Goal: Task Accomplishment & Management: Manage account settings

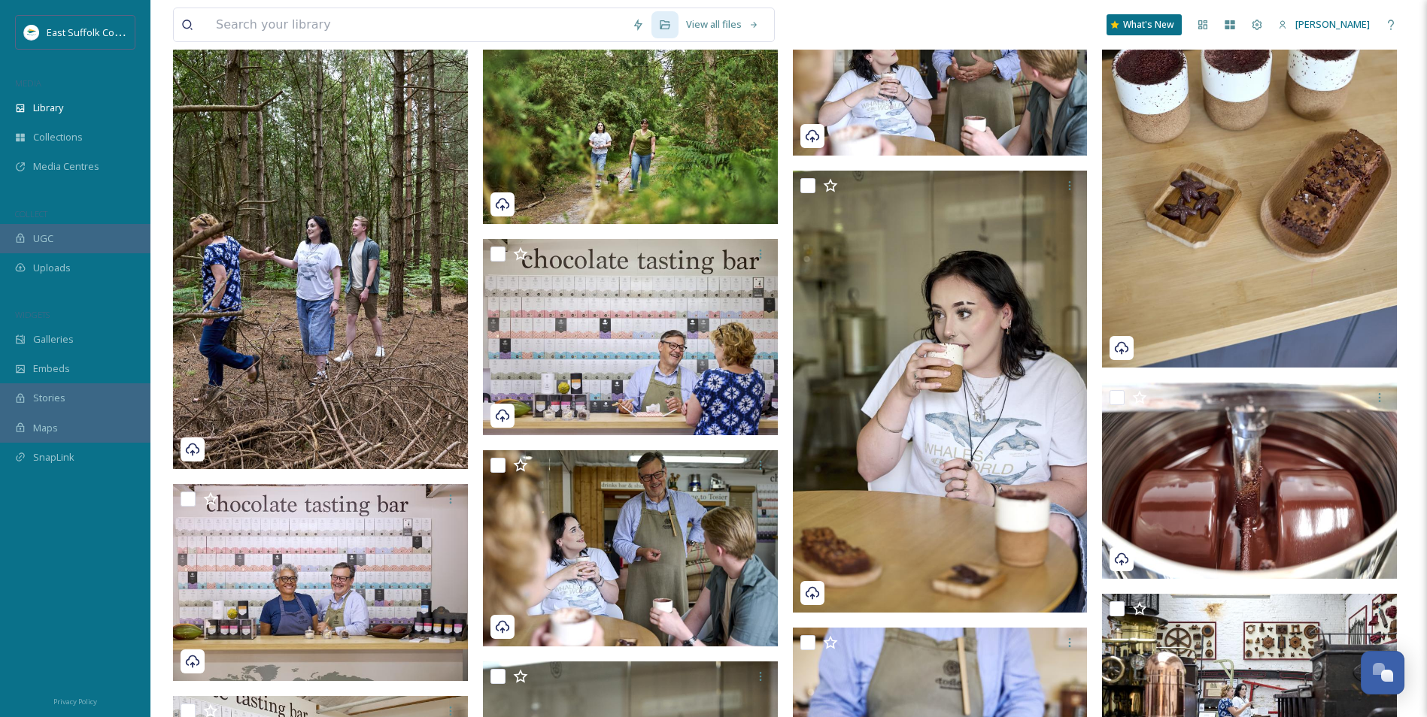
scroll to position [12518, 0]
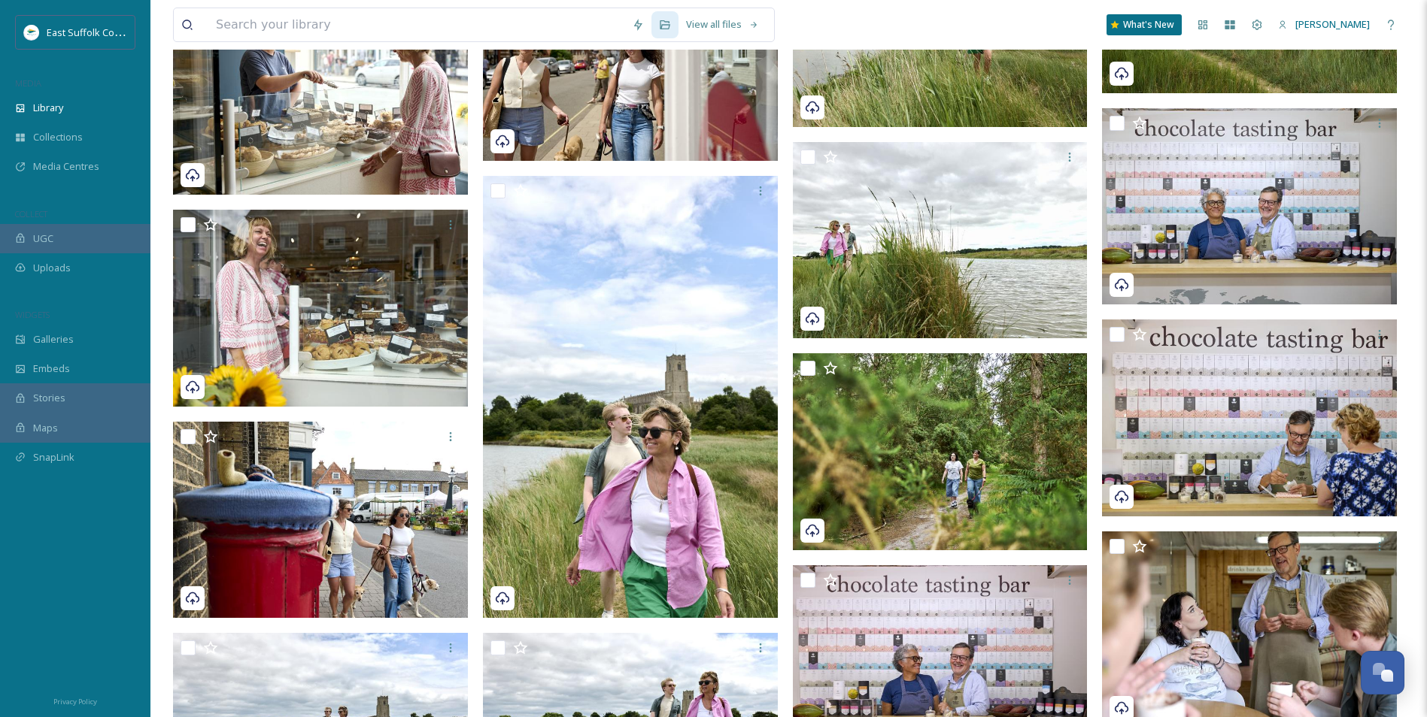
drag, startPoint x: 1240, startPoint y: 575, endPoint x: 878, endPoint y: 426, distance: 391.4
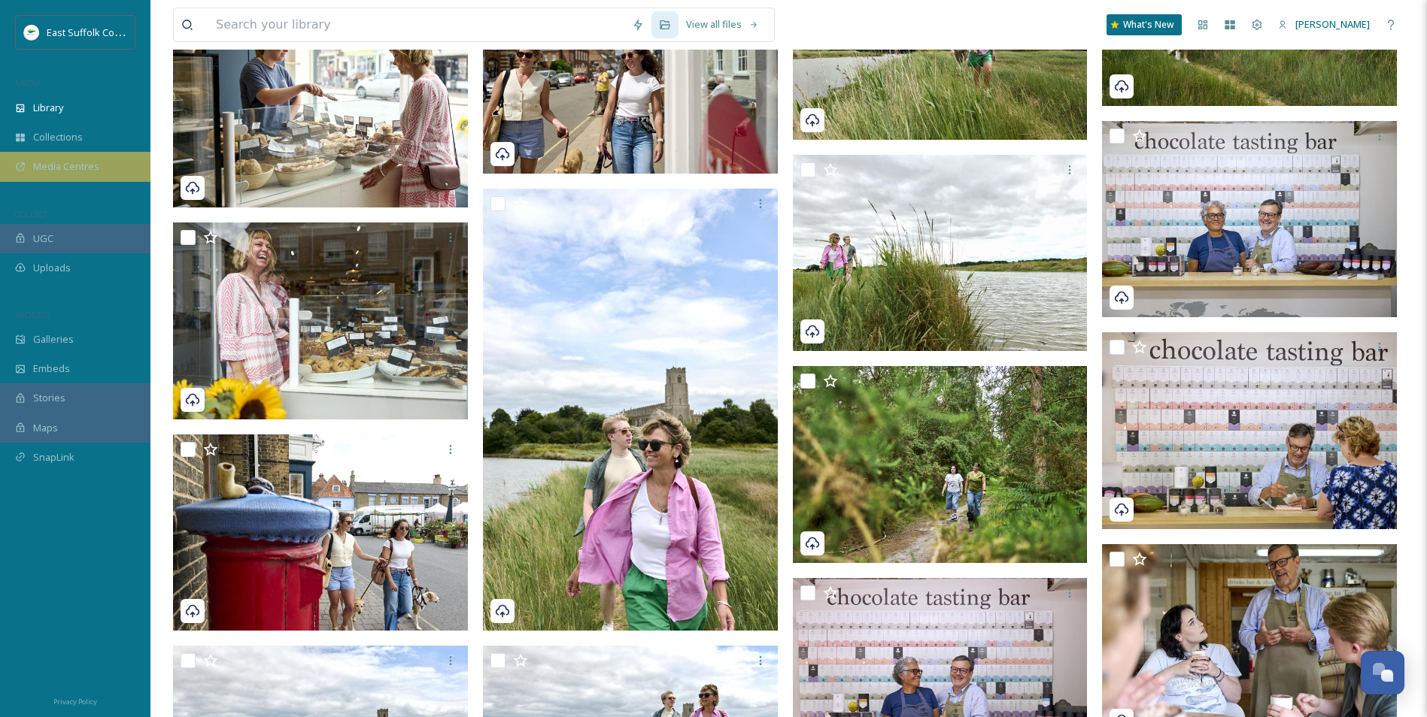
click at [87, 175] on div "Media Centres" at bounding box center [75, 166] width 150 height 29
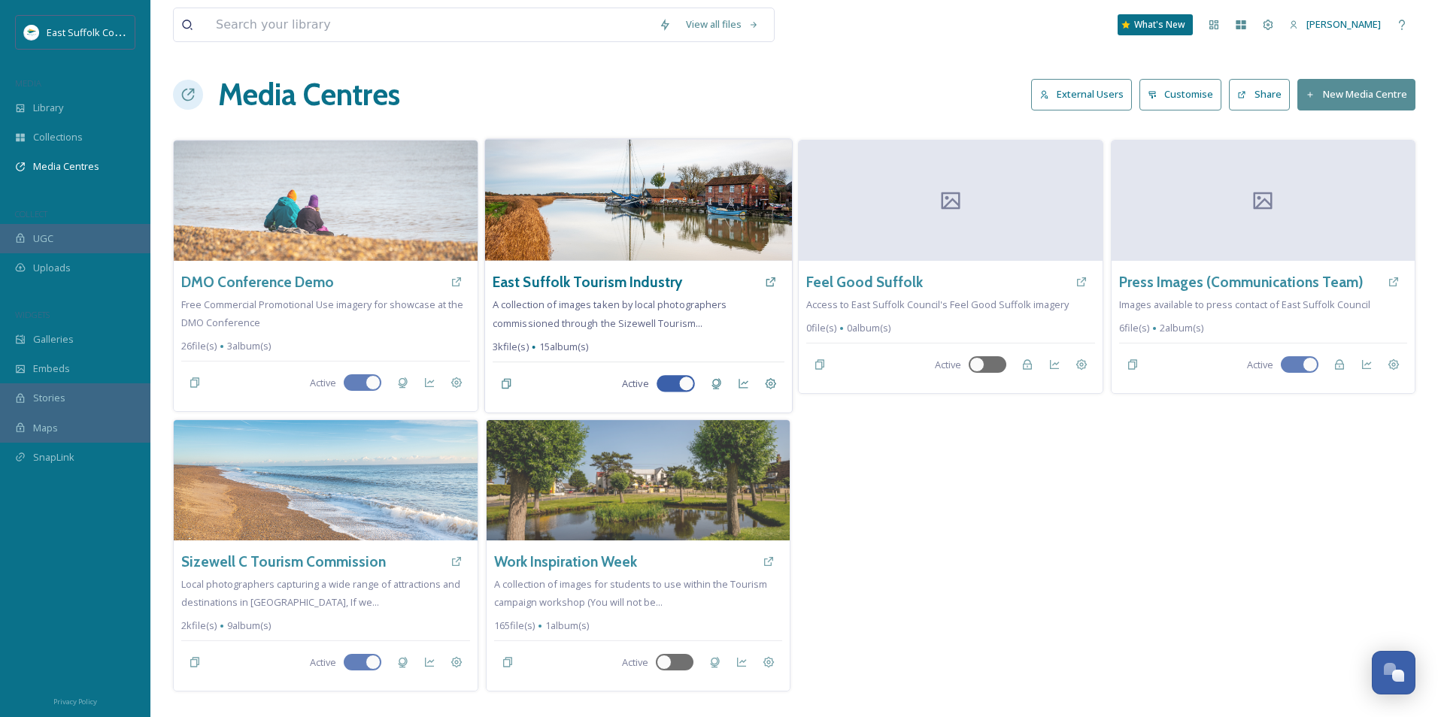
click at [667, 240] on img at bounding box center [637, 200] width 307 height 122
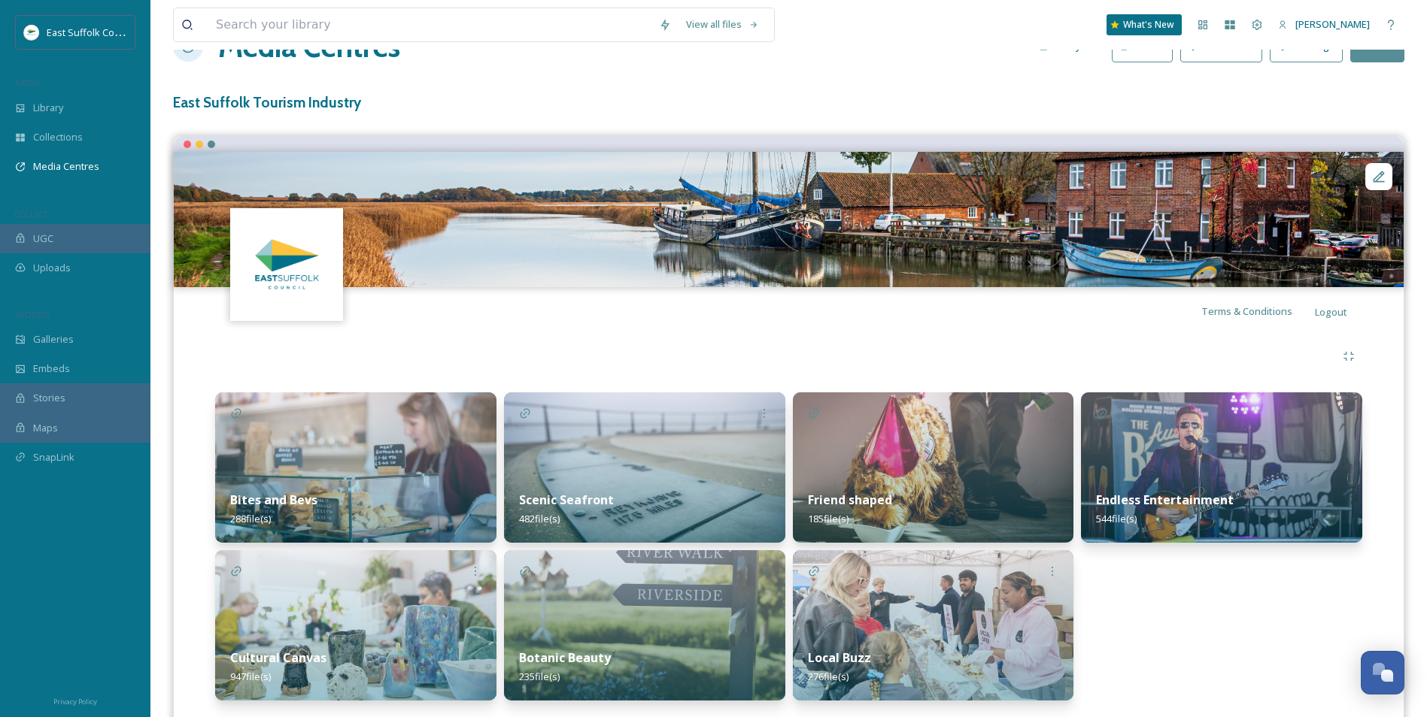
scroll to position [92, 0]
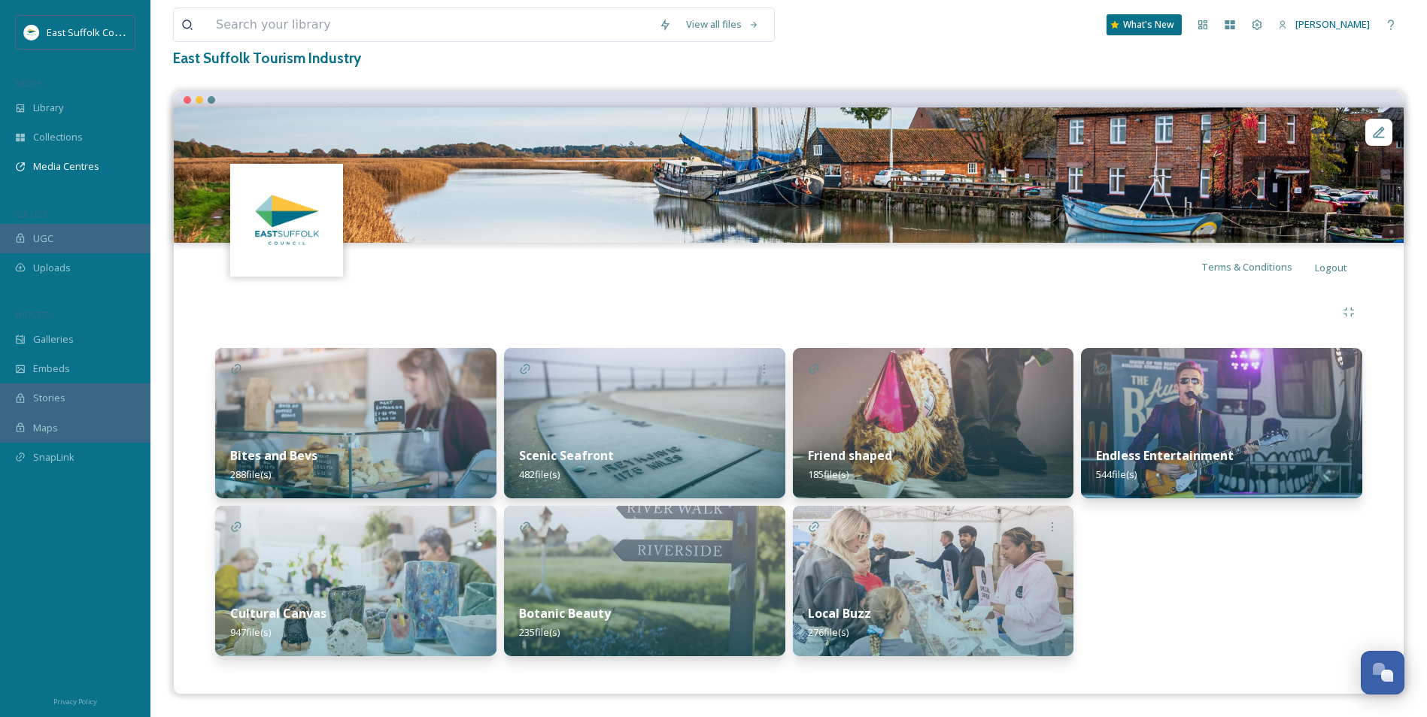
click at [324, 362] on img at bounding box center [355, 423] width 281 height 150
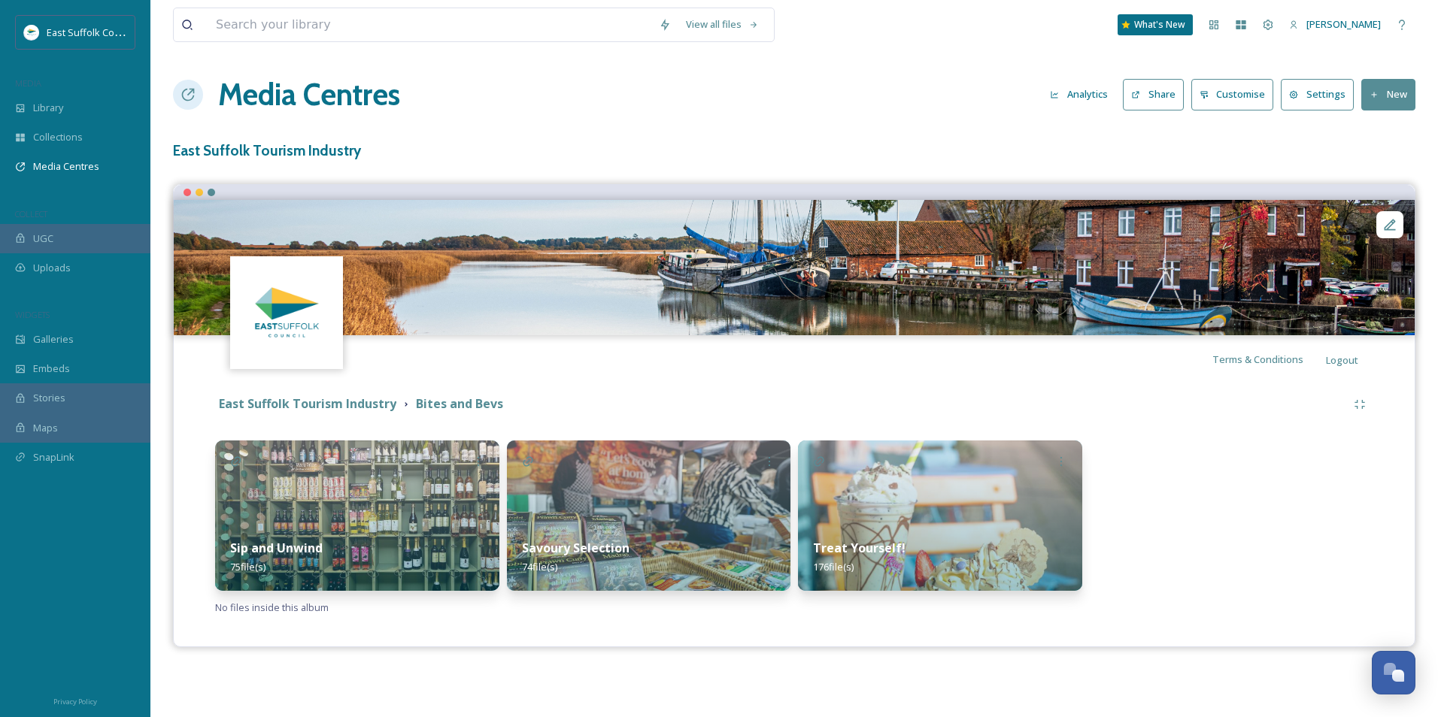
click at [899, 505] on img at bounding box center [940, 516] width 284 height 150
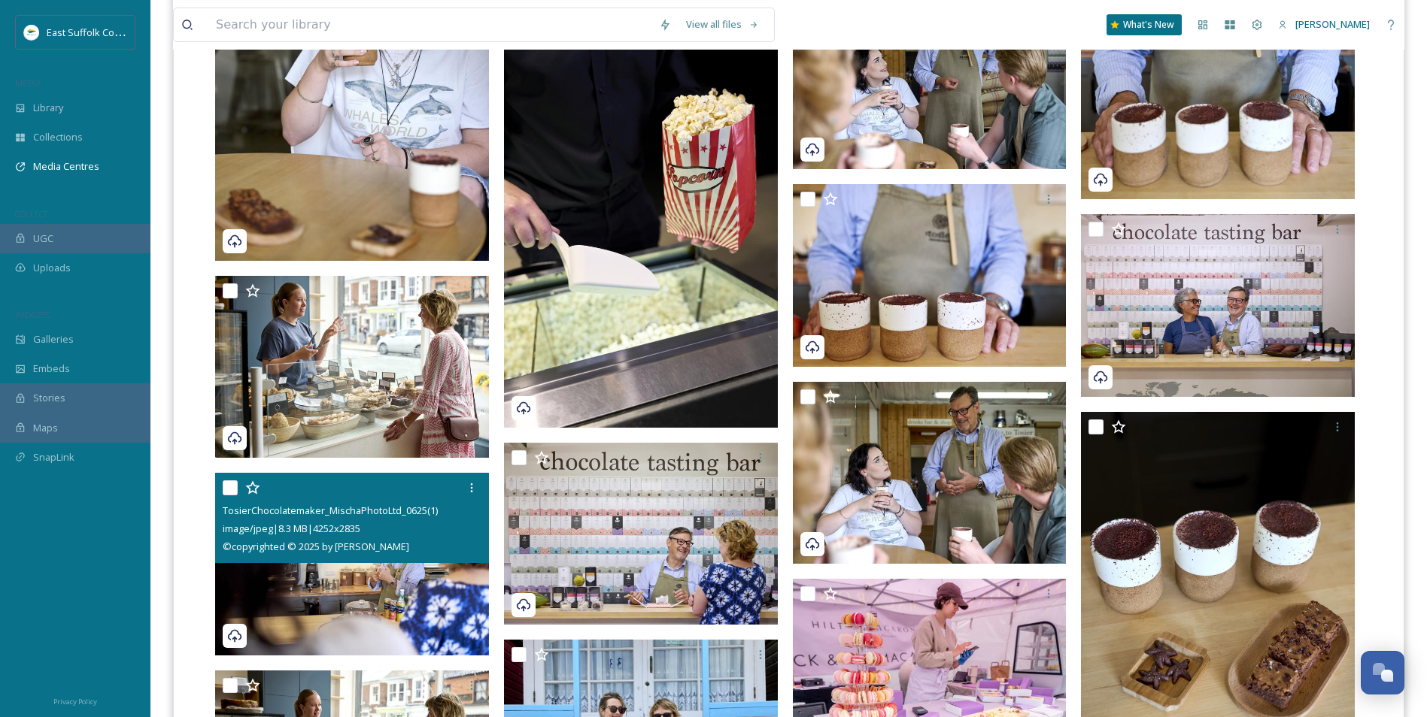
scroll to position [1504, 0]
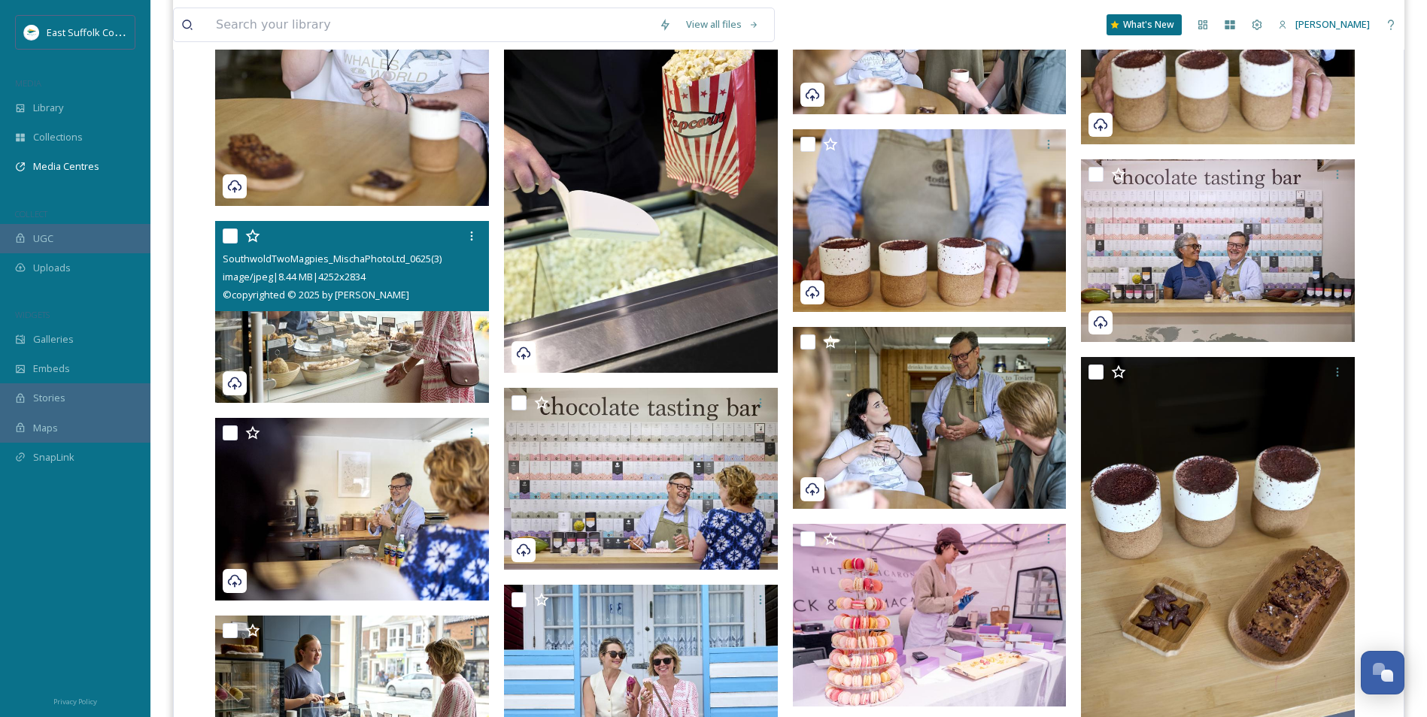
click at [226, 241] on input "checkbox" at bounding box center [230, 236] width 15 height 15
checkbox input "true"
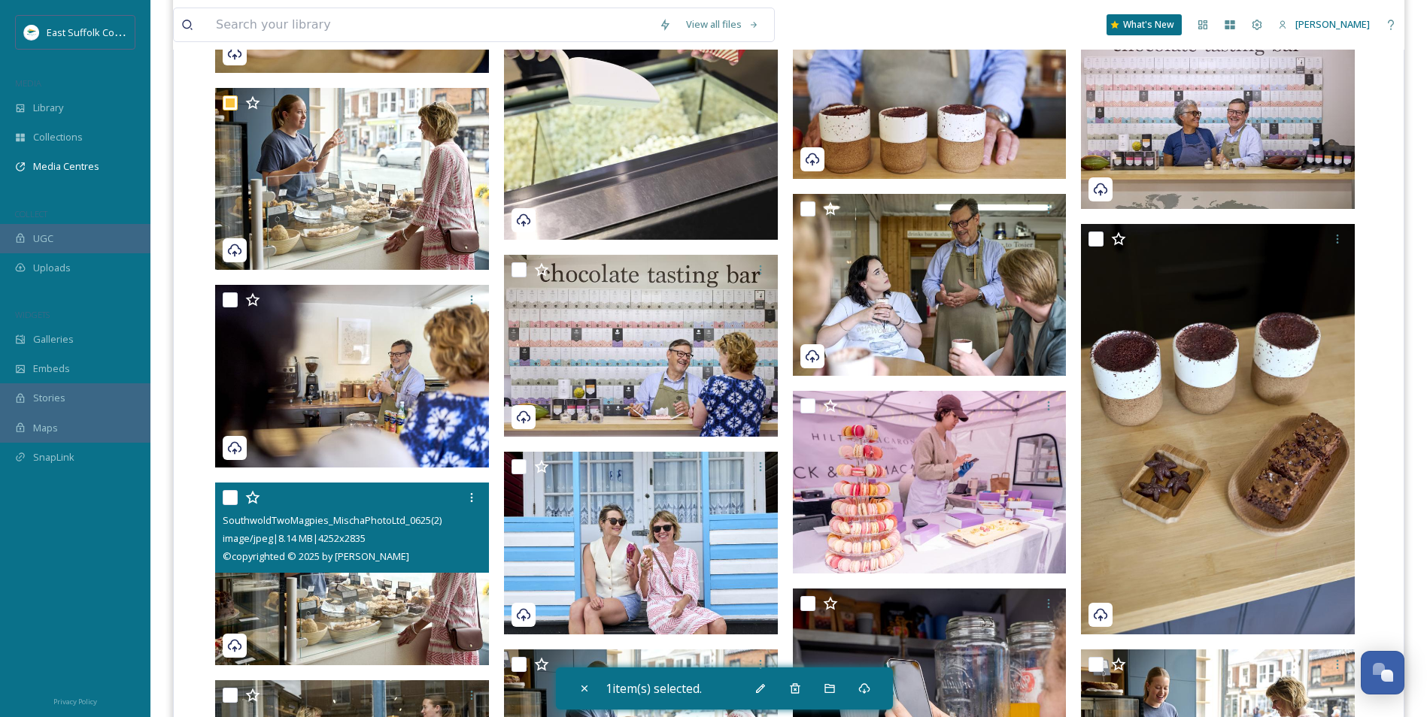
scroll to position [1805, 0]
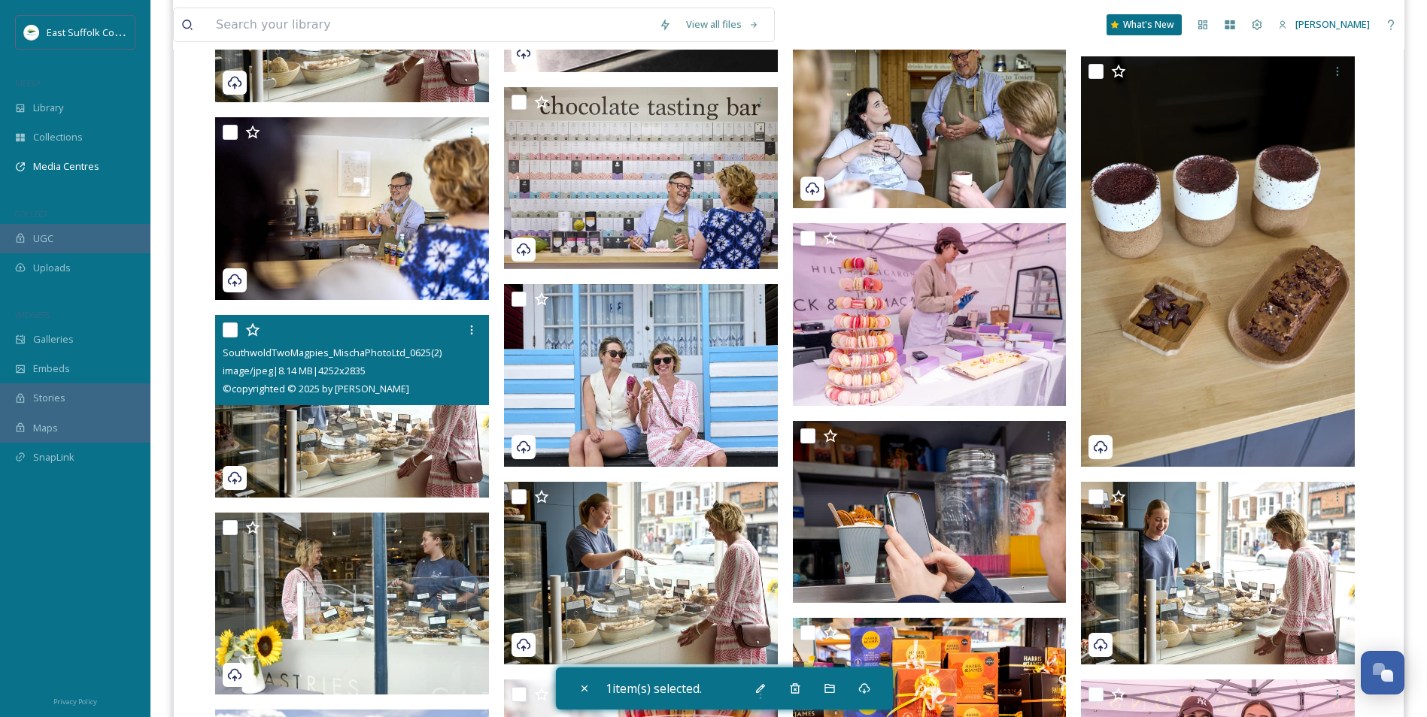
click at [232, 330] on input "checkbox" at bounding box center [230, 330] width 15 height 15
checkbox input "true"
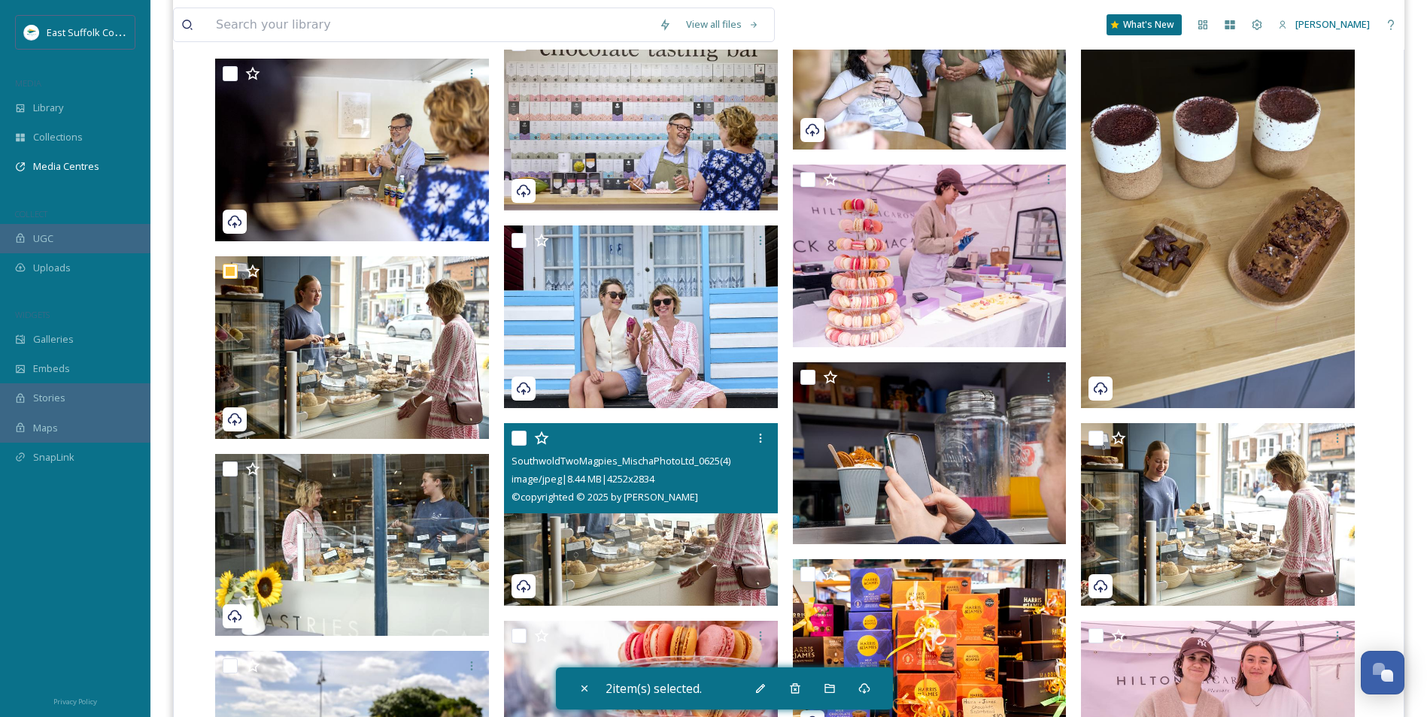
scroll to position [1880, 0]
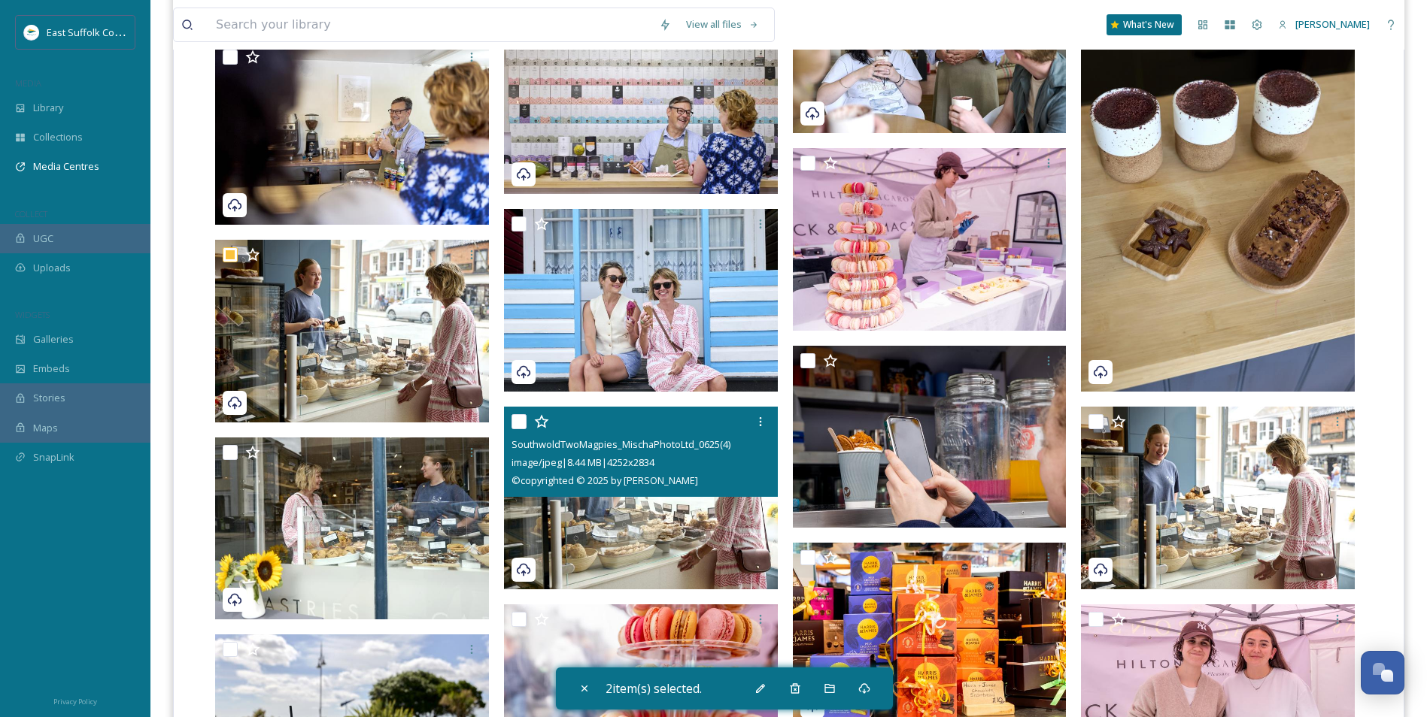
click at [515, 423] on input "checkbox" at bounding box center [518, 421] width 15 height 15
checkbox input "true"
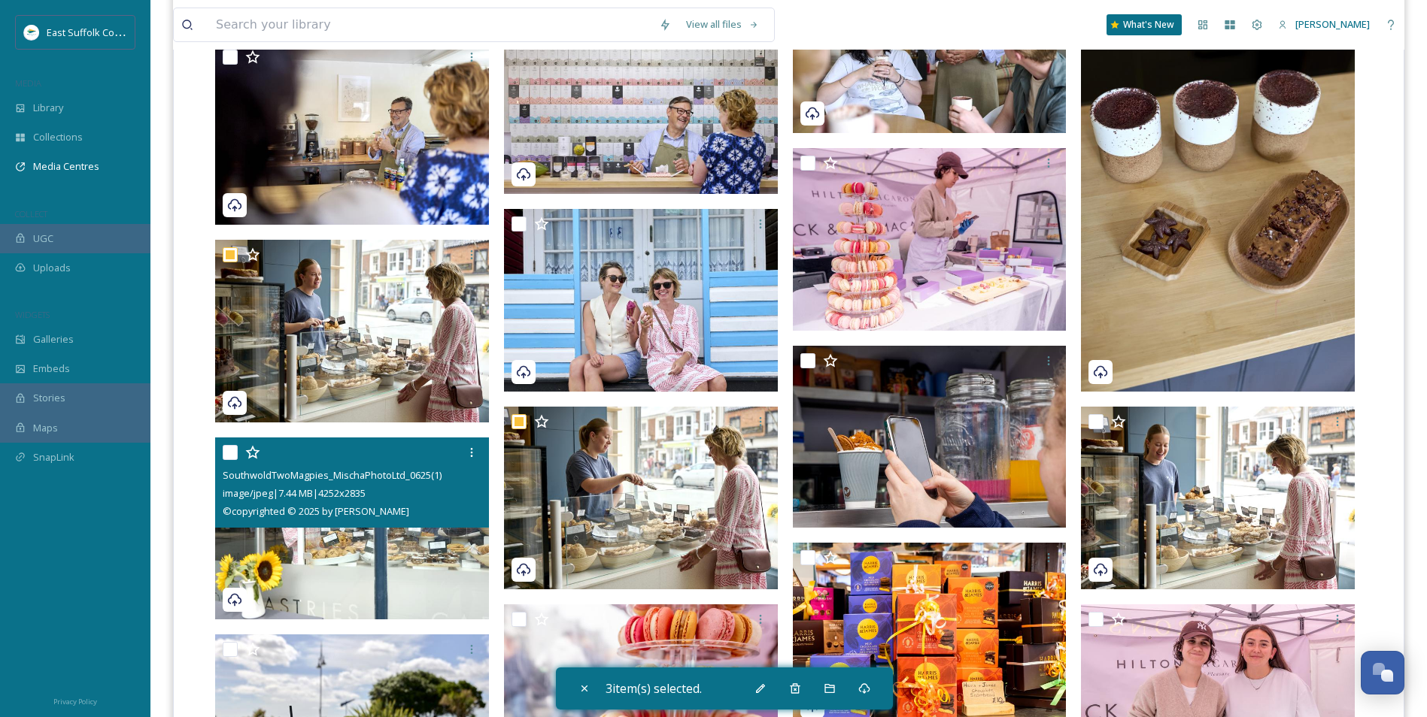
click at [225, 457] on input "checkbox" at bounding box center [230, 452] width 15 height 15
checkbox input "true"
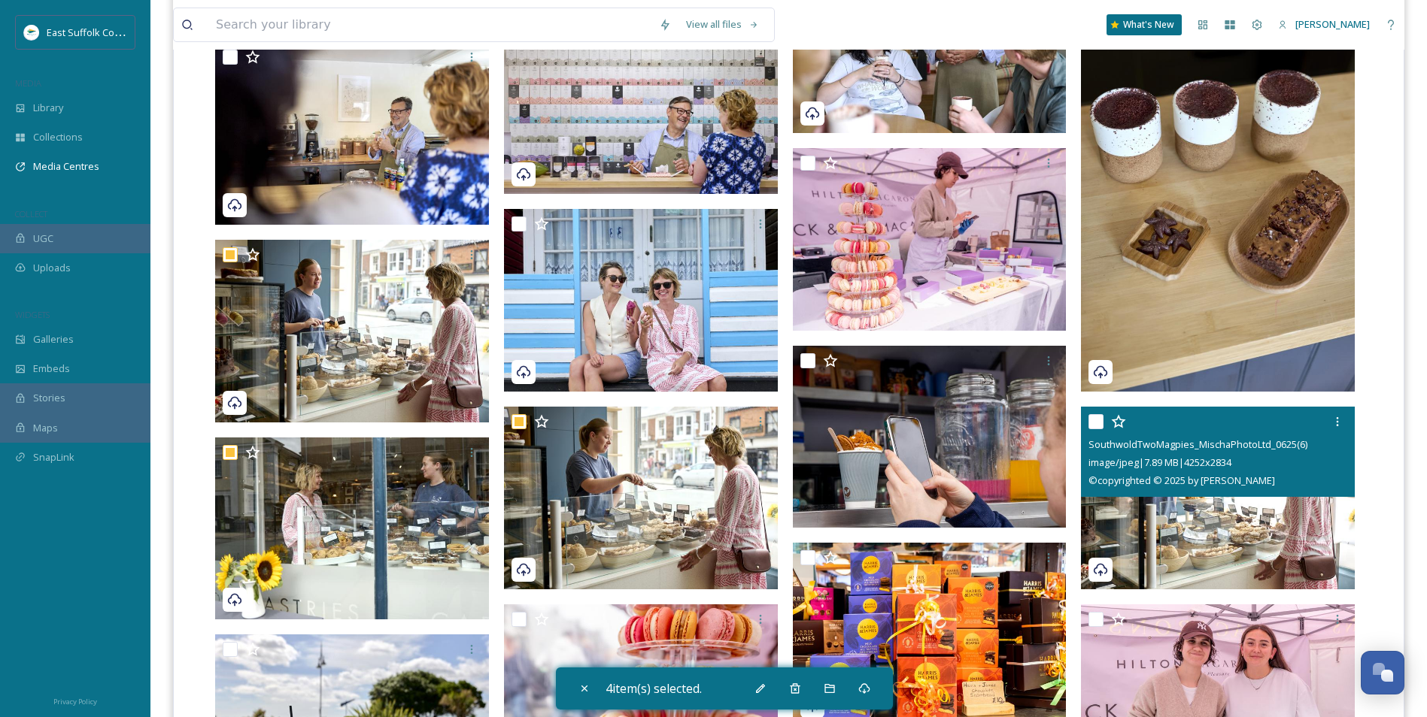
click at [1095, 427] on input "checkbox" at bounding box center [1095, 421] width 15 height 15
checkbox input "true"
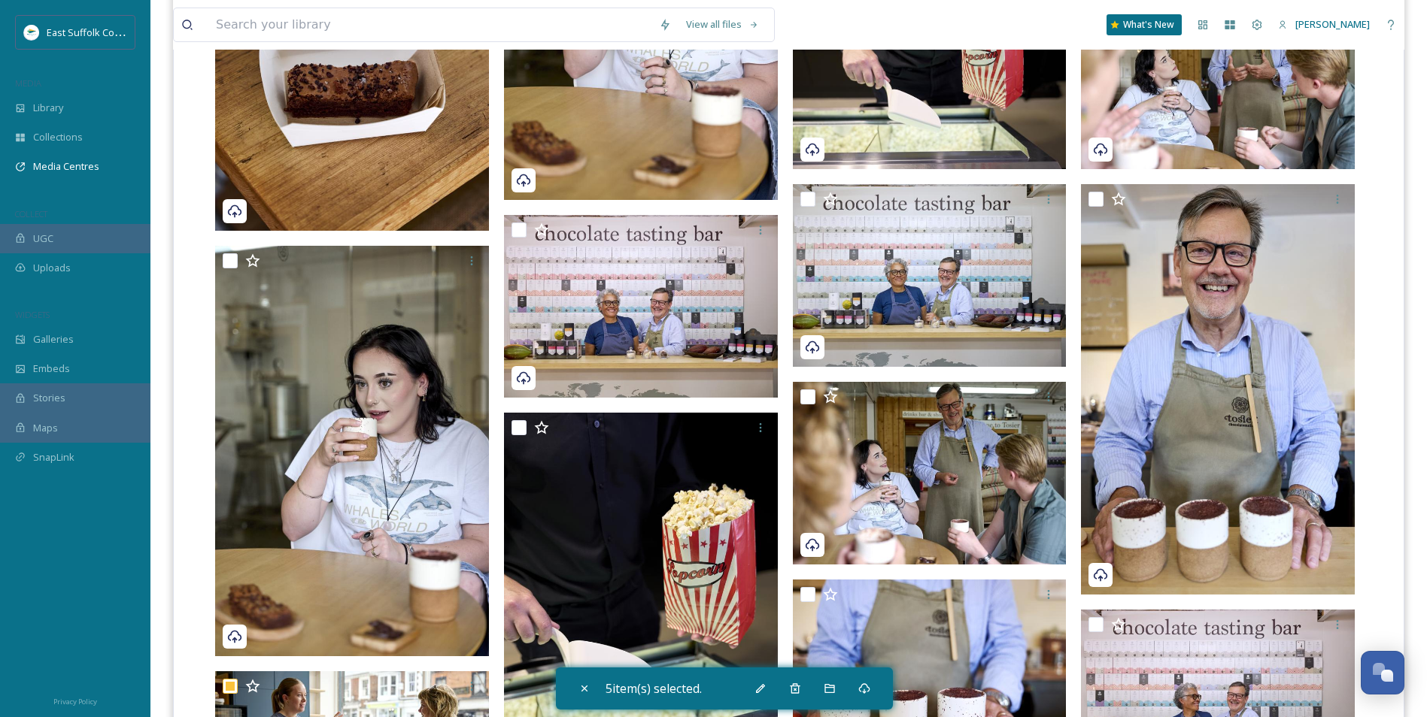
scroll to position [902, 0]
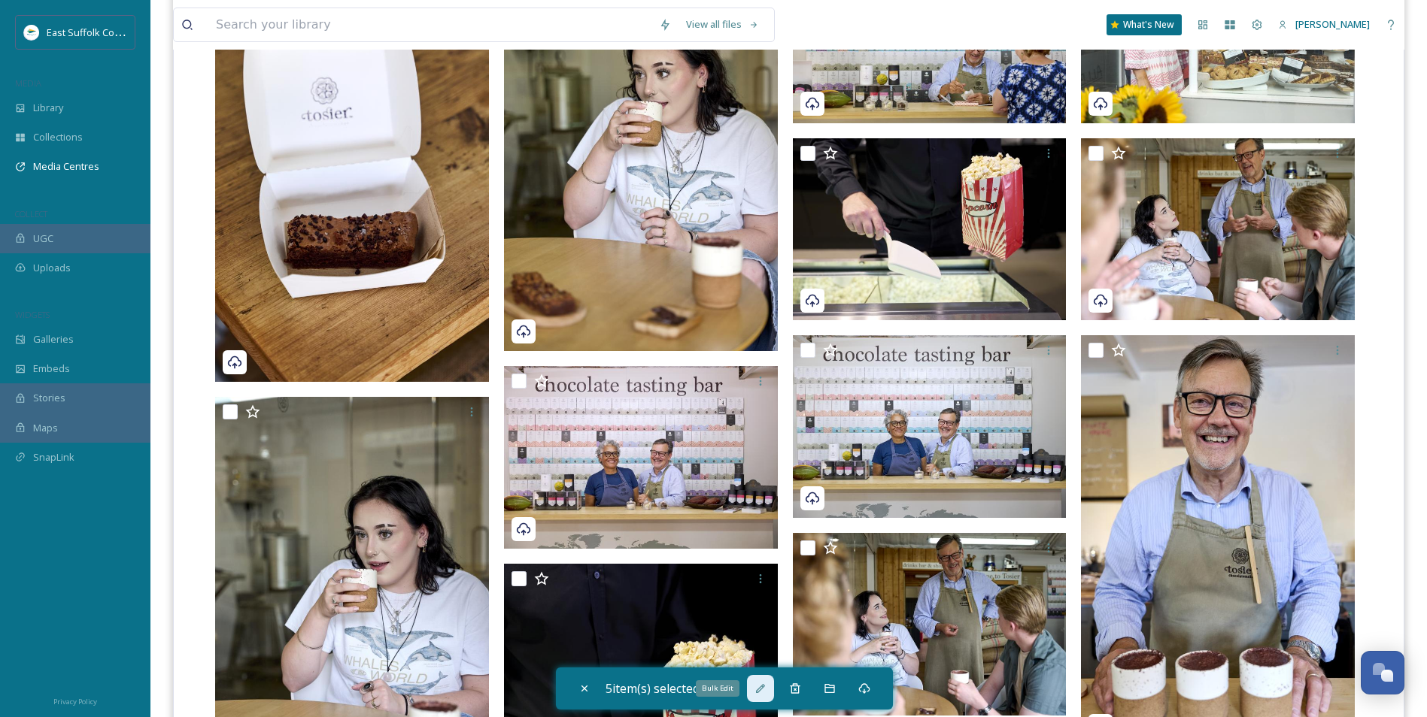
click at [763, 685] on icon at bounding box center [760, 689] width 12 height 12
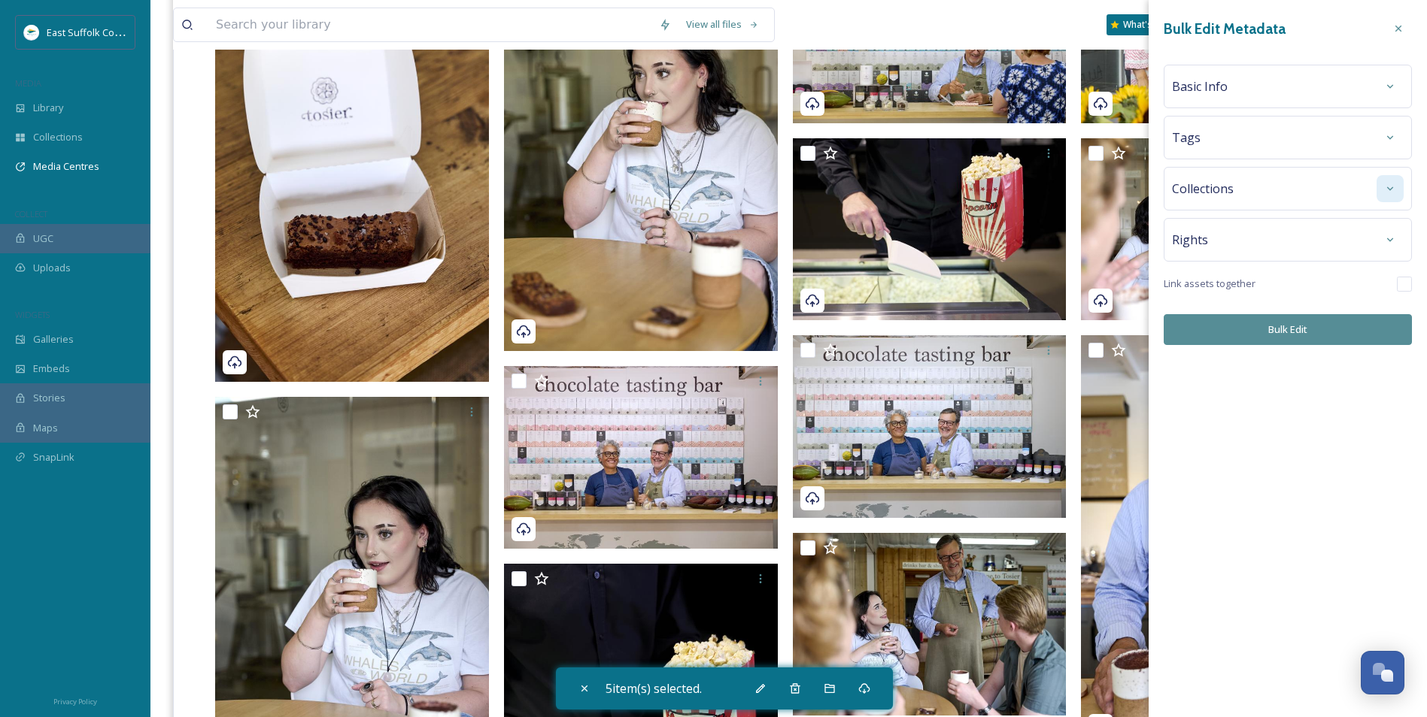
click at [1388, 190] on icon at bounding box center [1390, 189] width 12 height 12
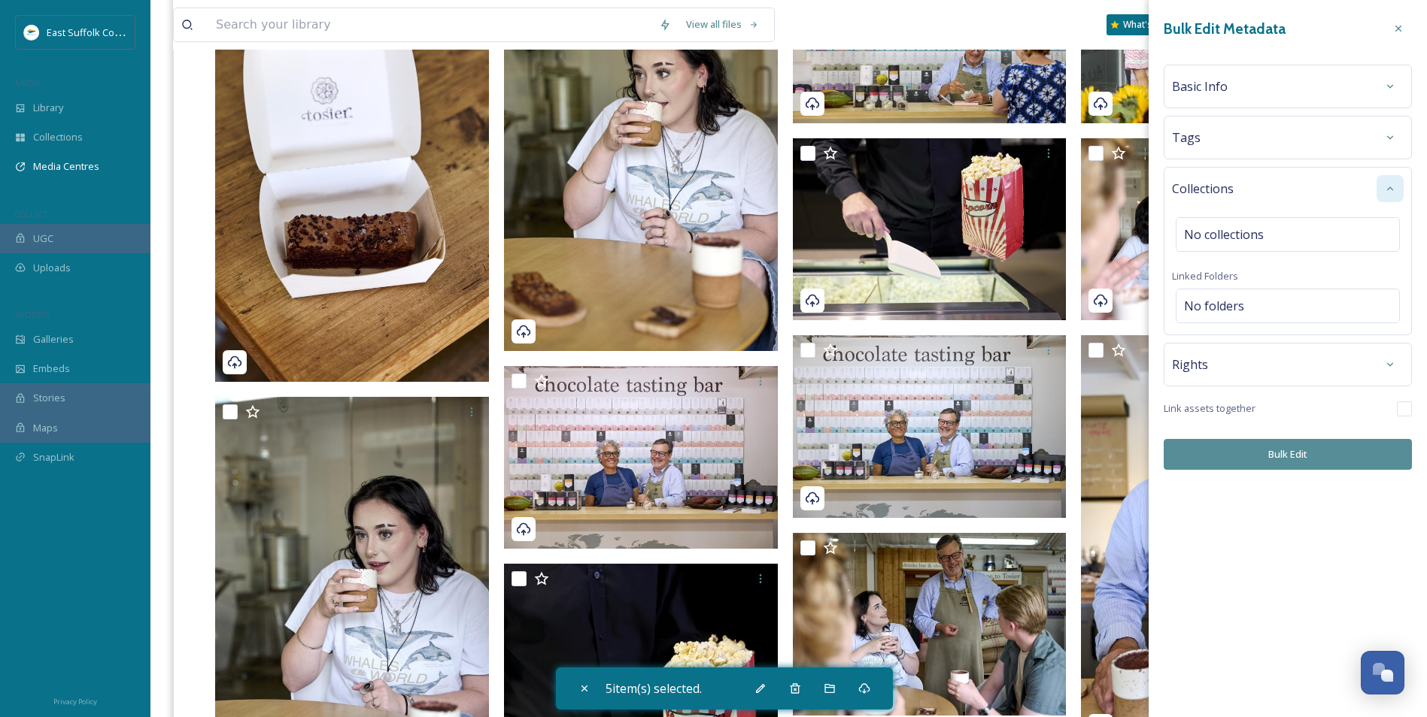
click at [1388, 190] on icon at bounding box center [1390, 189] width 12 height 12
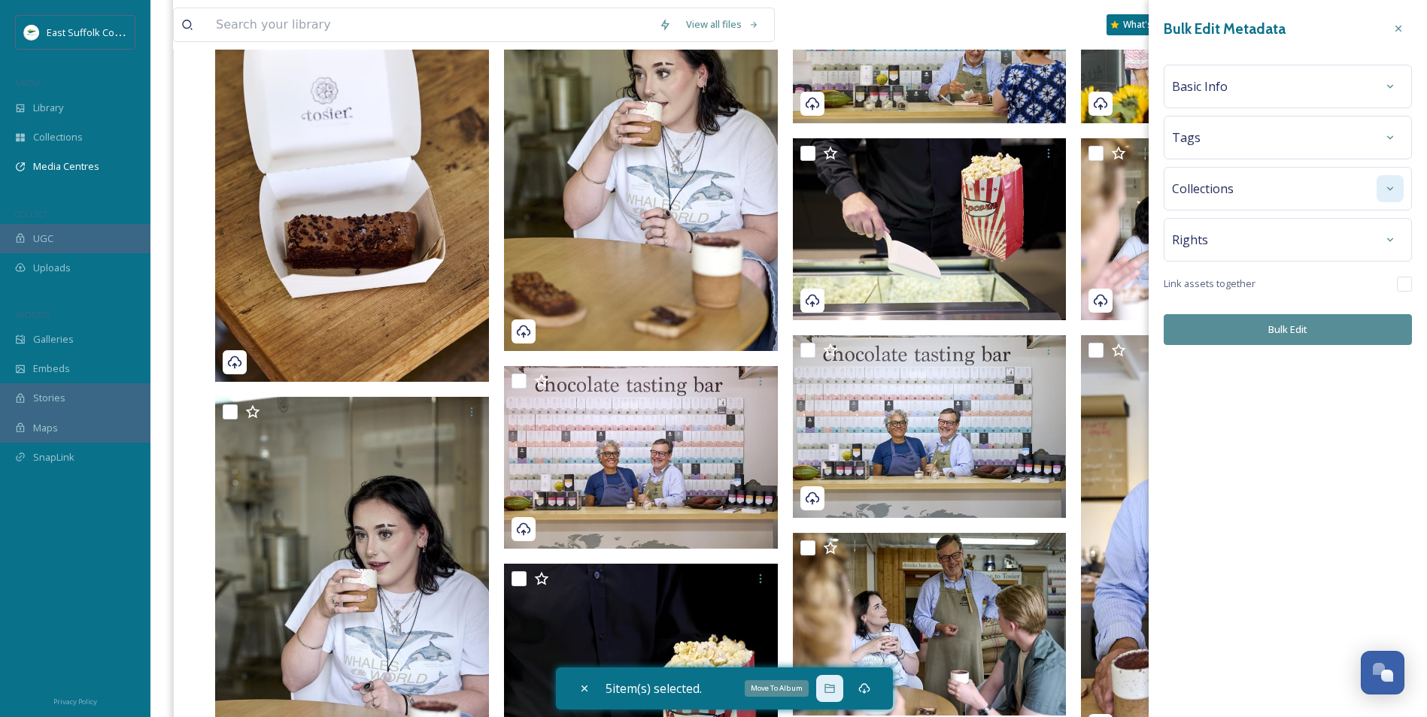
click at [834, 692] on icon at bounding box center [829, 689] width 12 height 12
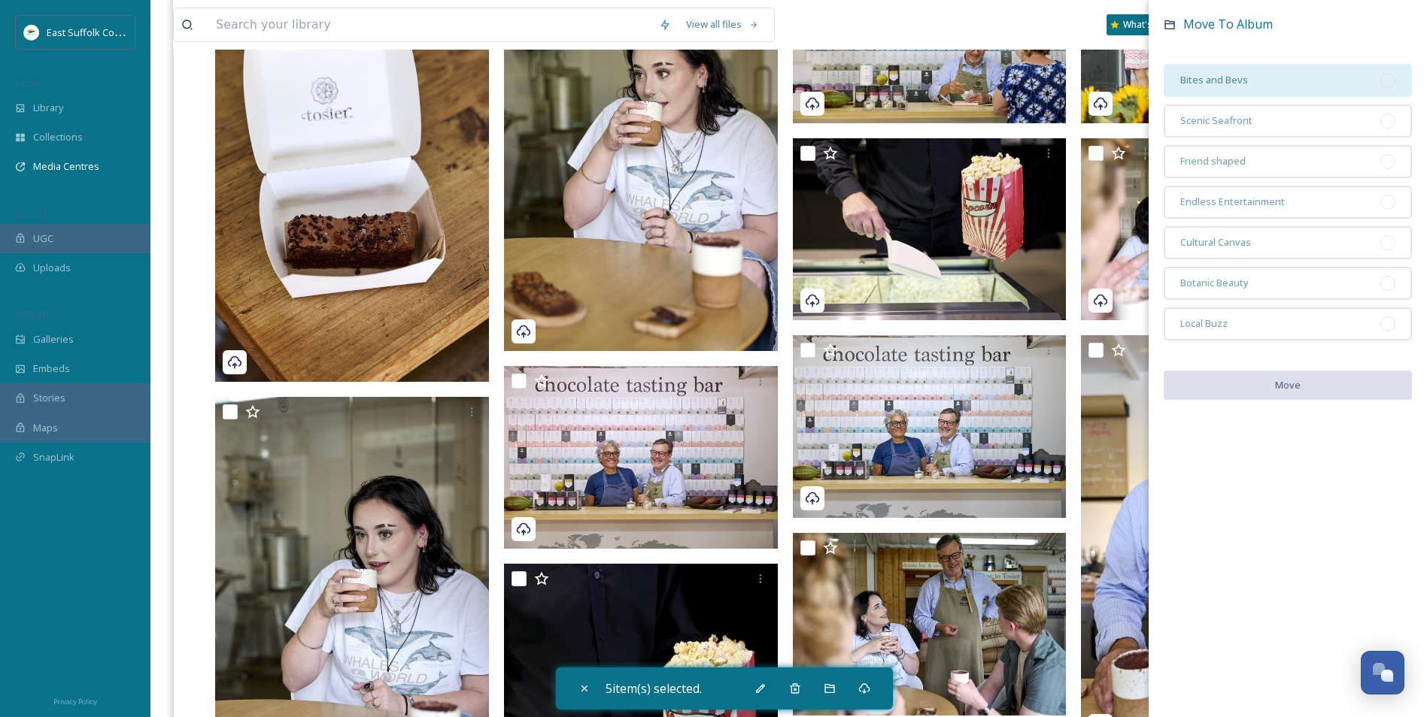
click at [1281, 73] on div "Bites and Bevs" at bounding box center [1287, 80] width 248 height 33
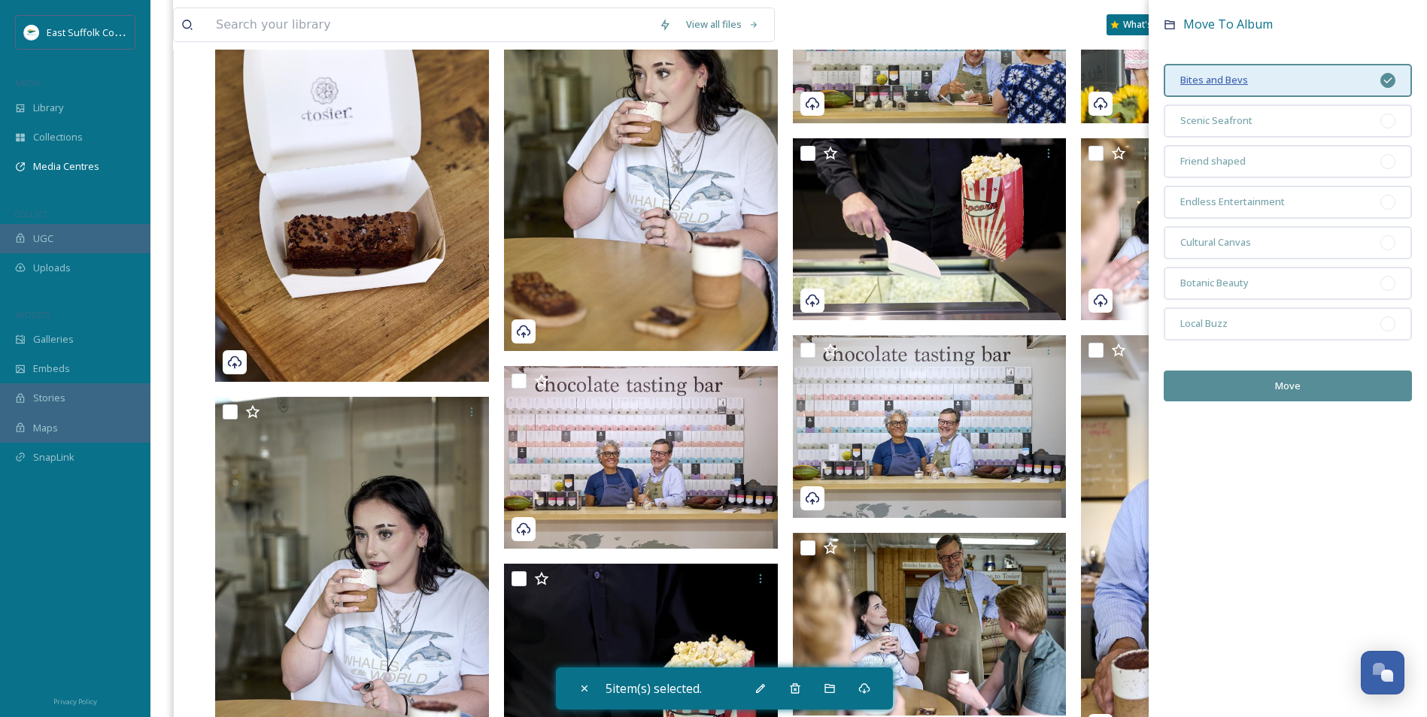
click at [1230, 83] on span "Bites and Bevs" at bounding box center [1214, 80] width 68 height 14
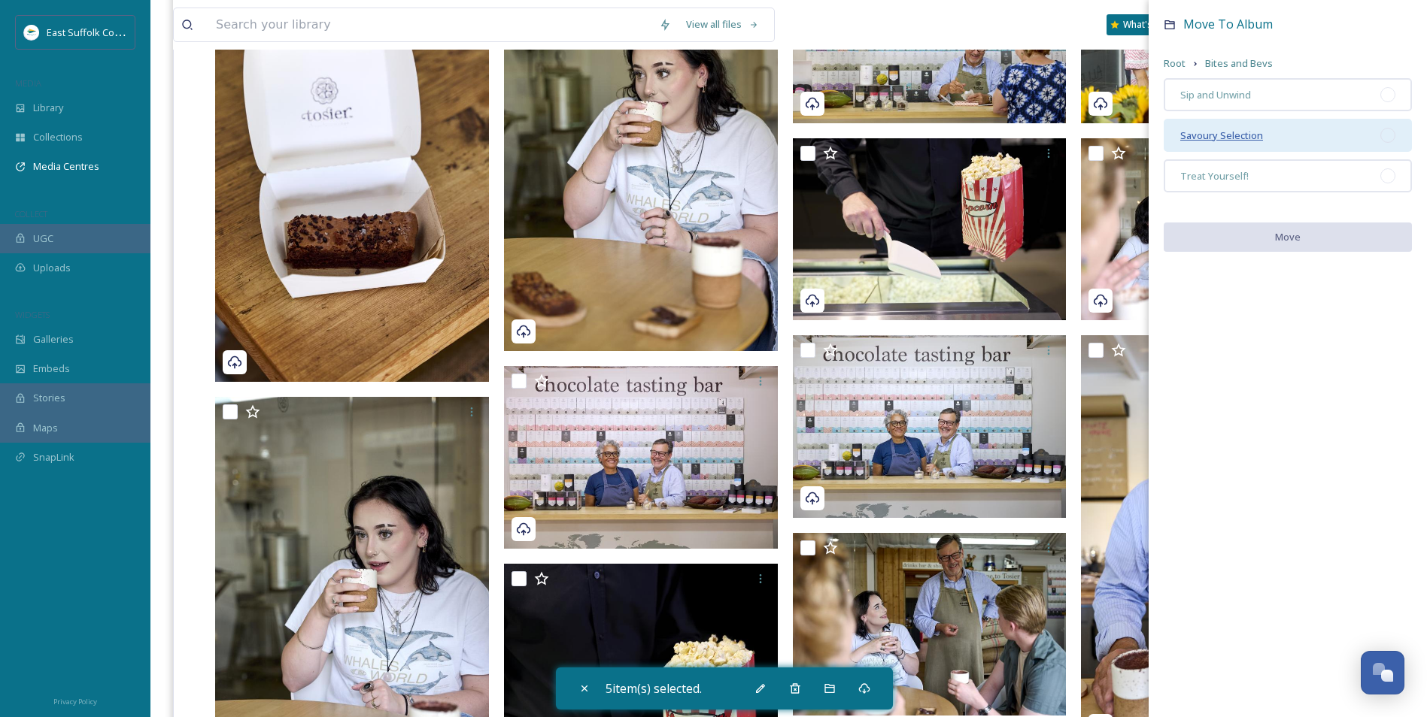
click at [1238, 138] on span "Savoury Selection" at bounding box center [1221, 136] width 83 height 14
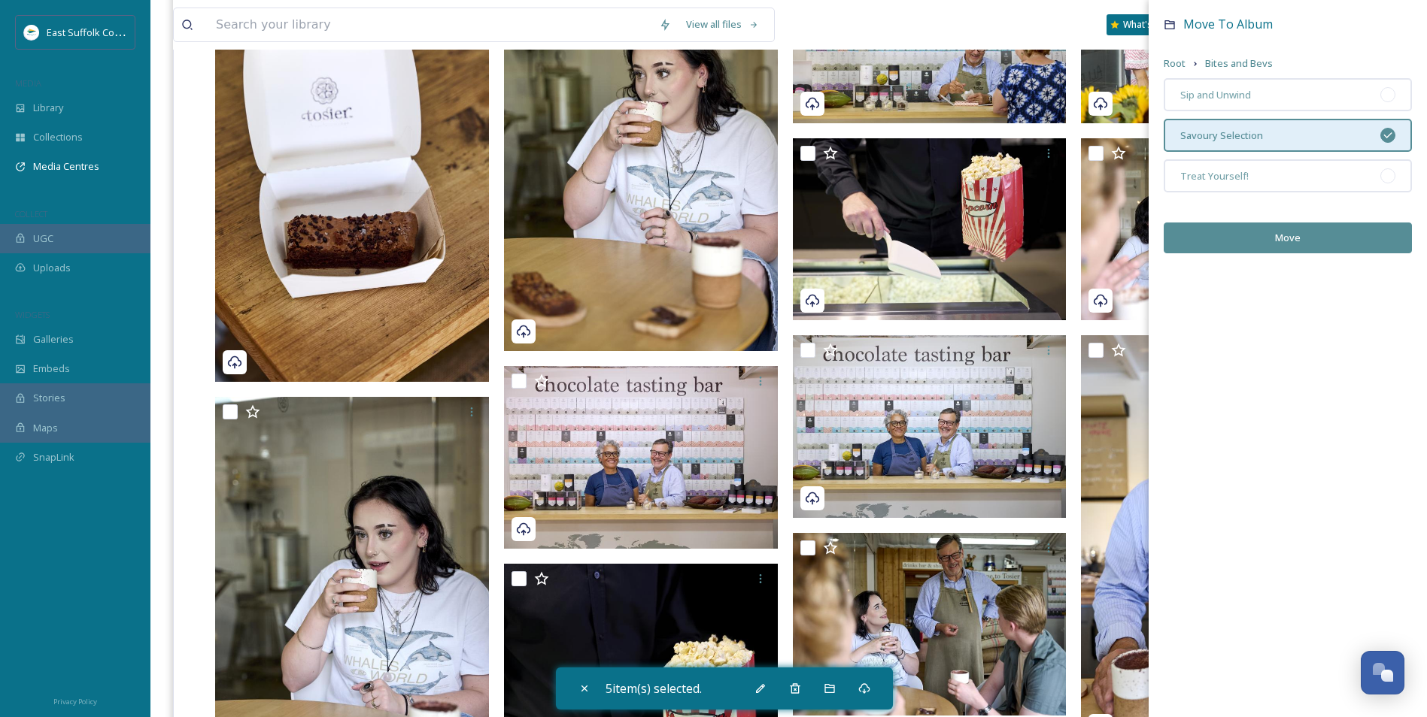
click at [1283, 229] on button "Move" at bounding box center [1287, 238] width 248 height 31
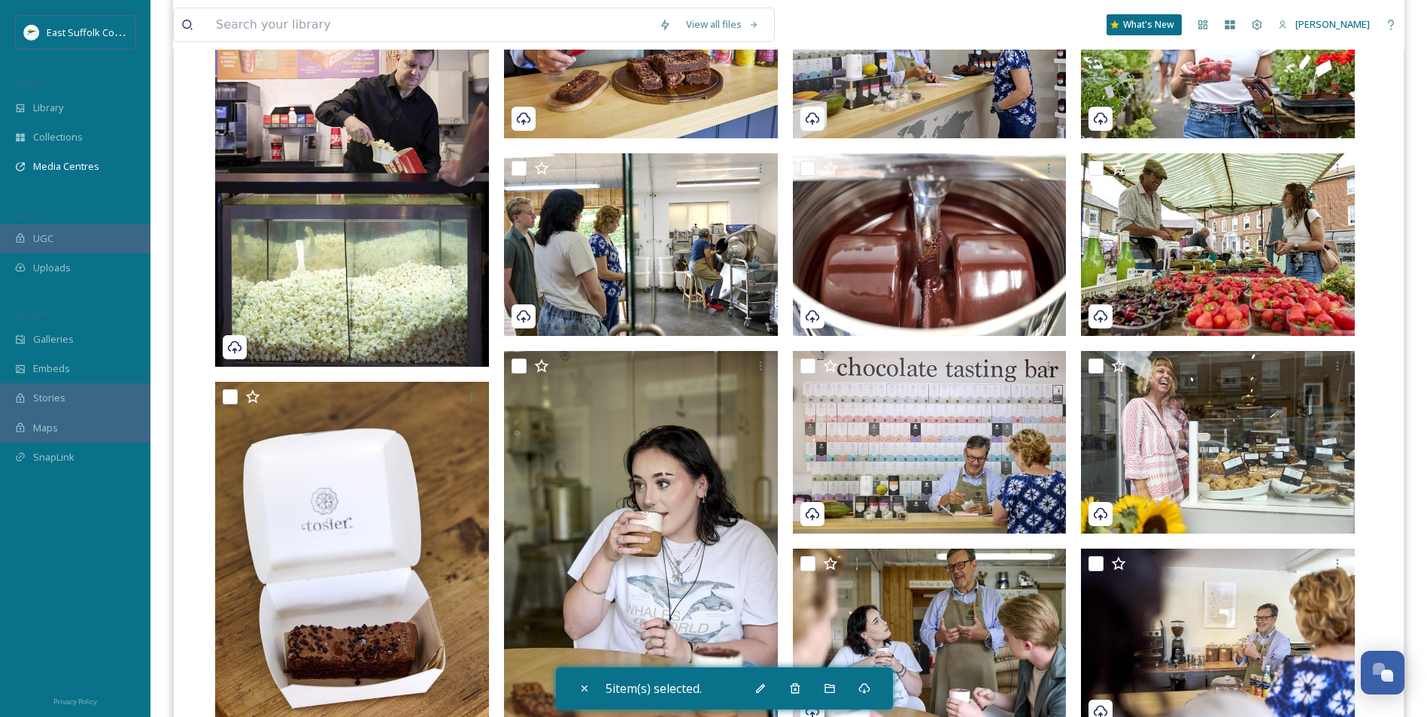
scroll to position [526, 0]
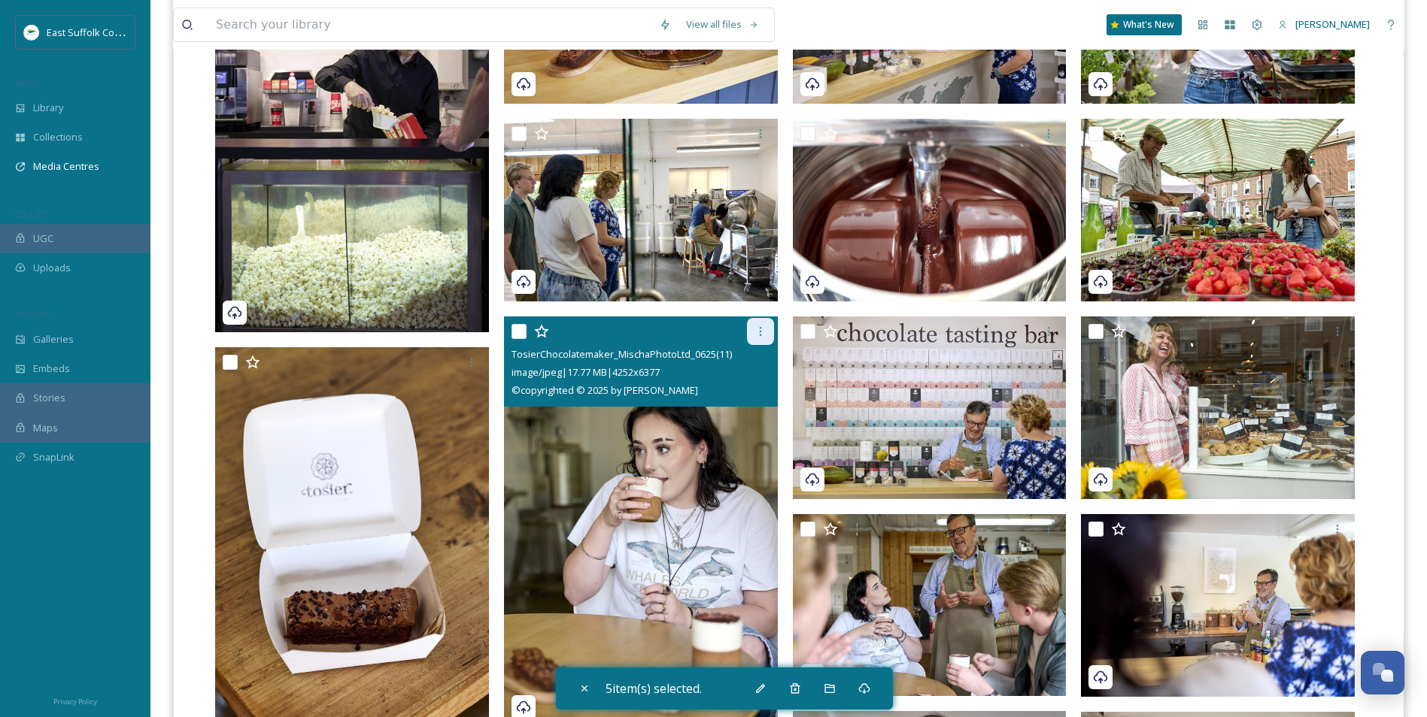
click at [767, 332] on div at bounding box center [760, 331] width 27 height 27
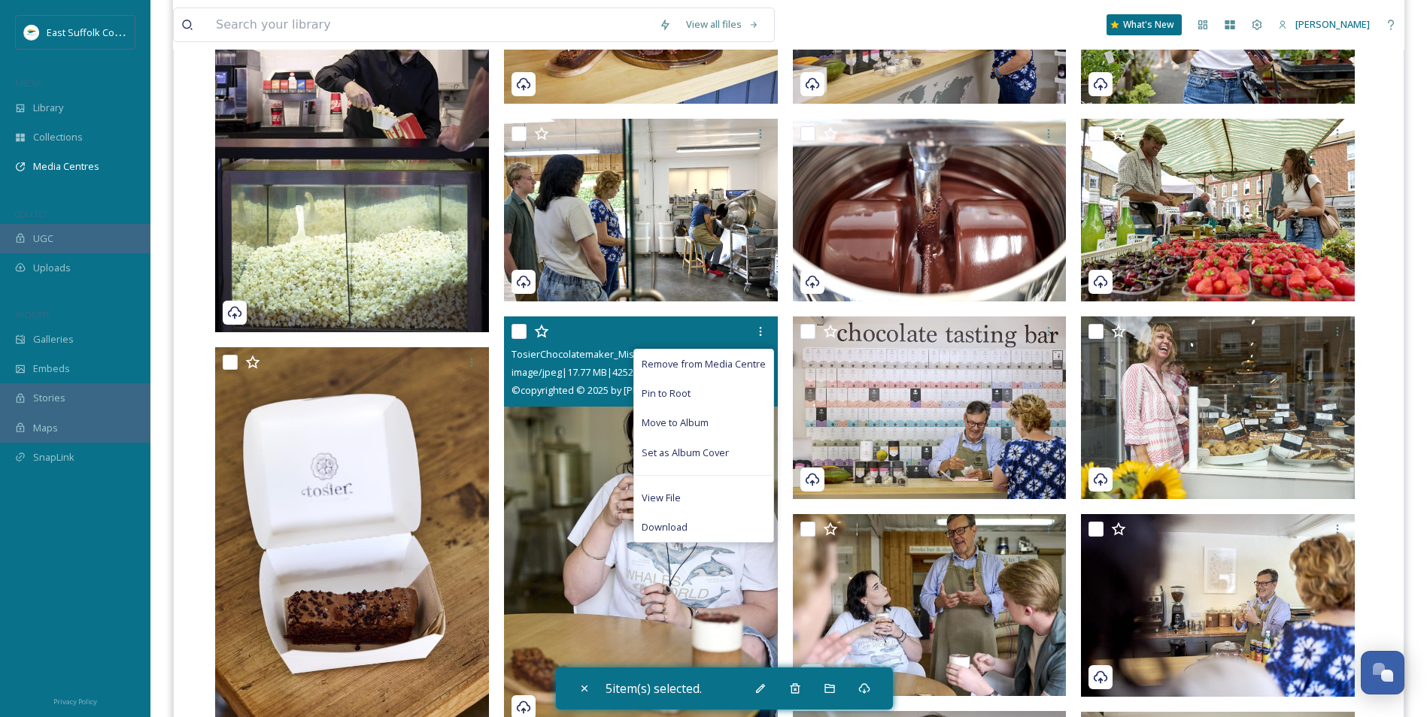
click at [580, 446] on img at bounding box center [641, 522] width 274 height 411
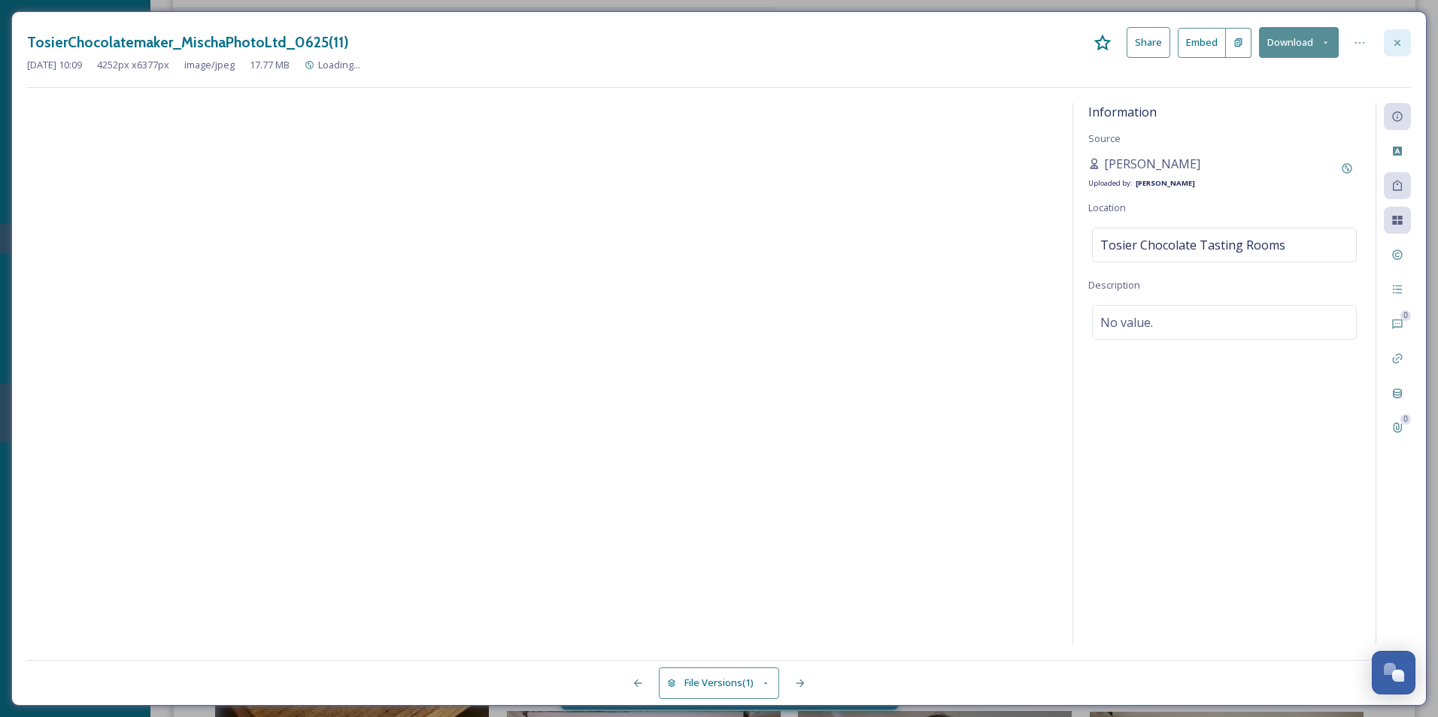
click at [1410, 41] on div "TosierChocolatemaker_MischaPhotoLtd_0625(11) Share Embed Download [DATE] 10:09 …" at bounding box center [718, 358] width 1415 height 695
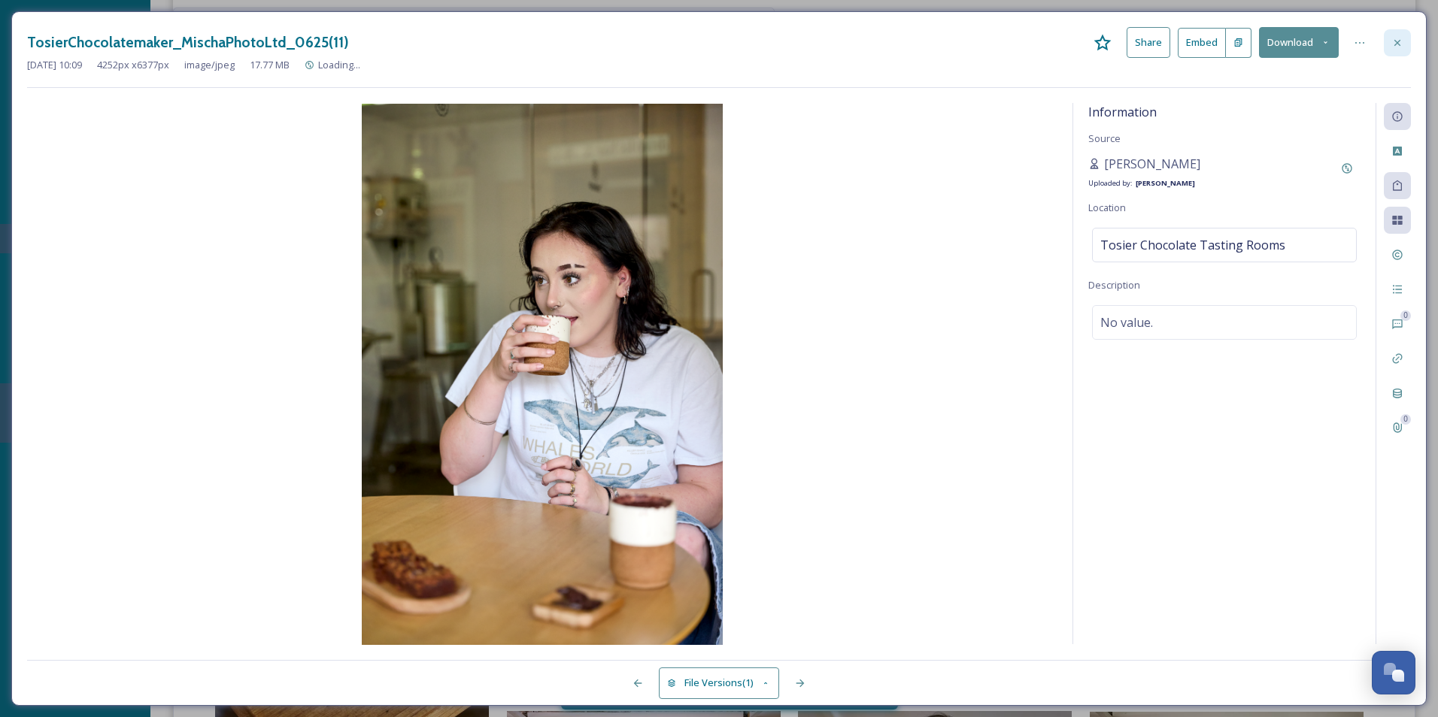
click at [1399, 45] on icon at bounding box center [1397, 42] width 6 height 6
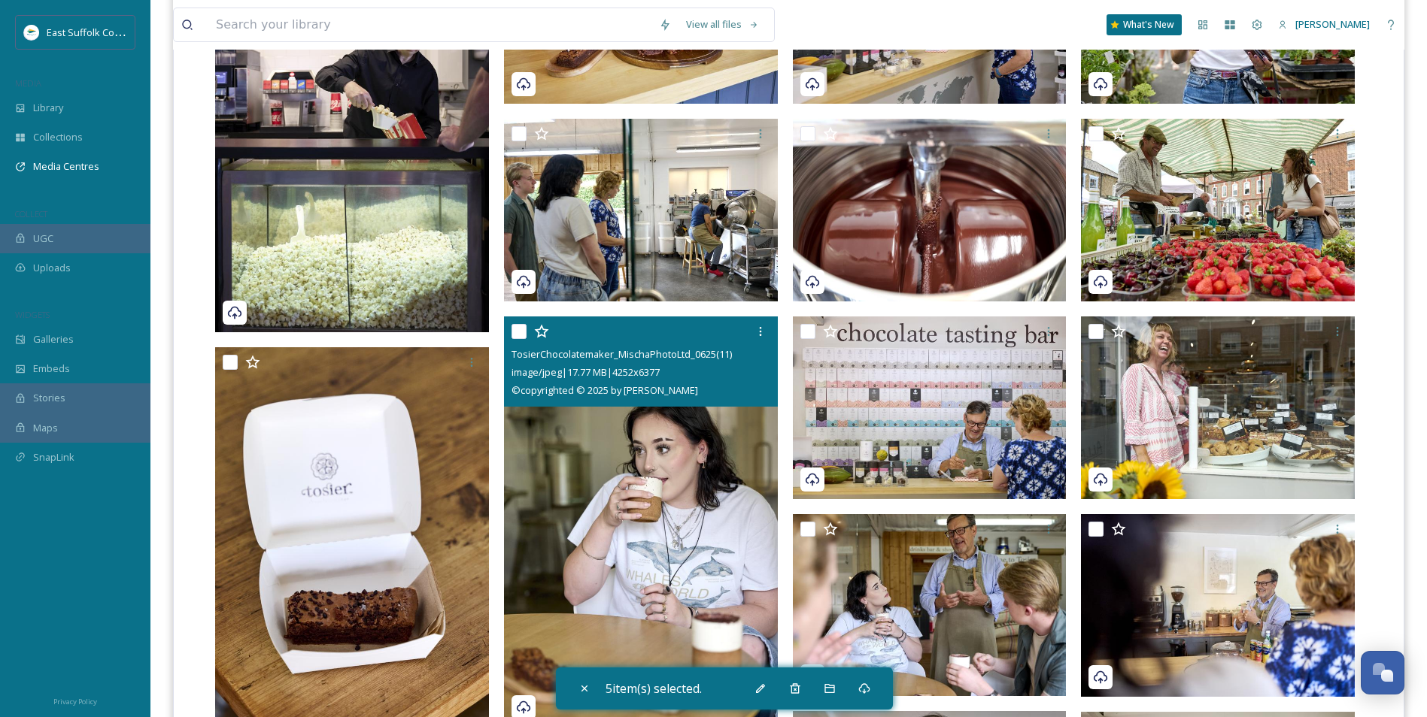
click at [513, 323] on div at bounding box center [642, 331] width 262 height 27
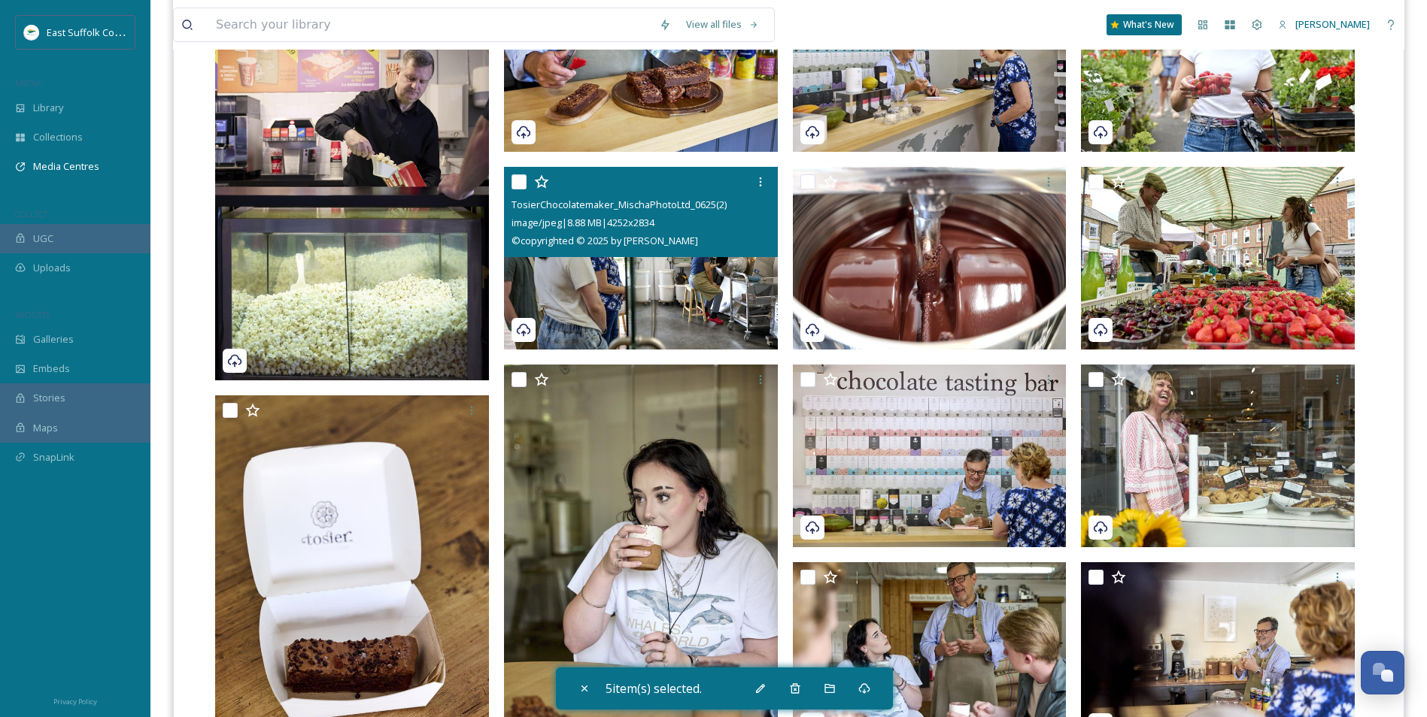
scroll to position [451, 0]
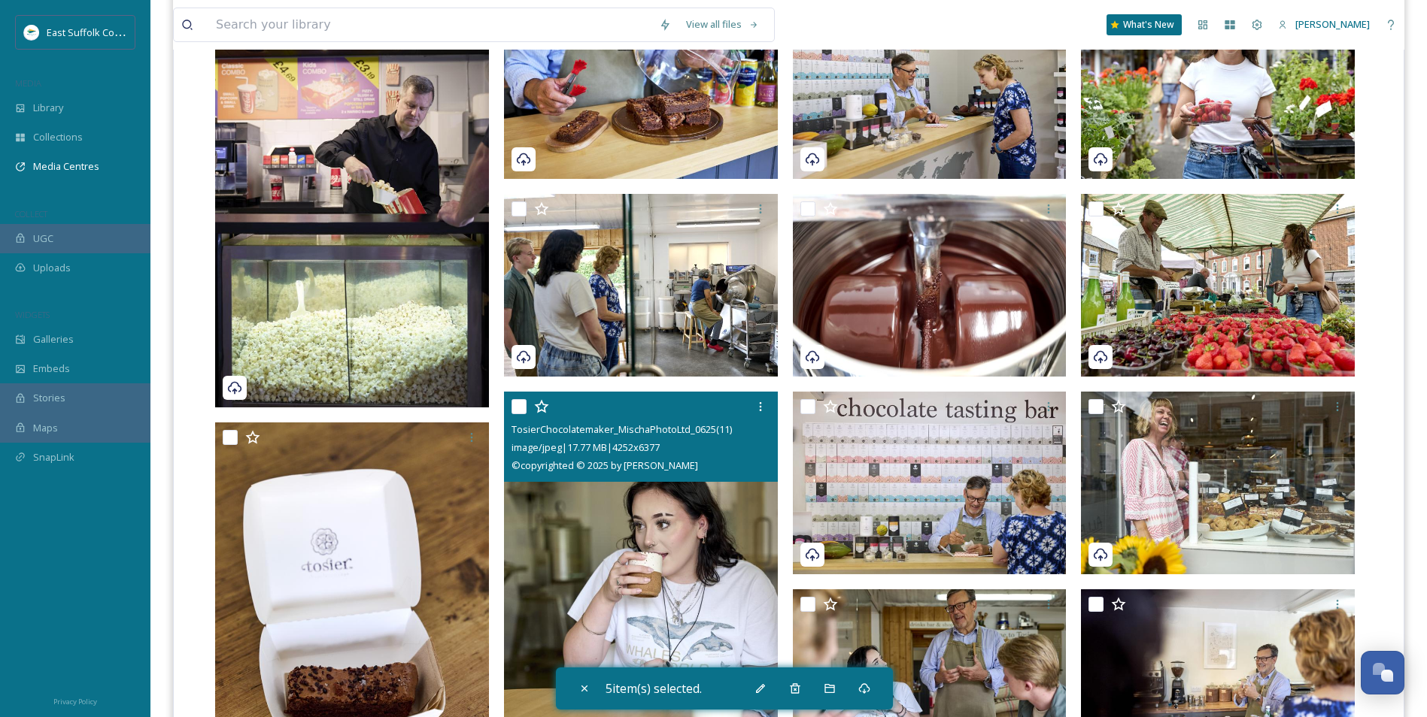
click at [522, 404] on input "checkbox" at bounding box center [518, 406] width 15 height 15
checkbox input "true"
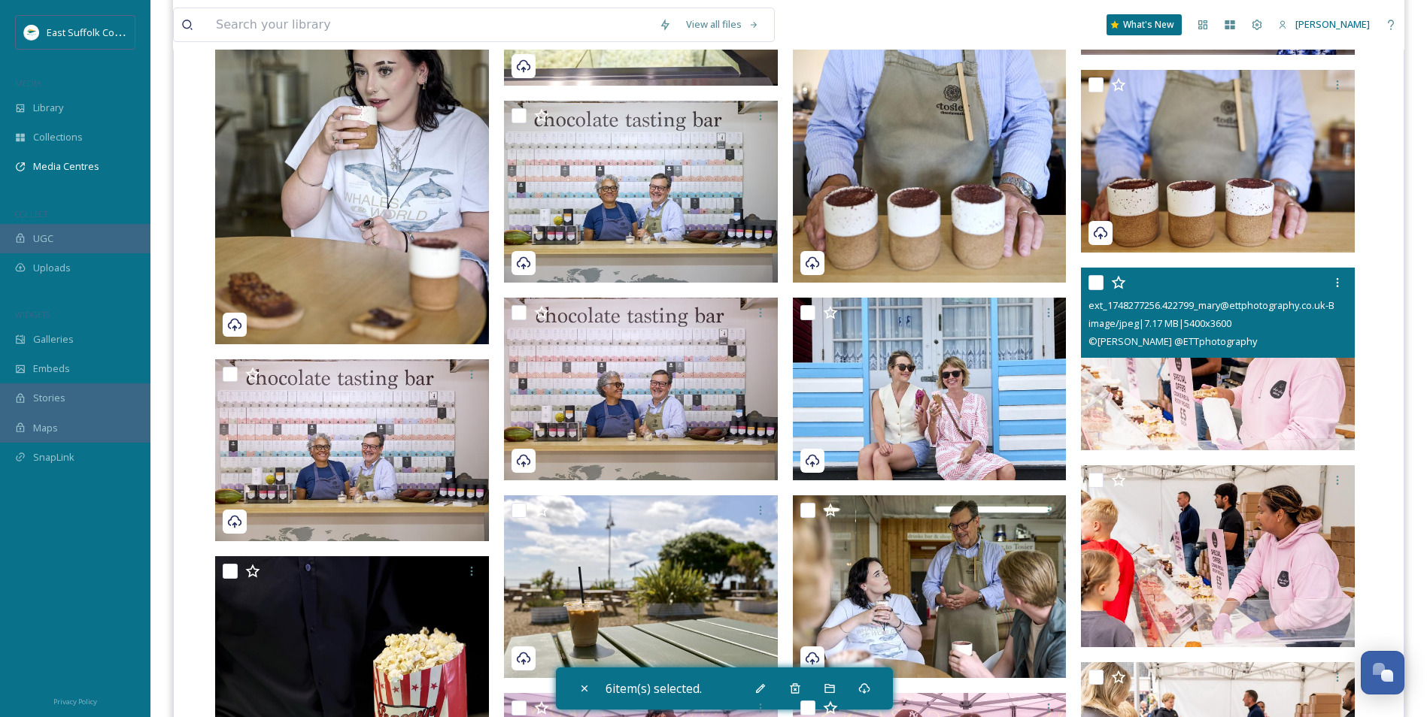
scroll to position [1278, 0]
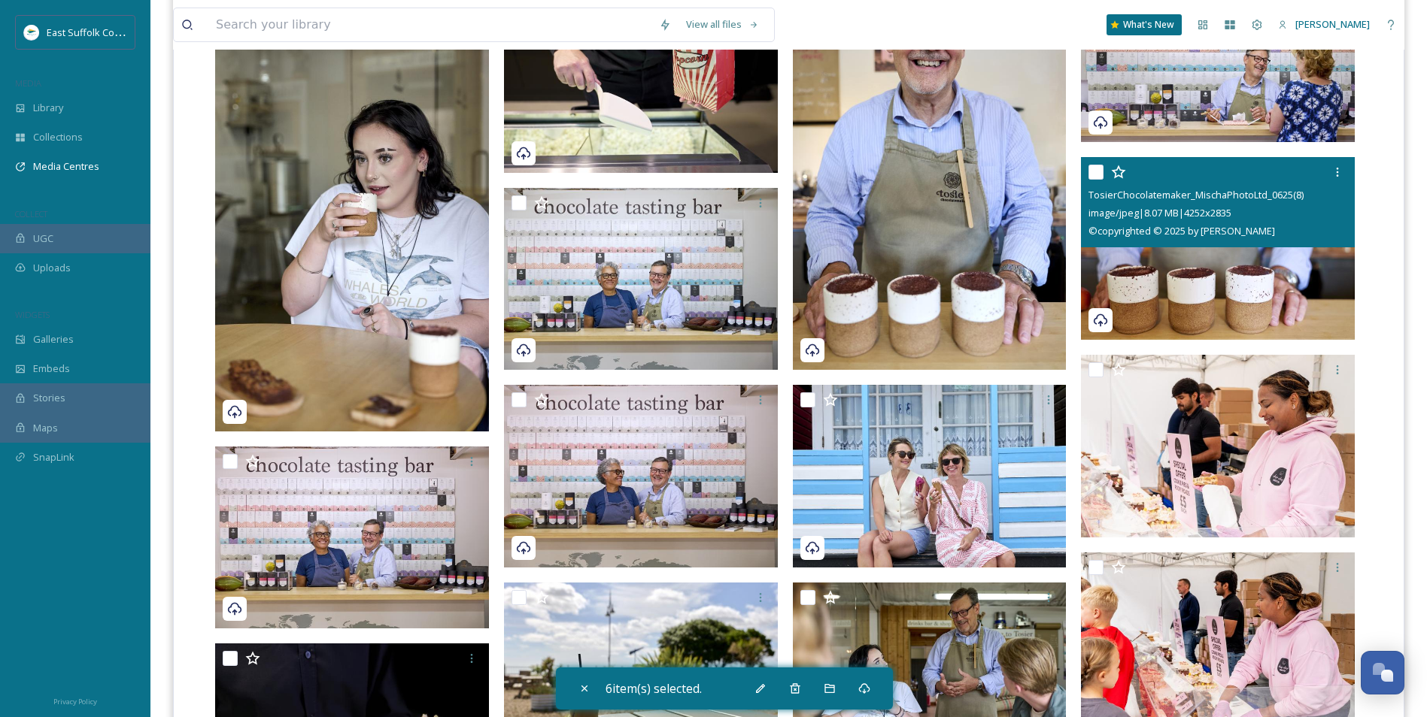
click at [1094, 172] on input "checkbox" at bounding box center [1095, 172] width 15 height 15
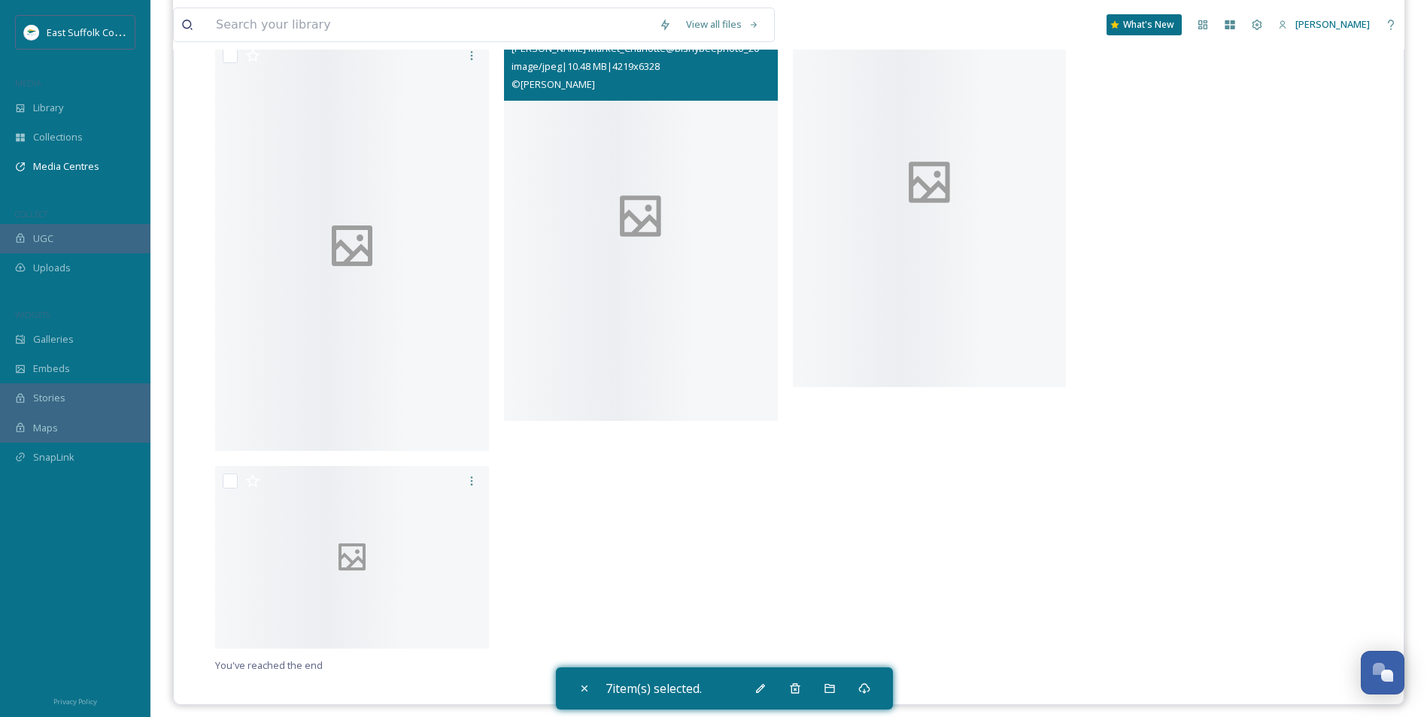
scroll to position [10569, 0]
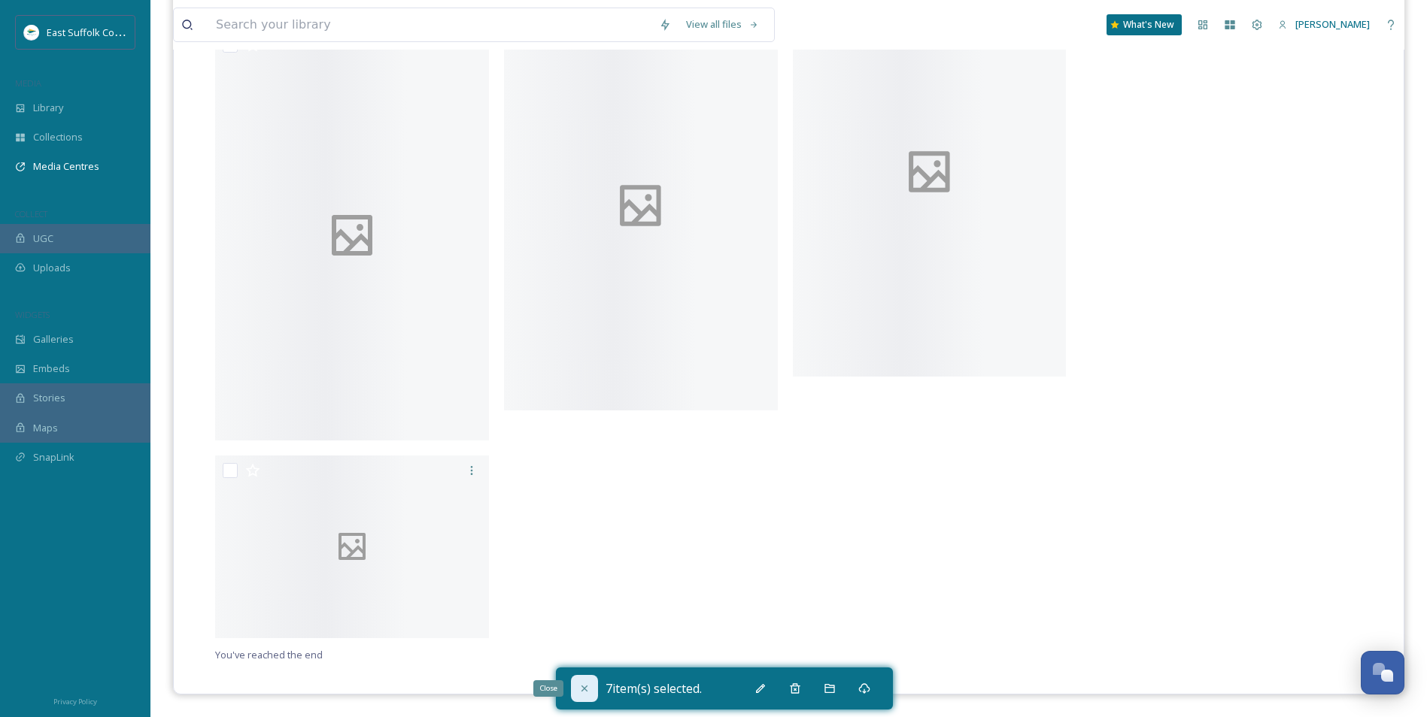
click at [589, 683] on icon at bounding box center [584, 689] width 12 height 12
checkbox input "false"
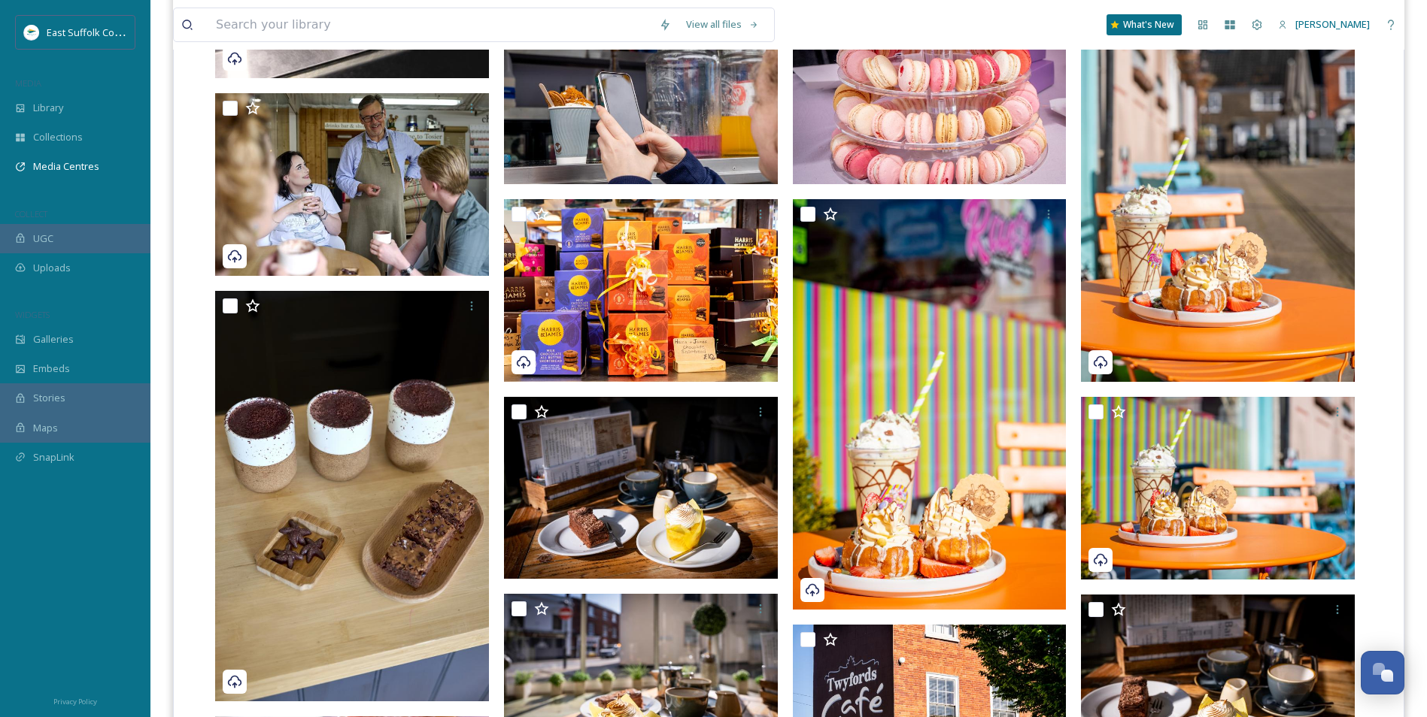
scroll to position [0, 0]
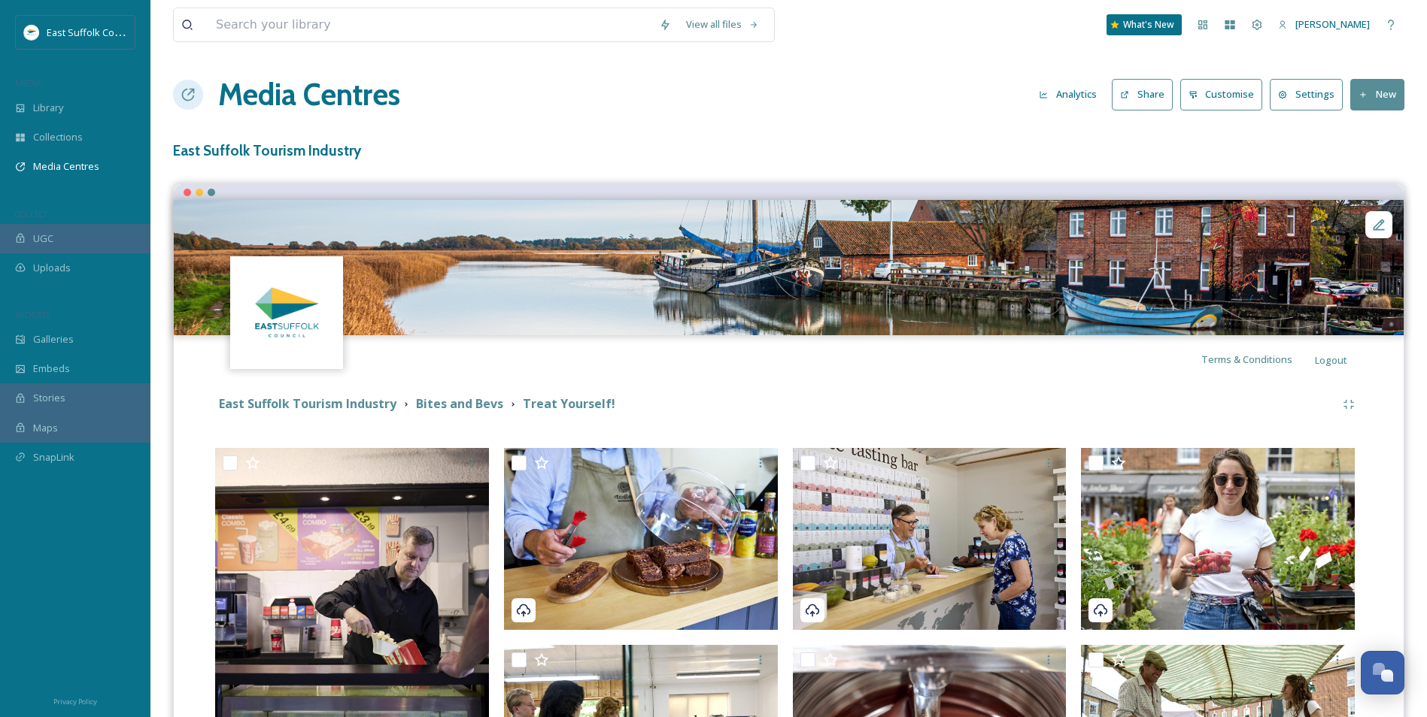
drag, startPoint x: 697, startPoint y: 441, endPoint x: 688, endPoint y: 360, distance: 81.7
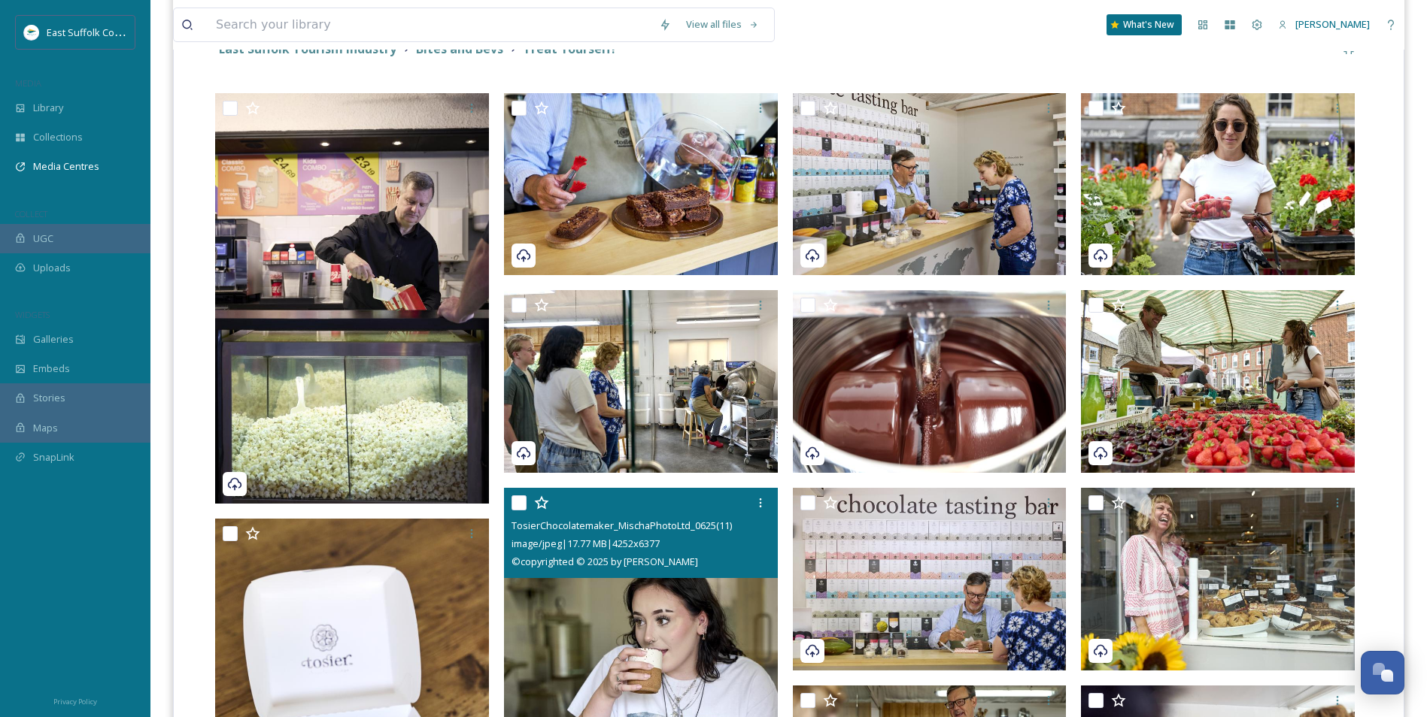
scroll to position [602, 0]
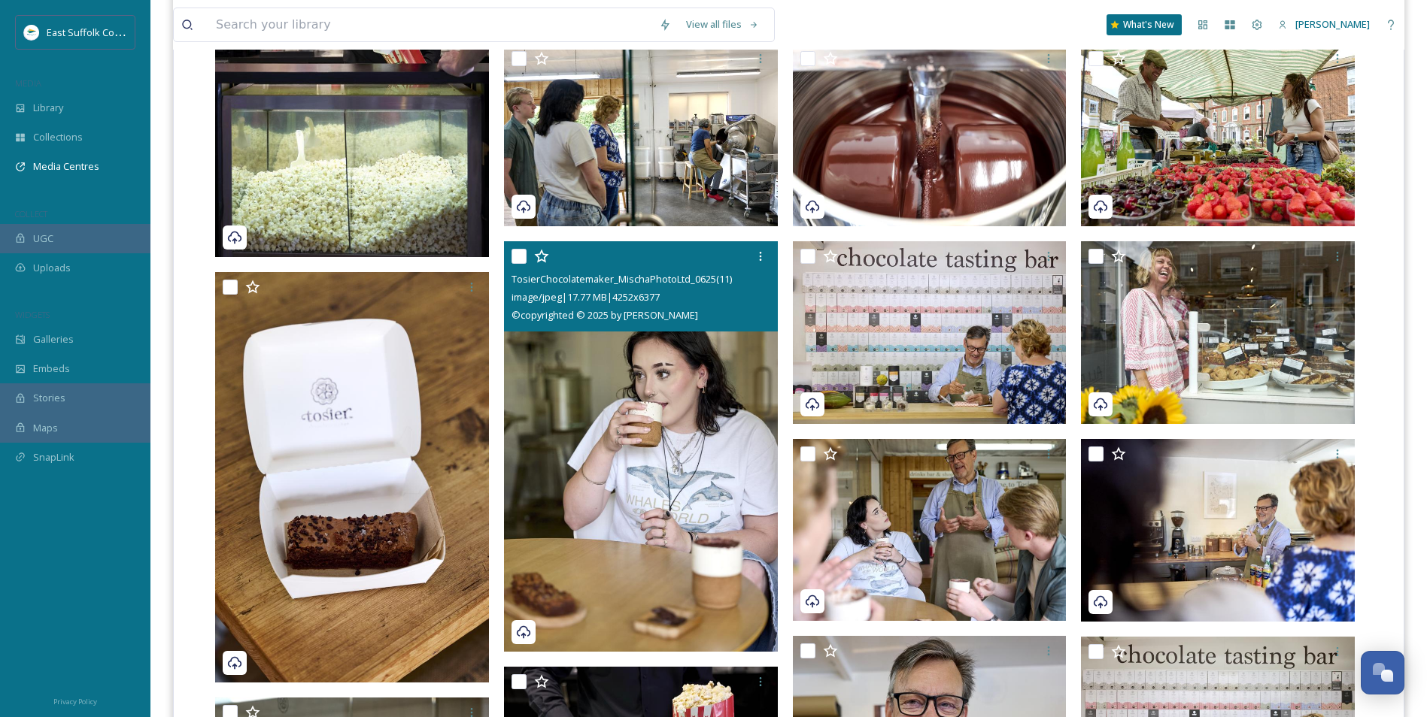
click at [515, 253] on input "checkbox" at bounding box center [518, 256] width 15 height 15
checkbox input "true"
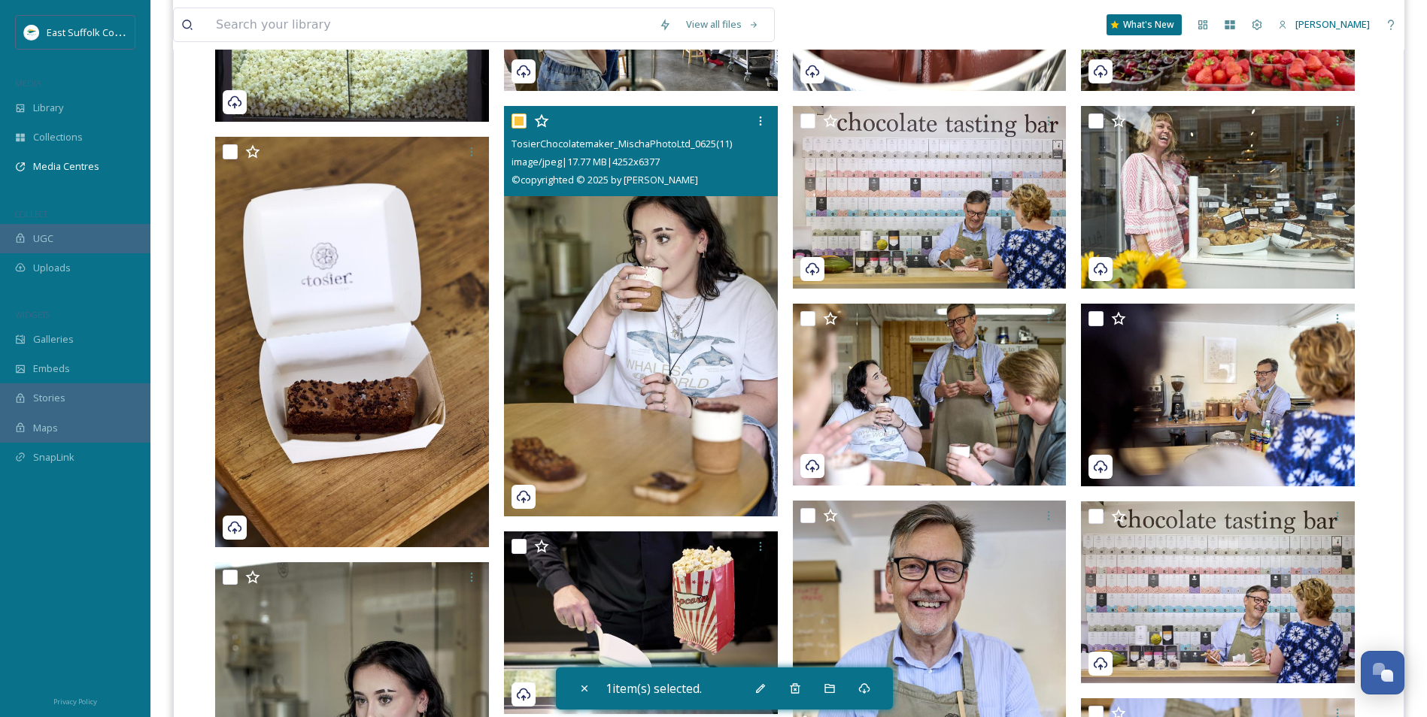
scroll to position [978, 0]
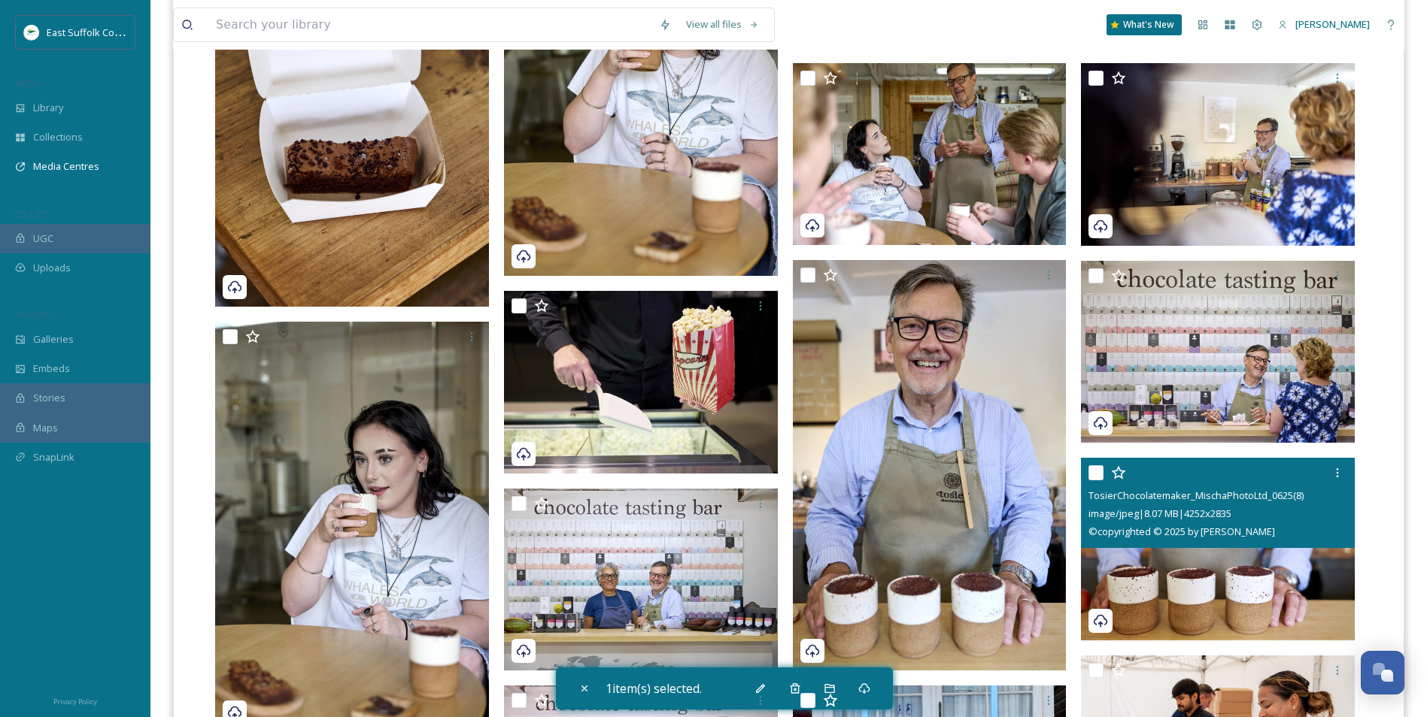
click at [1087, 470] on div "TosierChocolatemaker_MischaPhotoLtd_0625(8) image/jpeg | 8.07 MB | 4252 x 2835 …" at bounding box center [1218, 503] width 274 height 90
click at [1090, 472] on input "checkbox" at bounding box center [1095, 472] width 15 height 15
checkbox input "true"
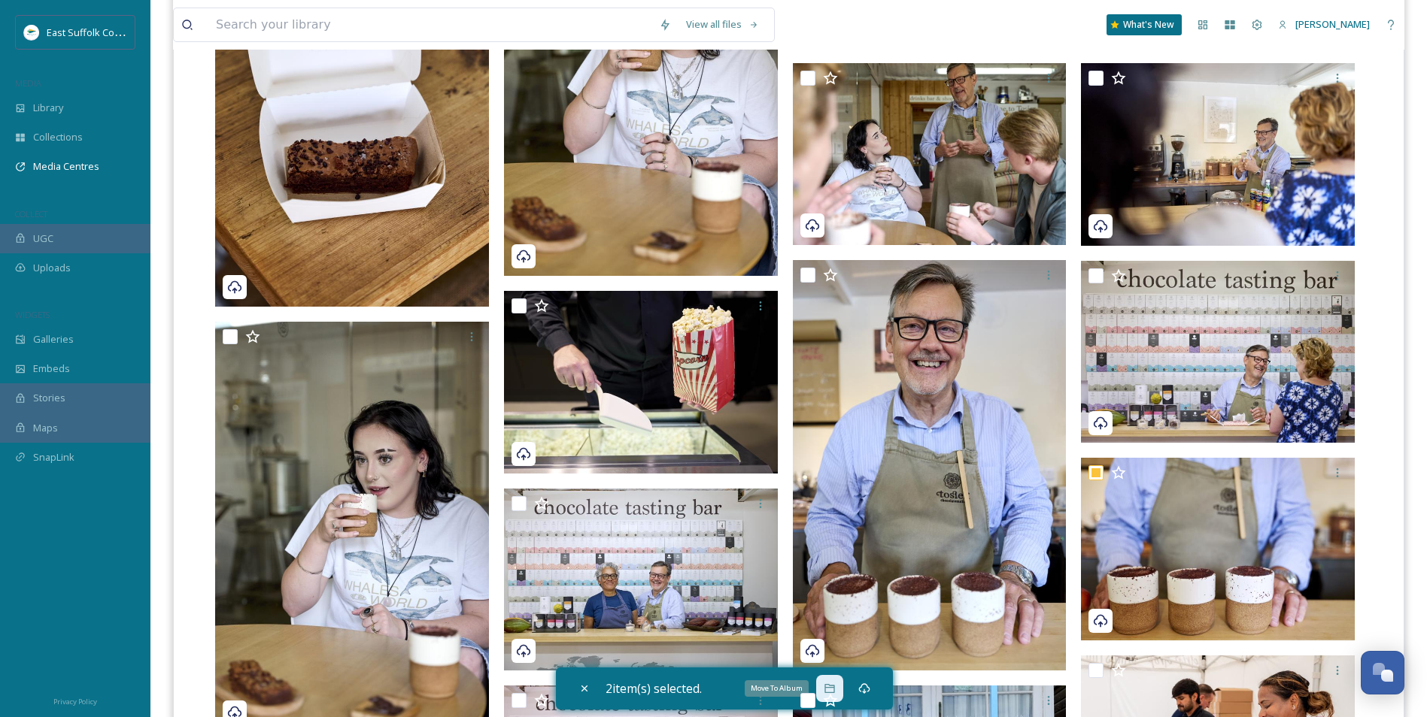
click at [829, 679] on div "Move To Album" at bounding box center [829, 688] width 27 height 27
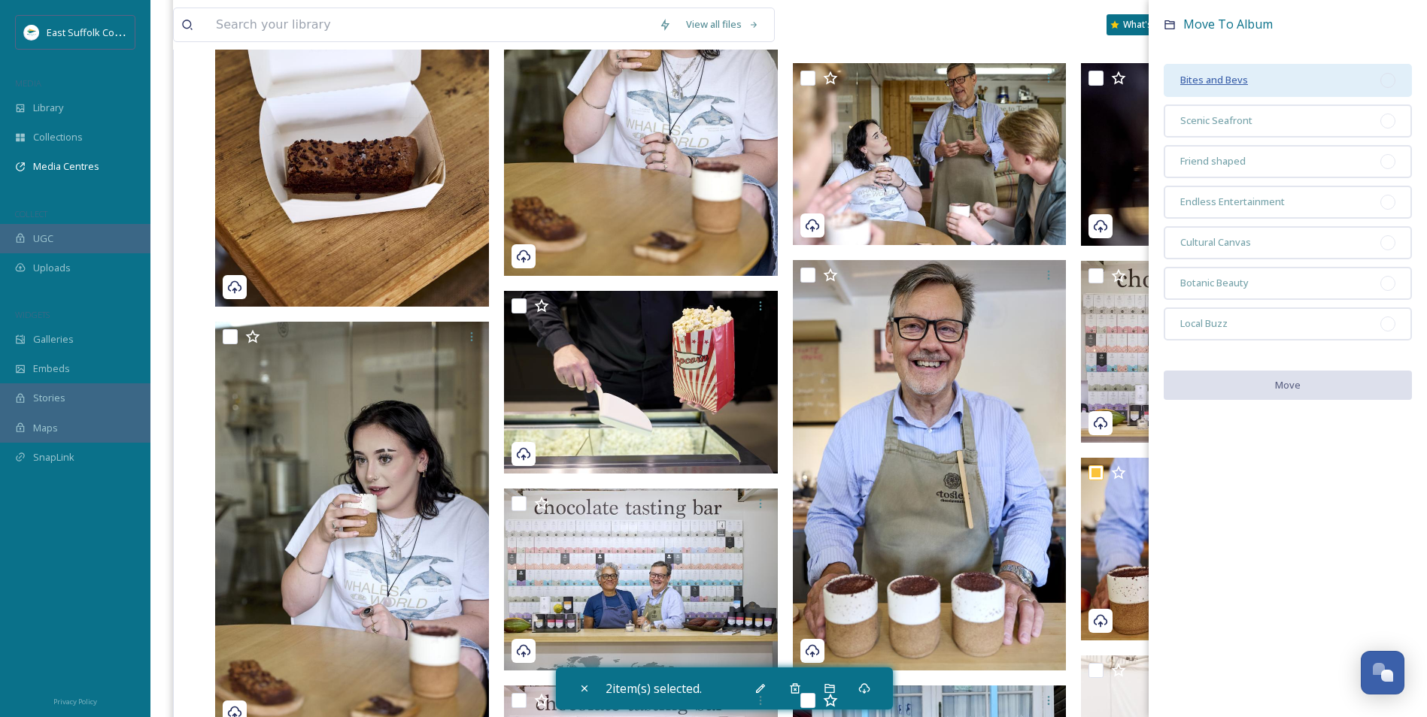
click at [1232, 83] on span "Bites and Bevs" at bounding box center [1214, 80] width 68 height 14
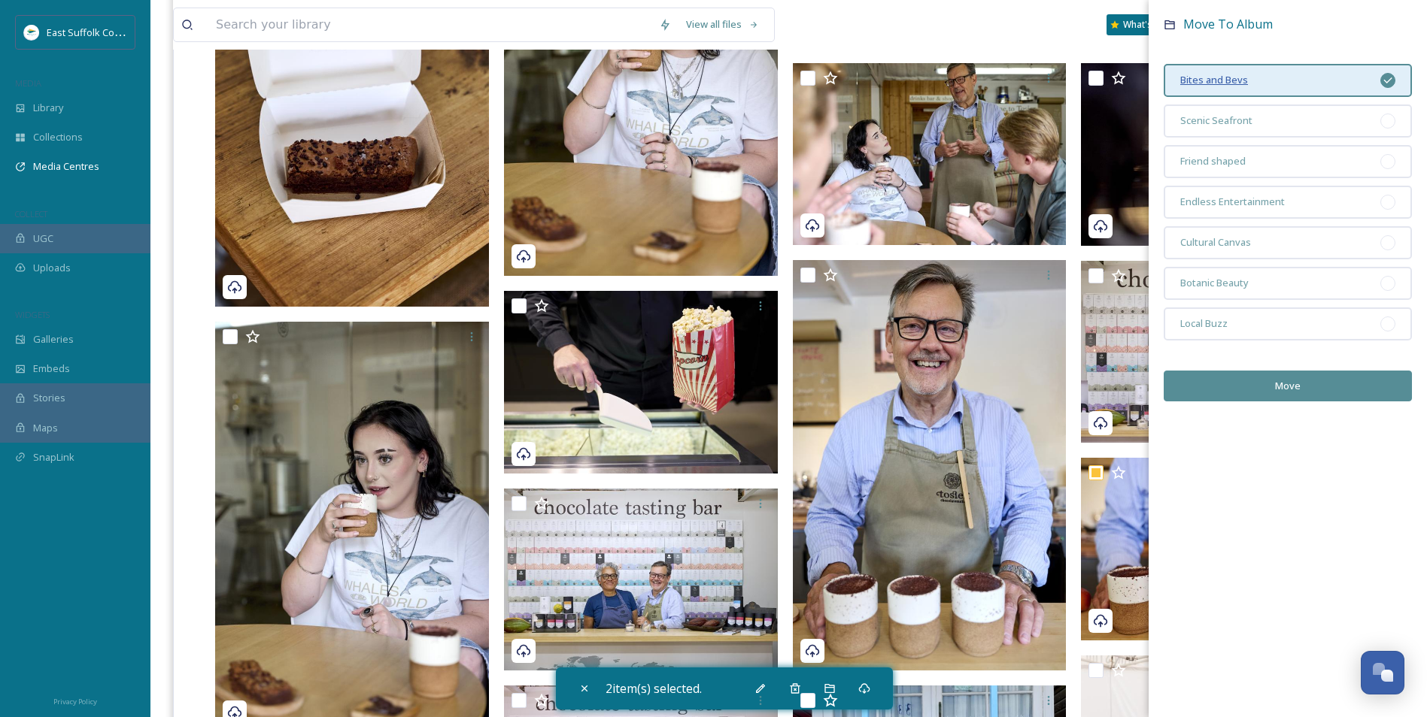
click at [1226, 79] on span "Bites and Bevs" at bounding box center [1214, 80] width 68 height 14
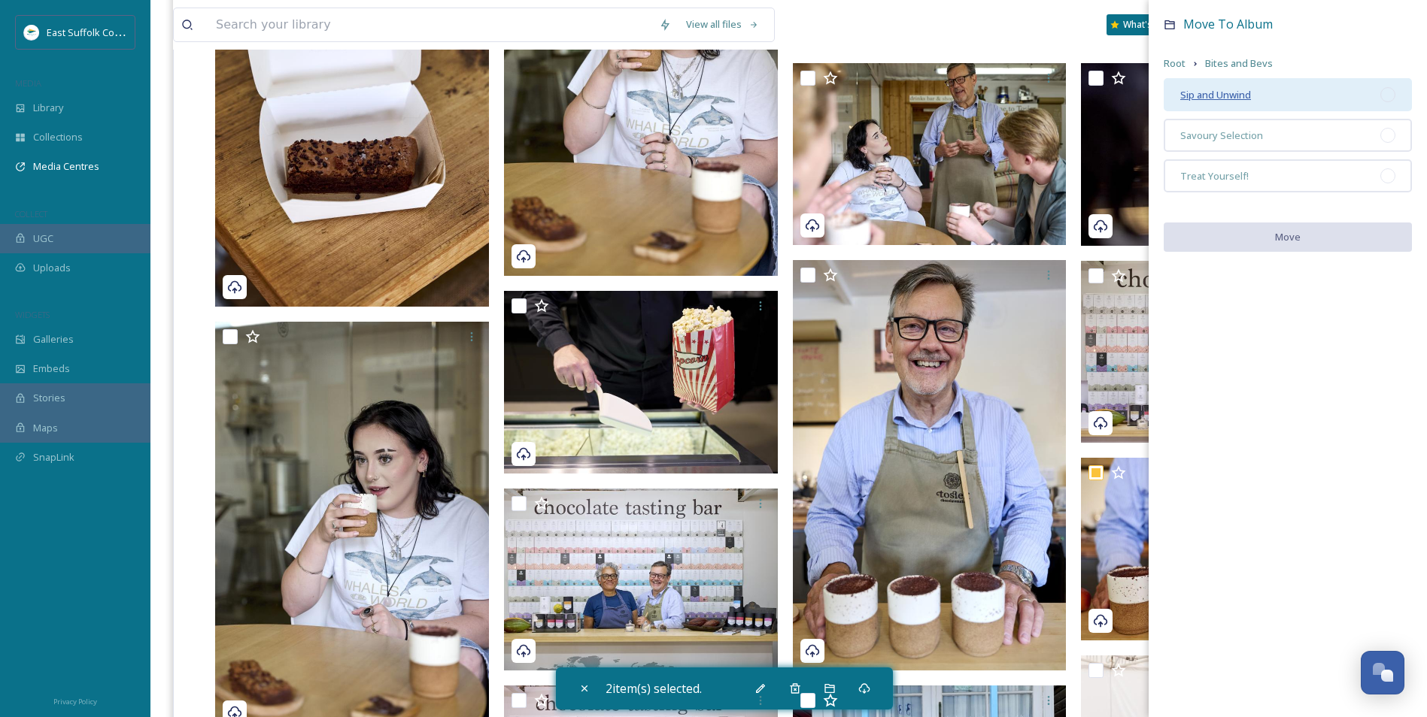
click at [1212, 88] on span "Sip and Unwind" at bounding box center [1215, 95] width 71 height 14
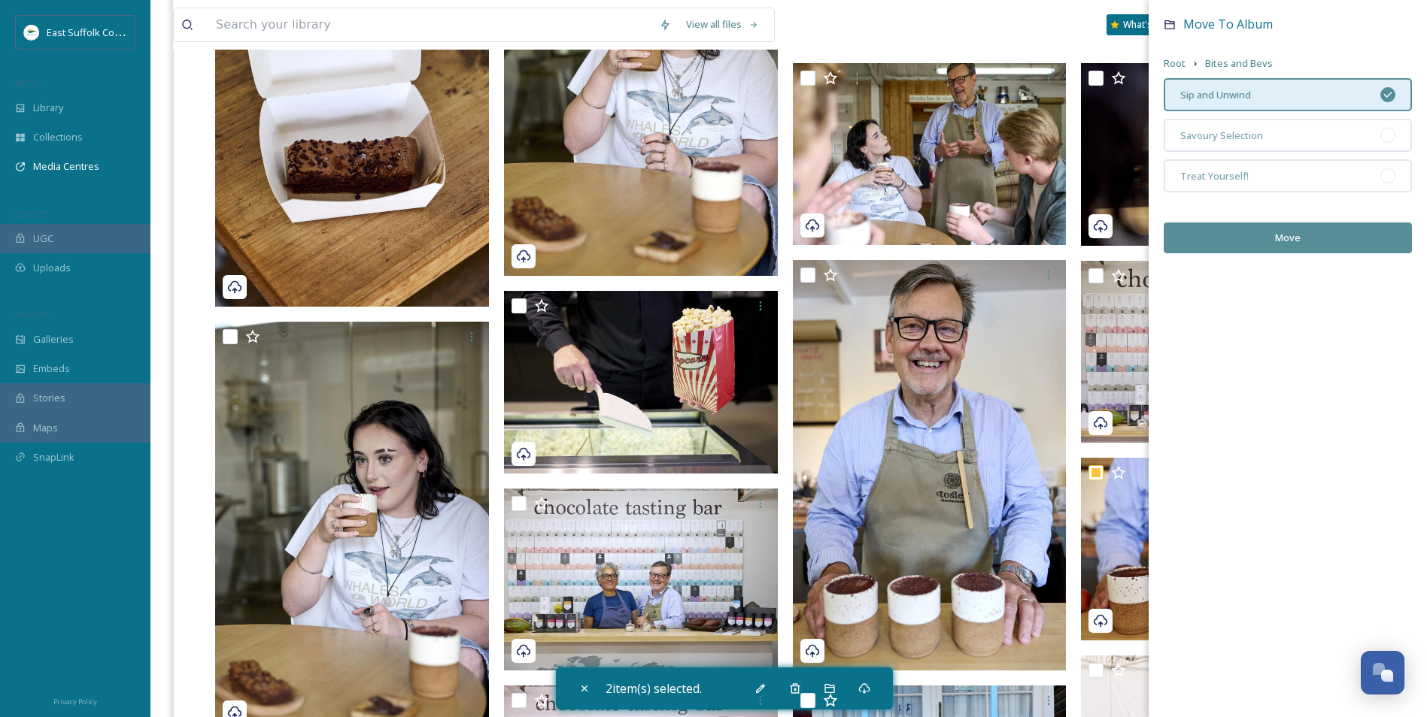
click at [1257, 235] on button "Move" at bounding box center [1287, 238] width 248 height 31
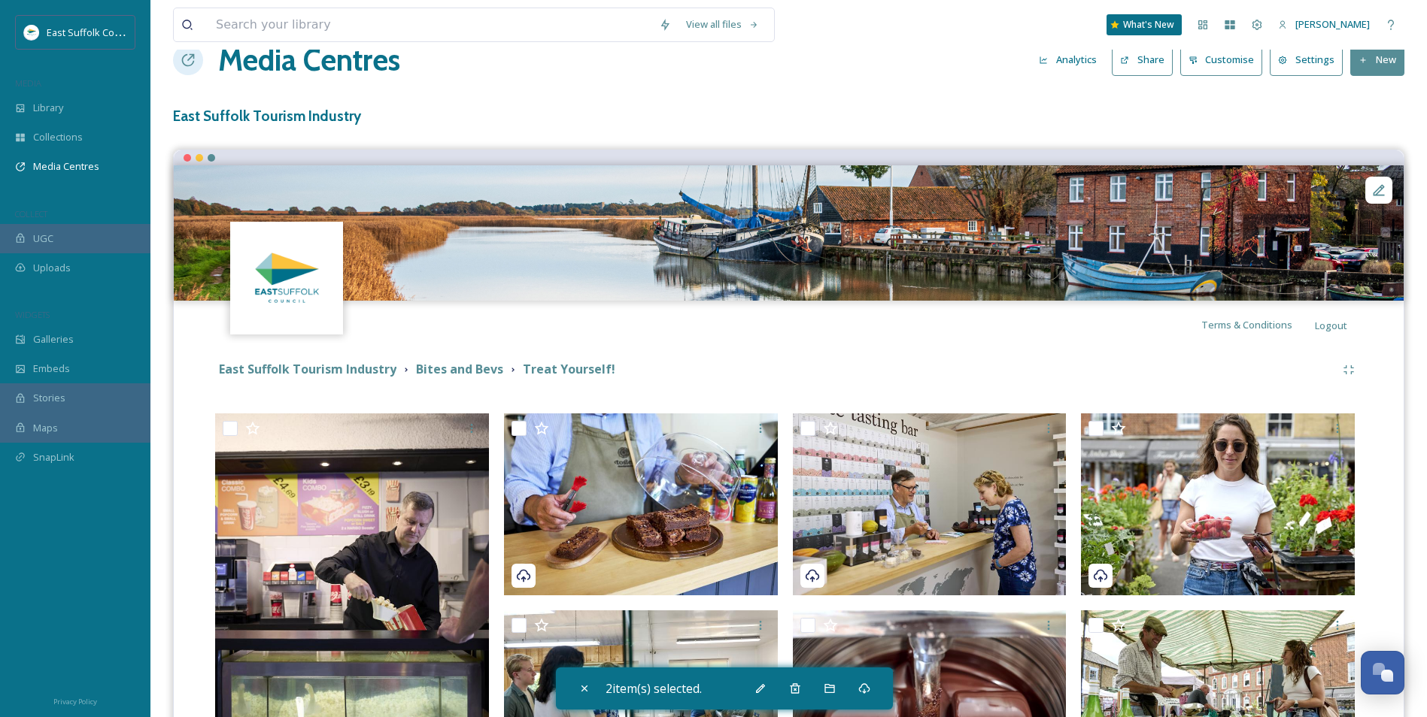
scroll to position [0, 0]
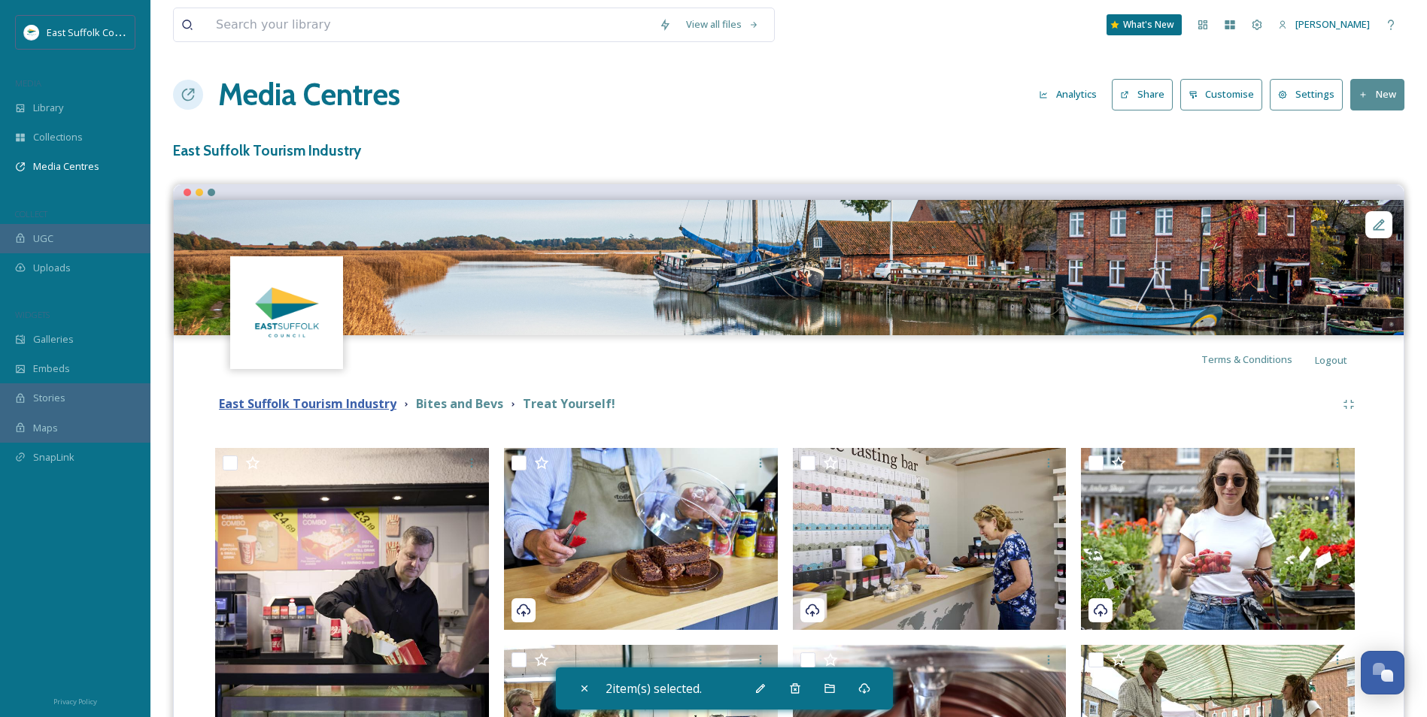
click at [371, 411] on strong "East Suffolk Tourism Industry" at bounding box center [307, 404] width 177 height 17
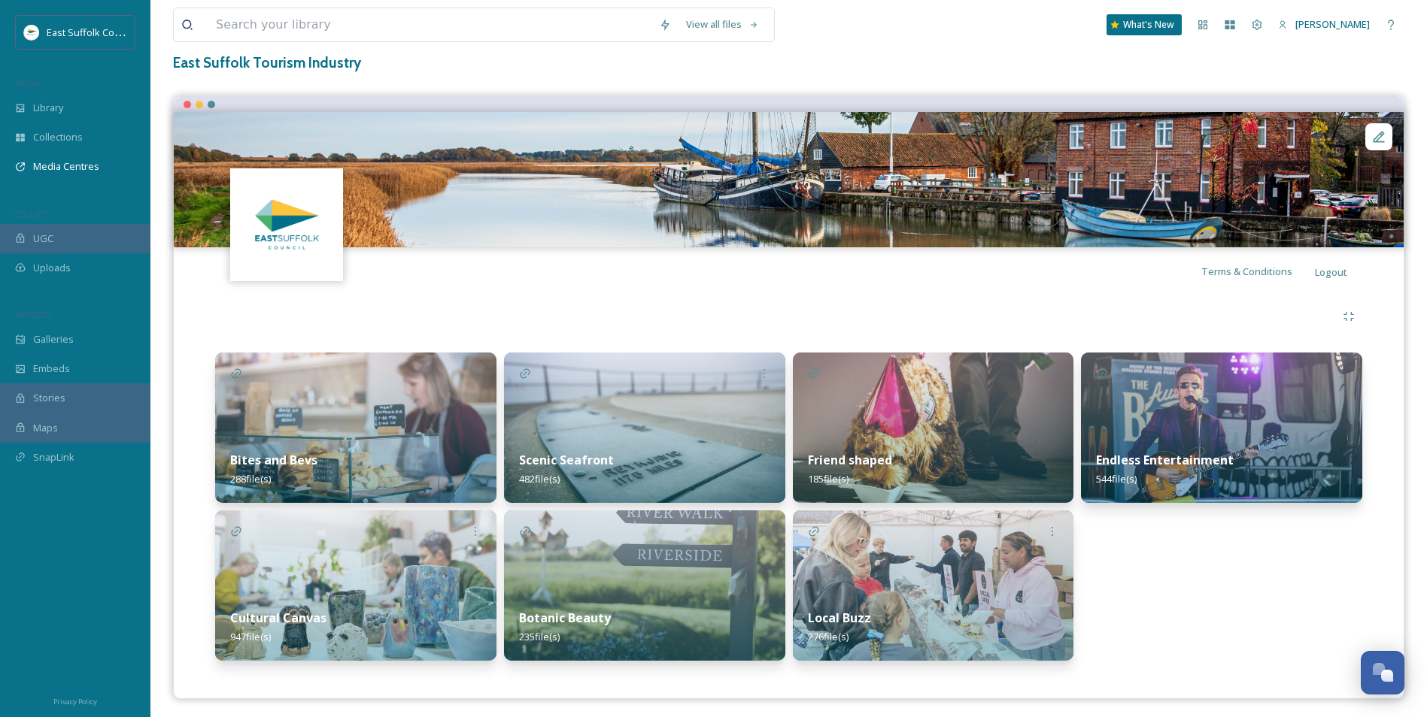
scroll to position [92, 0]
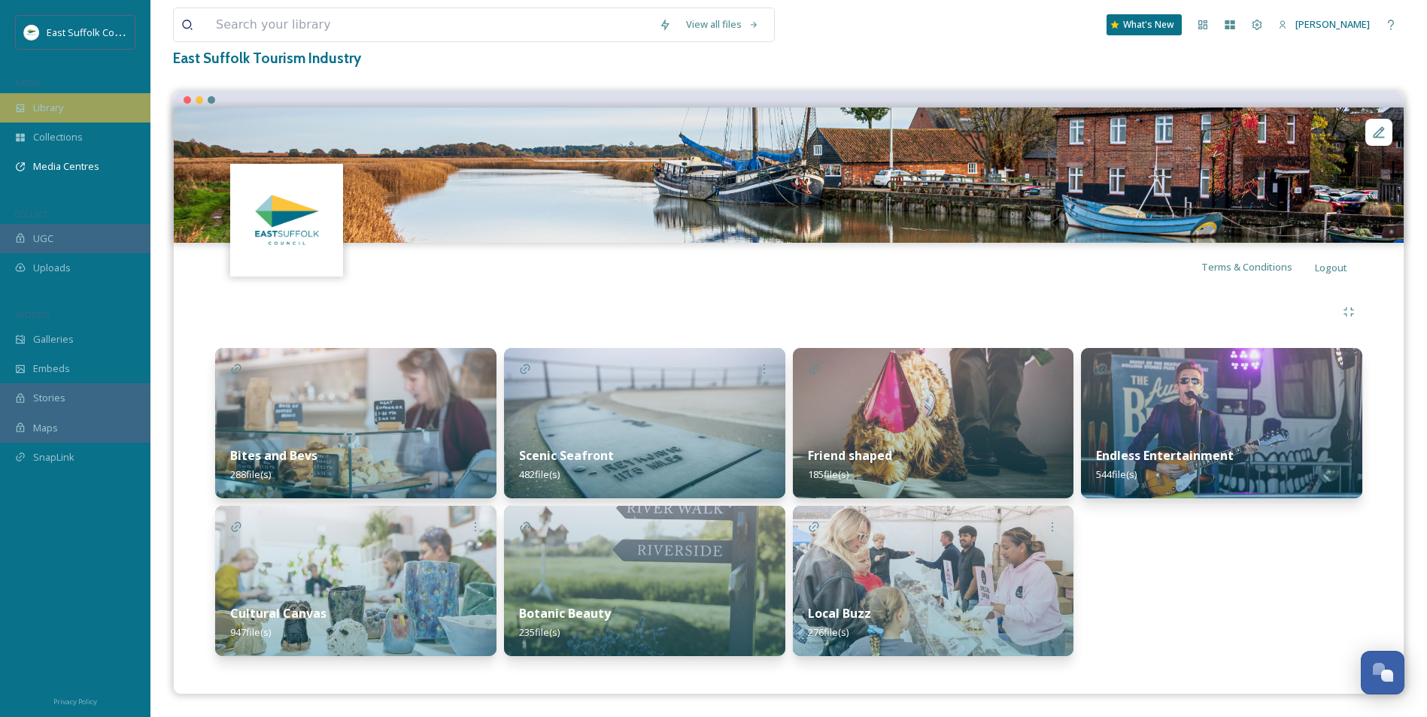
click at [65, 102] on div "Library" at bounding box center [75, 107] width 150 height 29
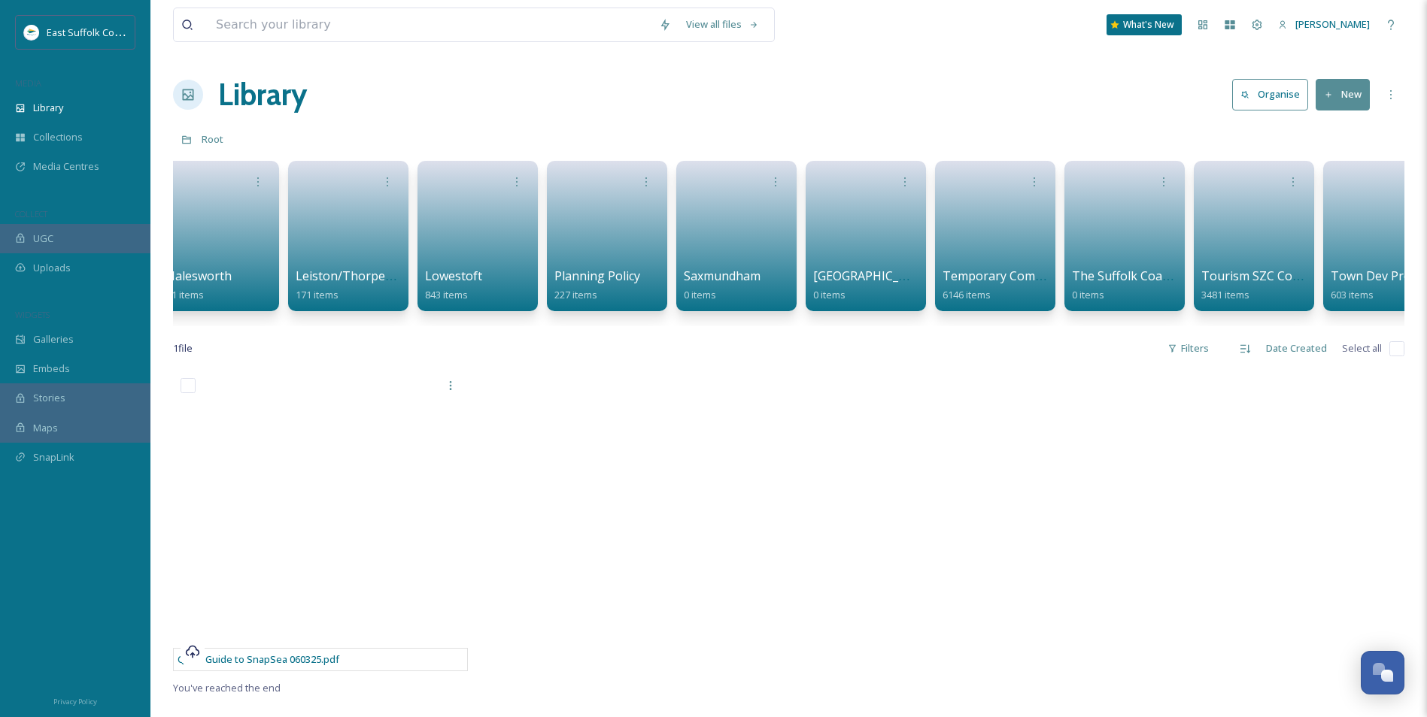
scroll to position [0, 1836]
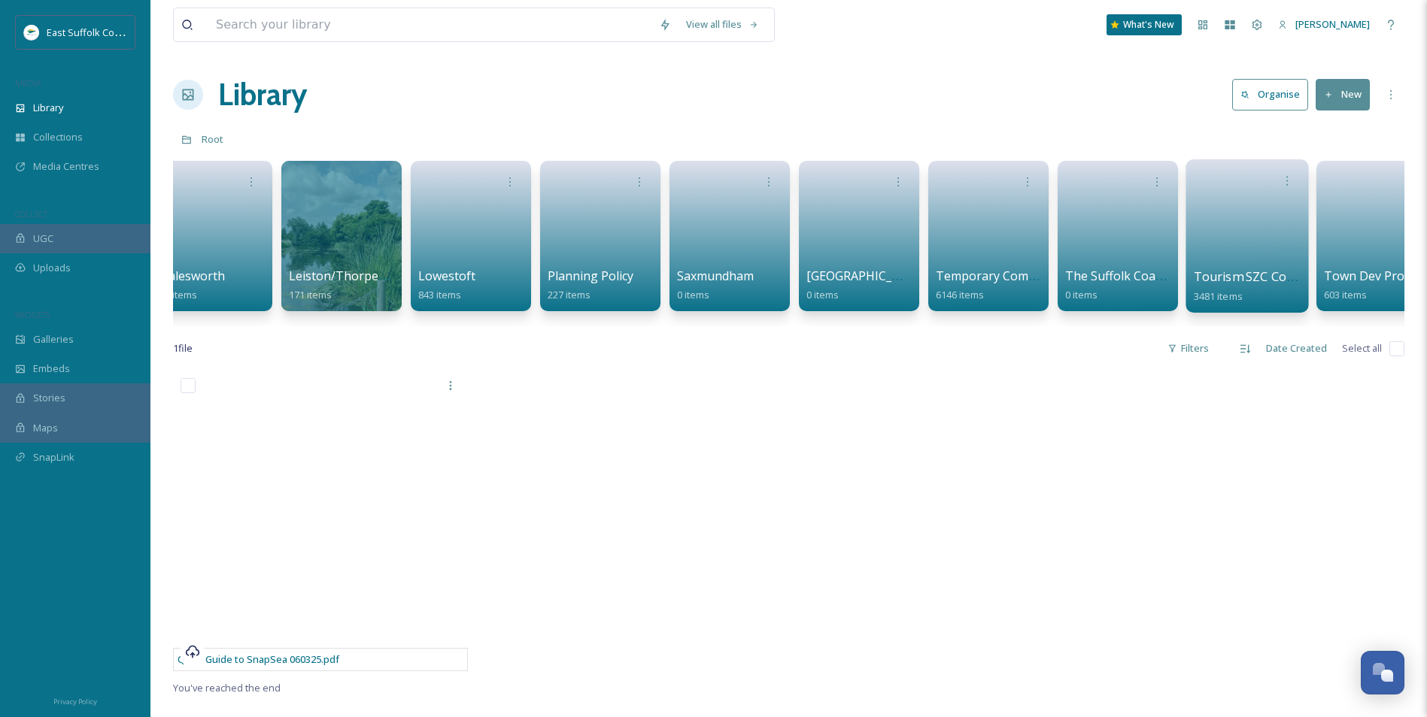
click at [1248, 217] on link at bounding box center [1247, 231] width 108 height 73
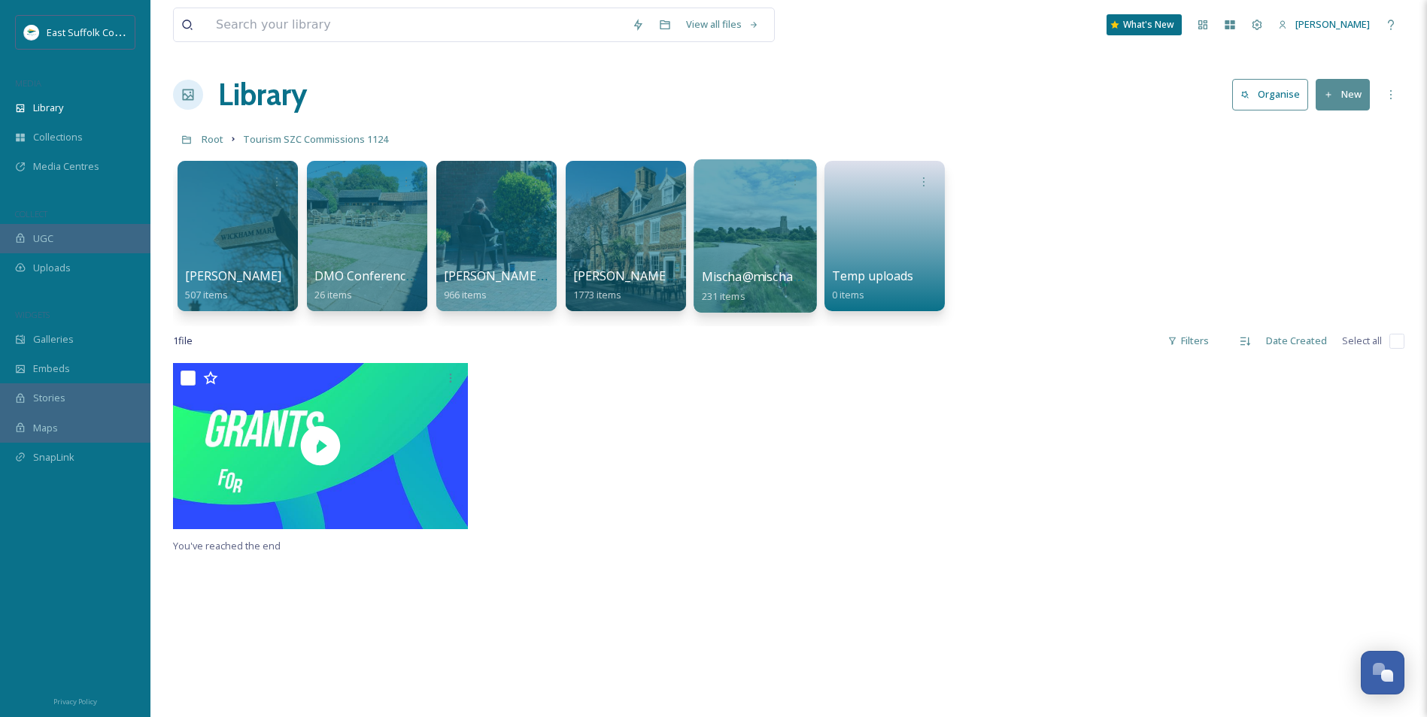
click at [743, 237] on div at bounding box center [754, 235] width 123 height 153
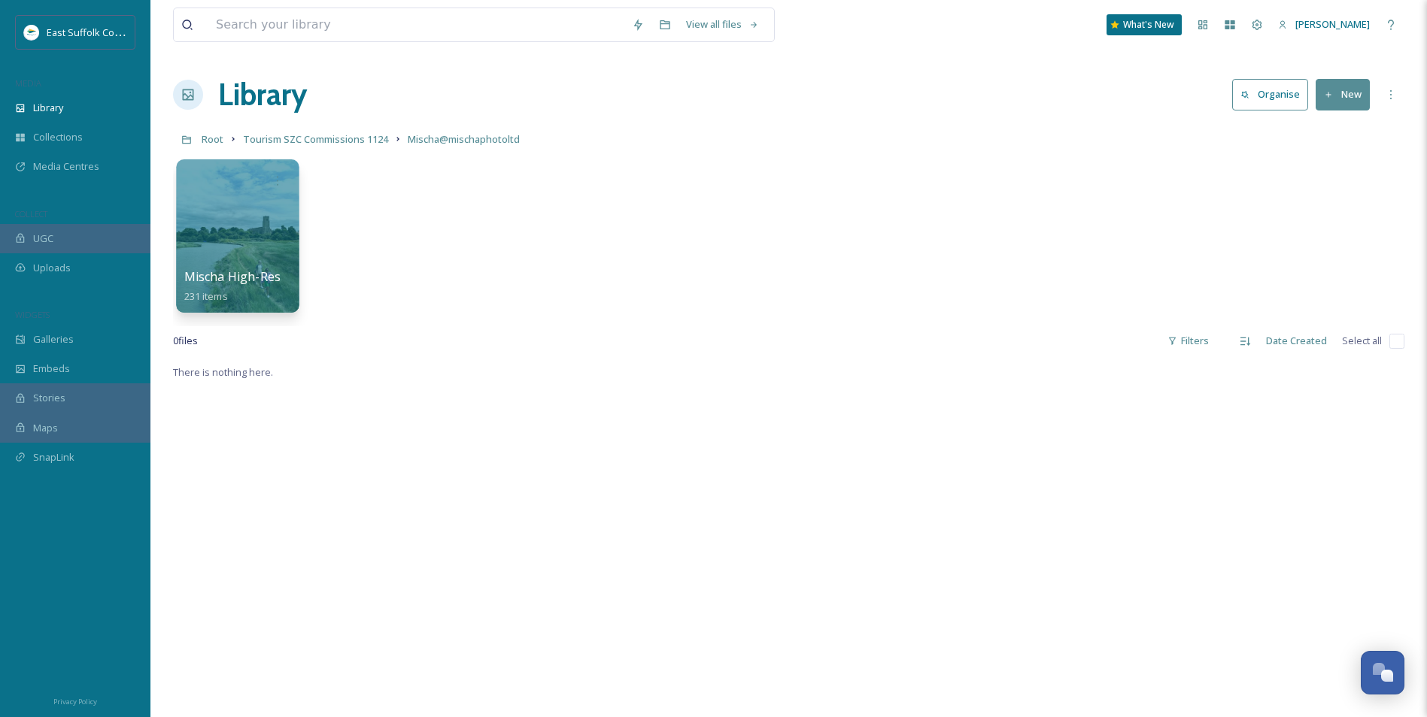
click at [216, 226] on div at bounding box center [237, 235] width 123 height 153
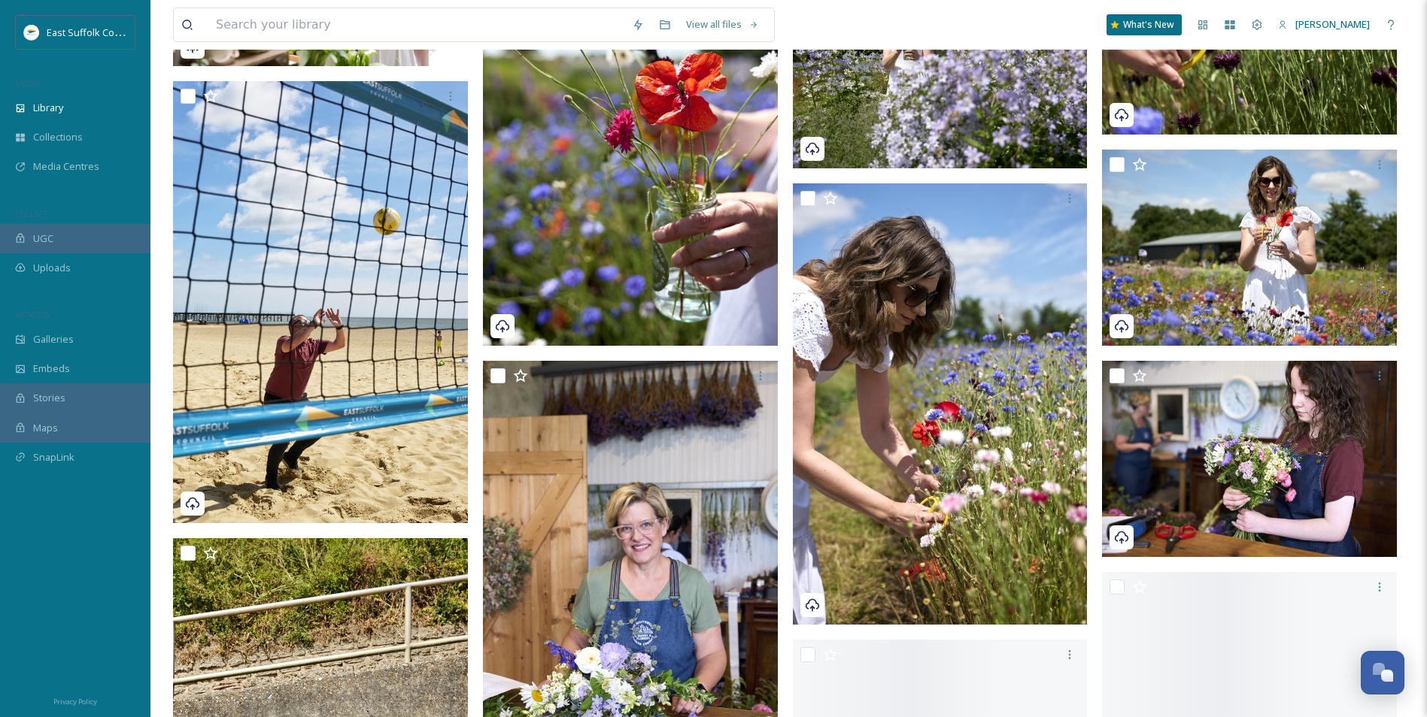
scroll to position [5098, 0]
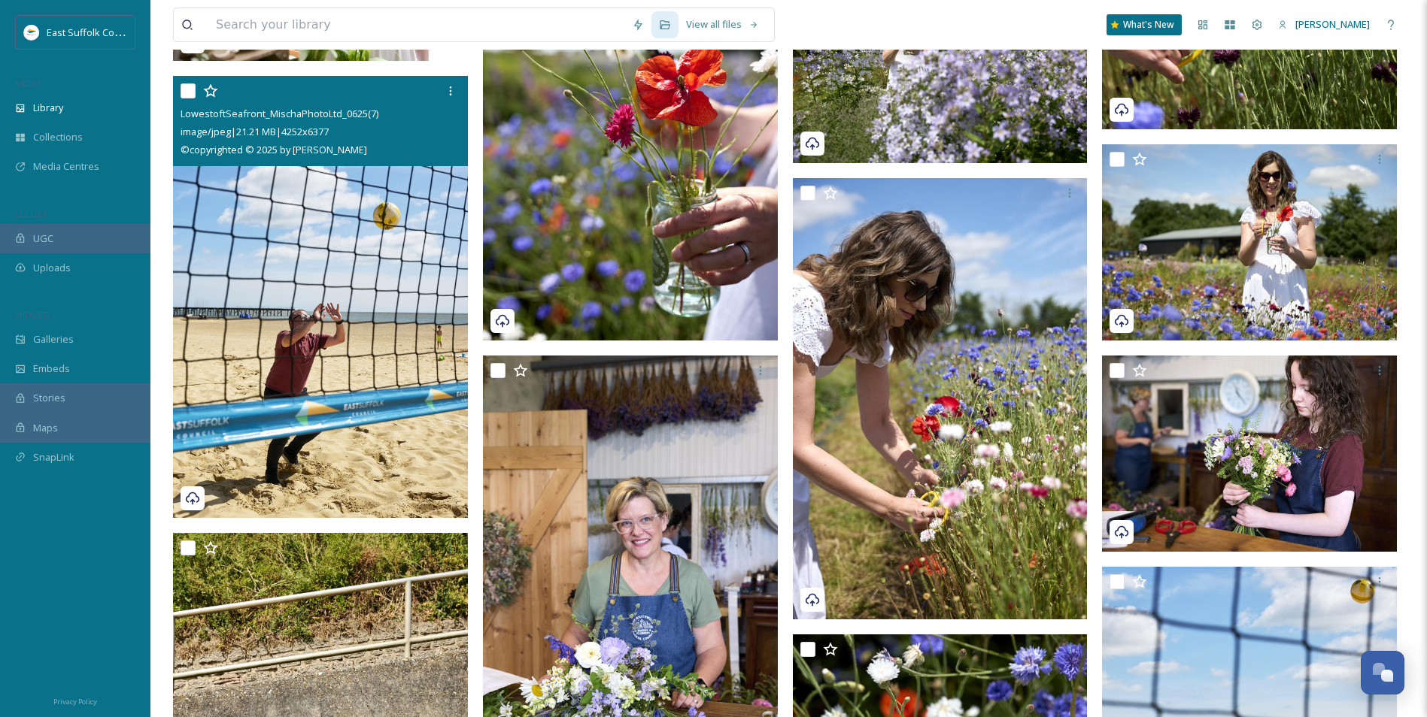
click at [337, 439] on img at bounding box center [320, 296] width 295 height 442
checkbox input "true"
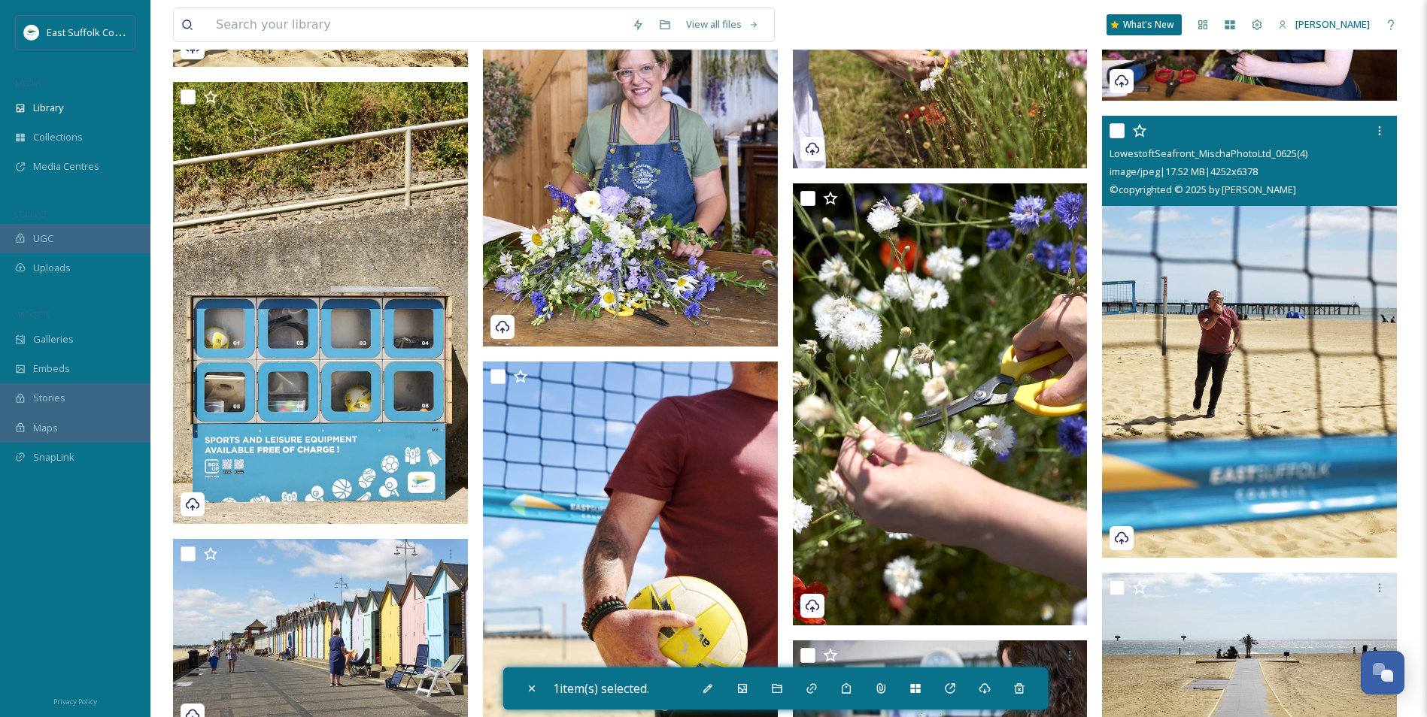
click at [1248, 358] on img at bounding box center [1249, 337] width 295 height 442
checkbox input "true"
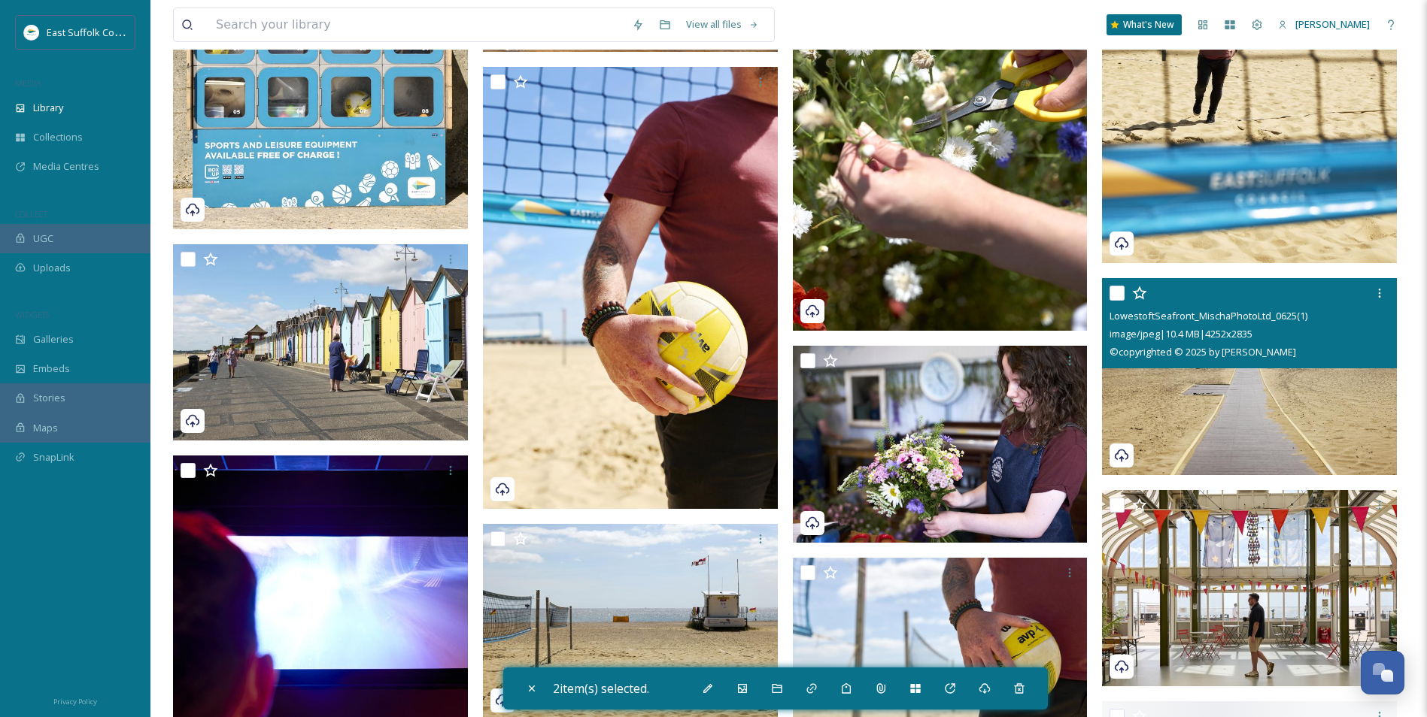
scroll to position [5850, 0]
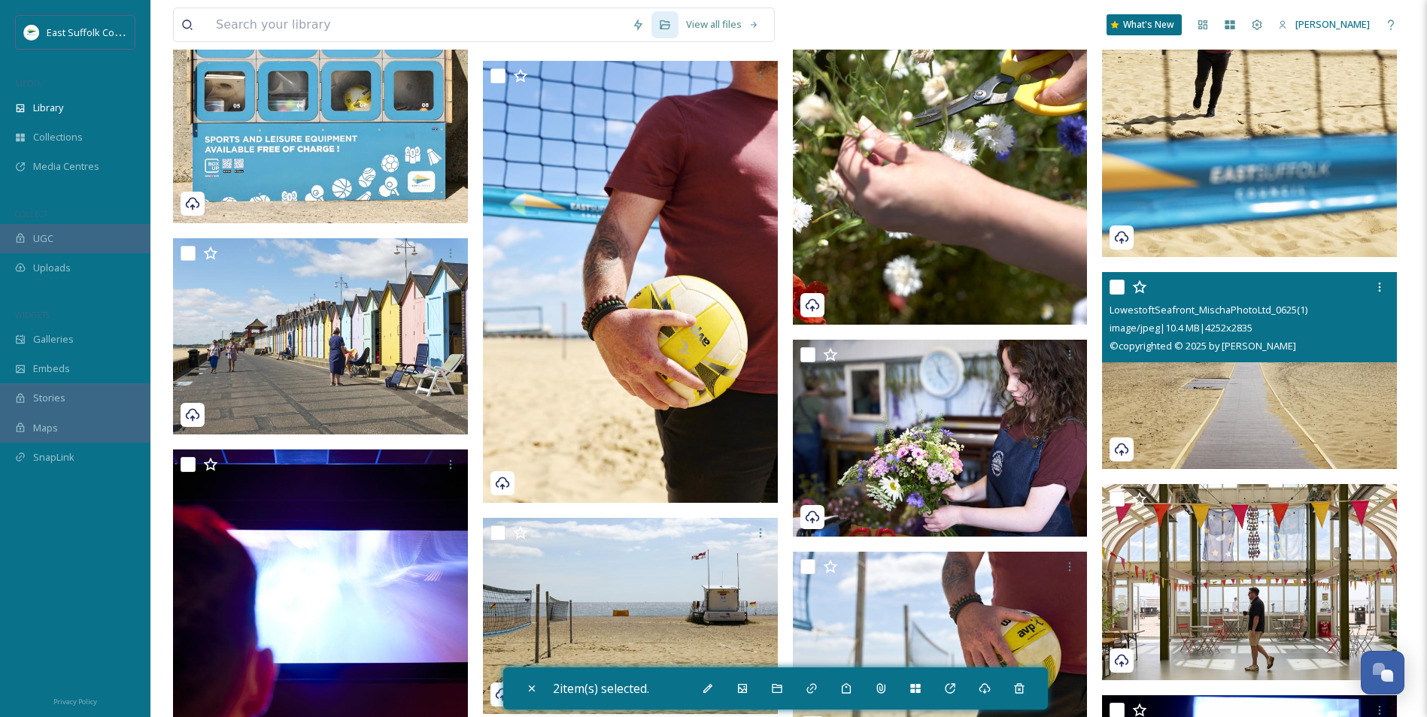
click at [1196, 386] on img at bounding box center [1249, 370] width 295 height 197
checkbox input "true"
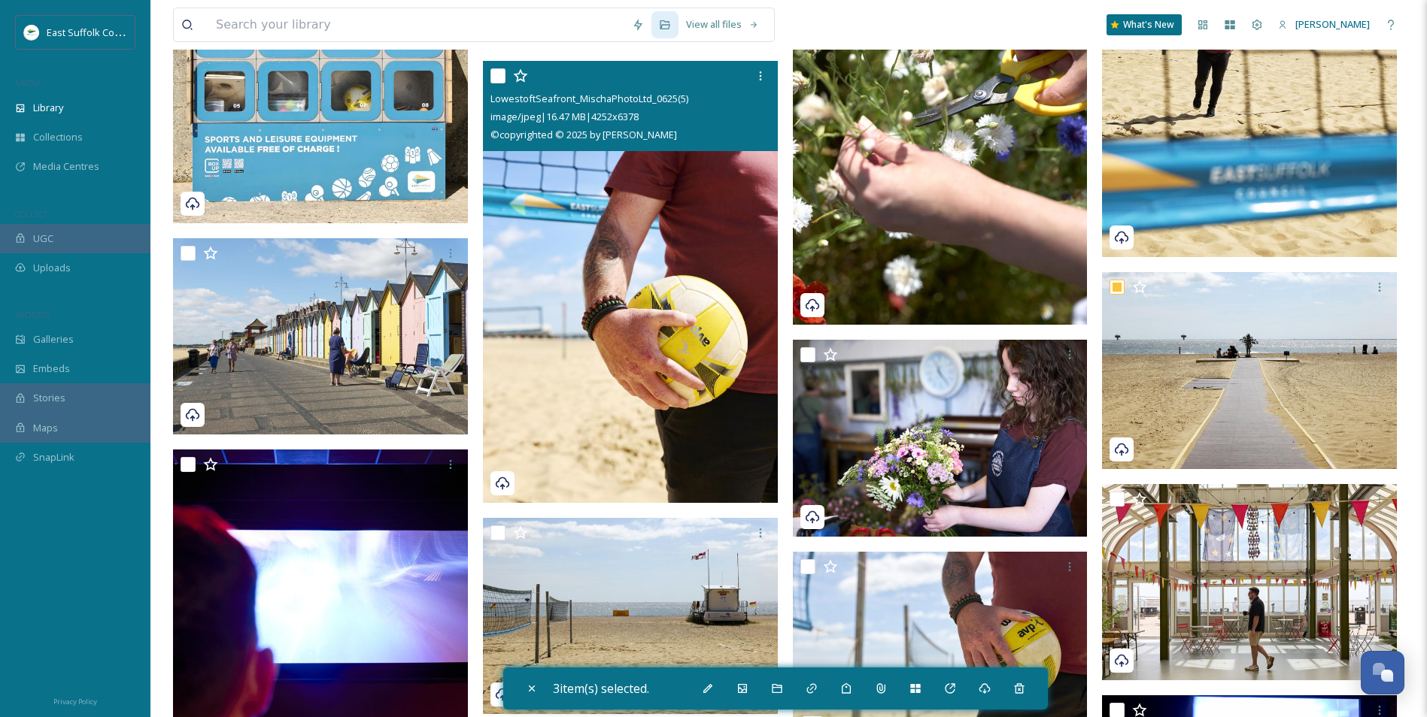
click at [582, 399] on img at bounding box center [630, 282] width 295 height 442
checkbox input "true"
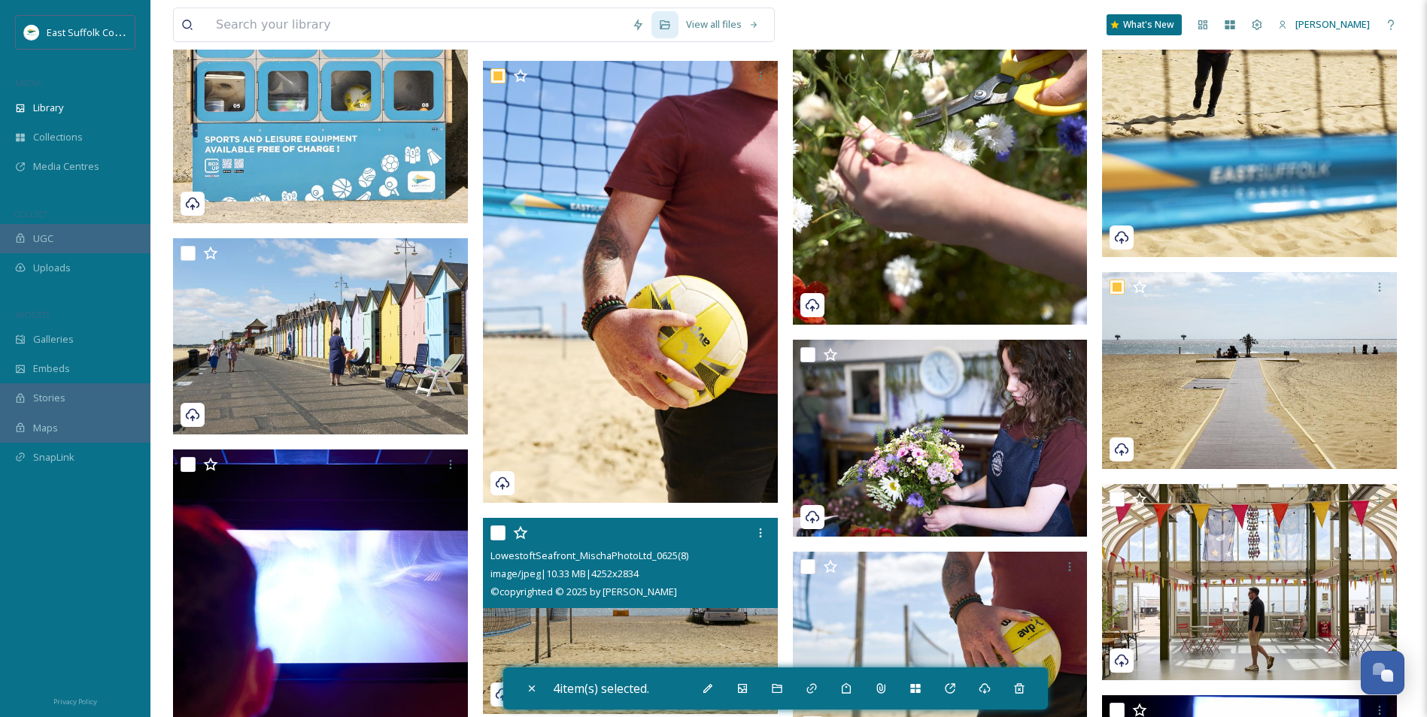
click at [584, 643] on img at bounding box center [630, 616] width 295 height 197
checkbox input "true"
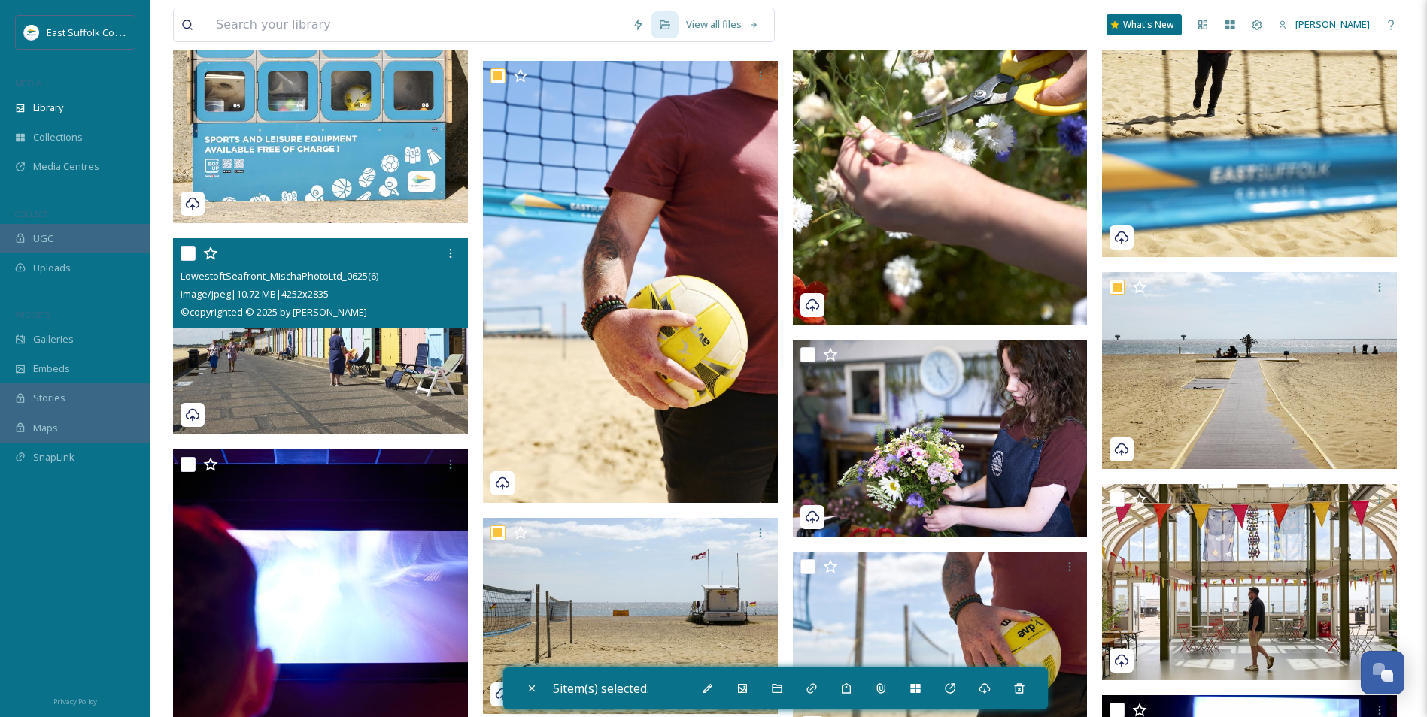
click at [278, 356] on img at bounding box center [320, 336] width 295 height 197
checkbox input "true"
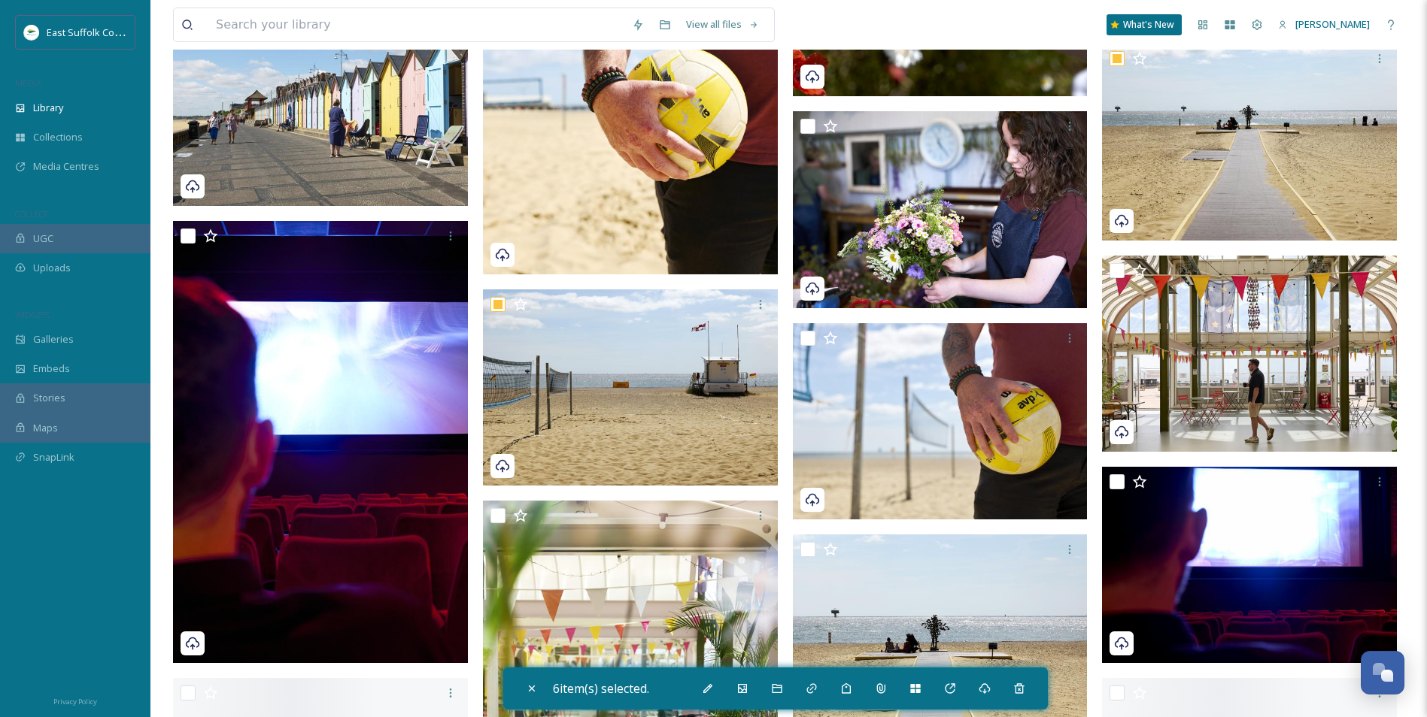
scroll to position [6151, 0]
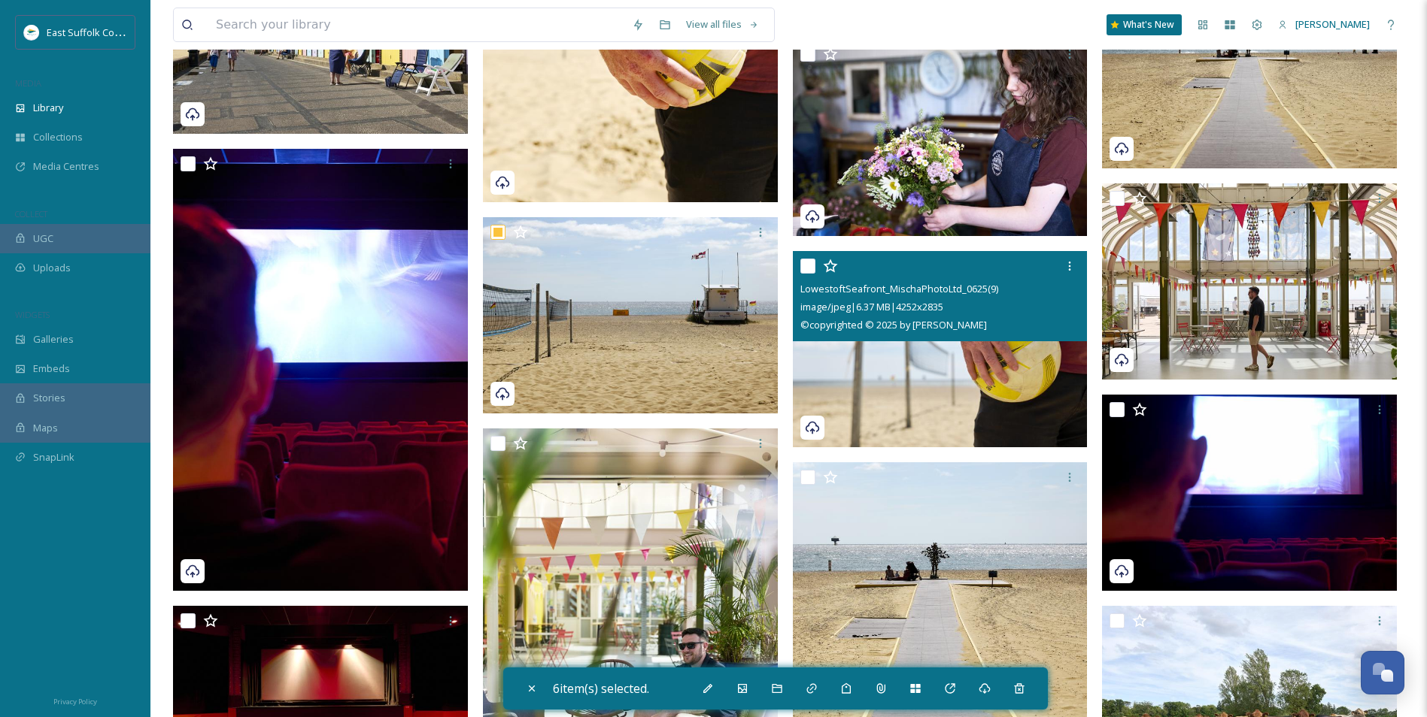
click at [893, 364] on img at bounding box center [940, 349] width 295 height 197
checkbox input "true"
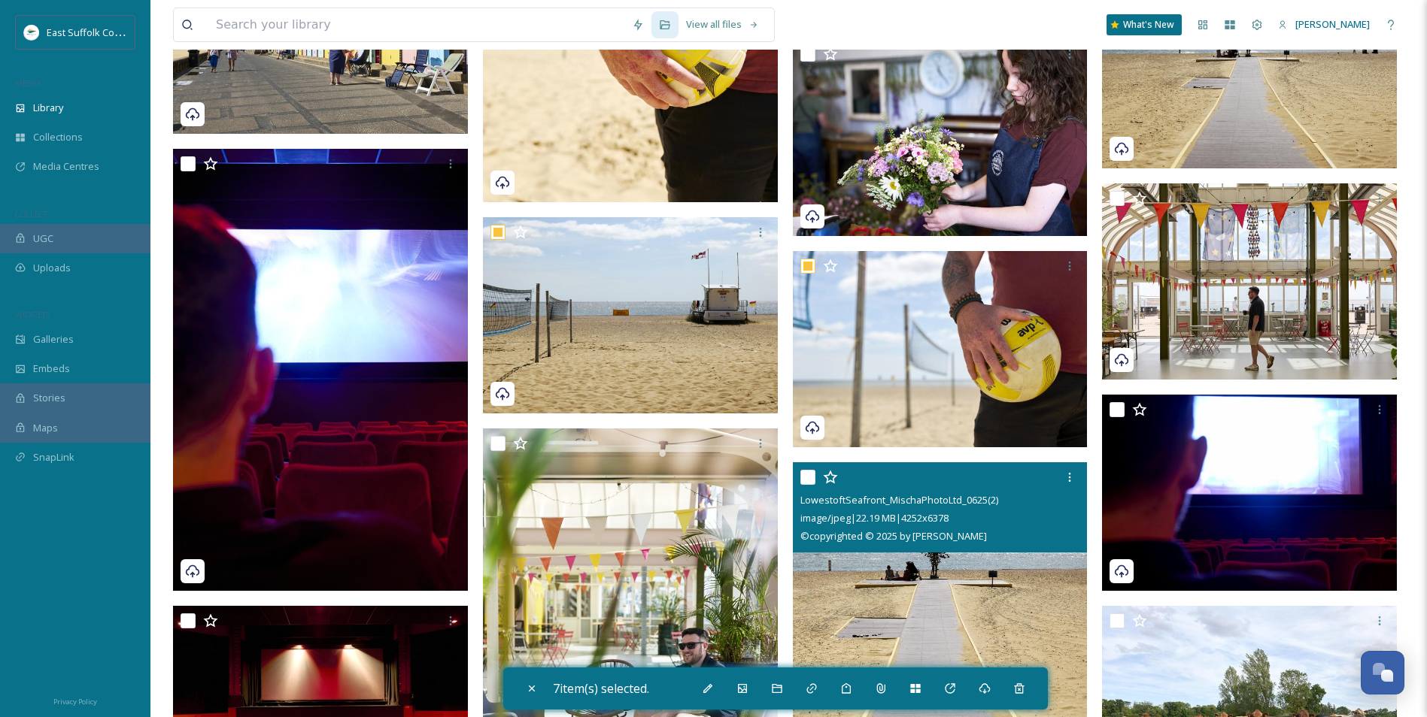
click at [876, 589] on img at bounding box center [940, 683] width 295 height 442
checkbox input "true"
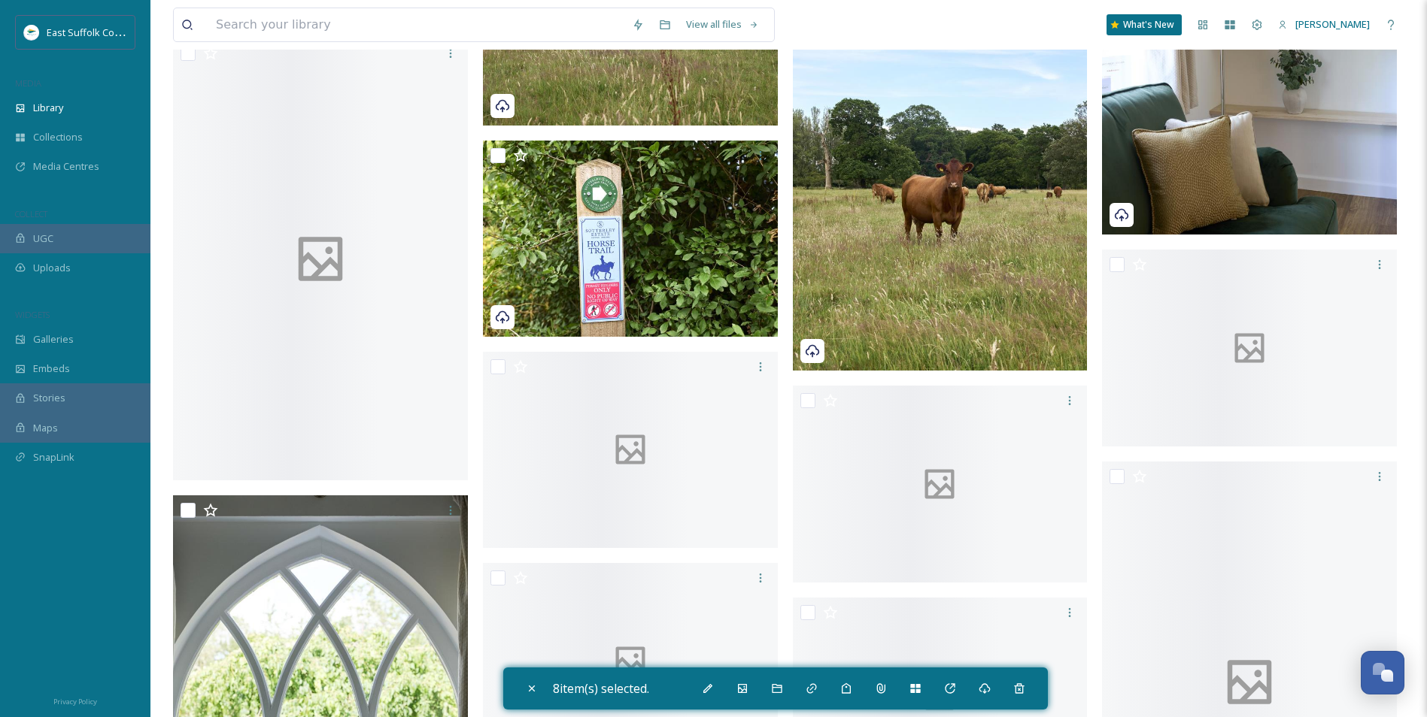
scroll to position [8632, 0]
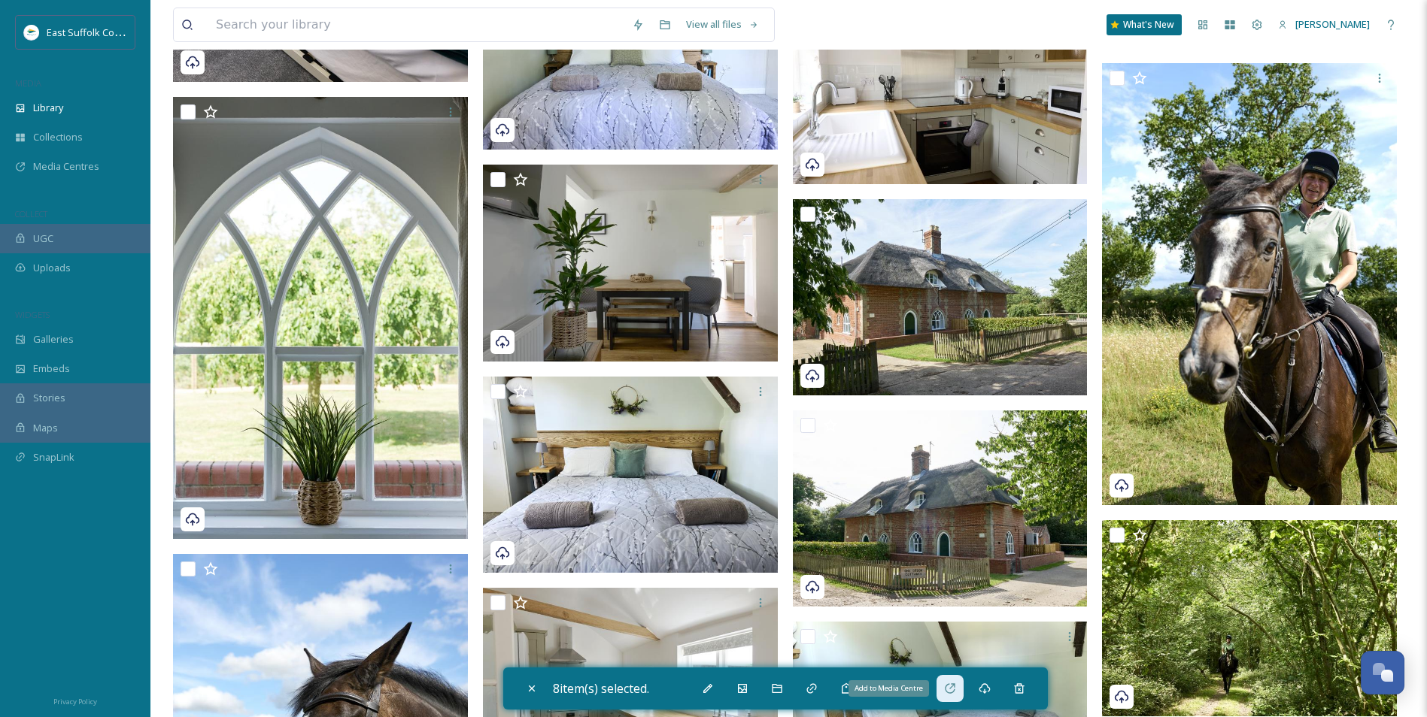
click at [960, 696] on div "Add to Media Centre" at bounding box center [949, 688] width 27 height 27
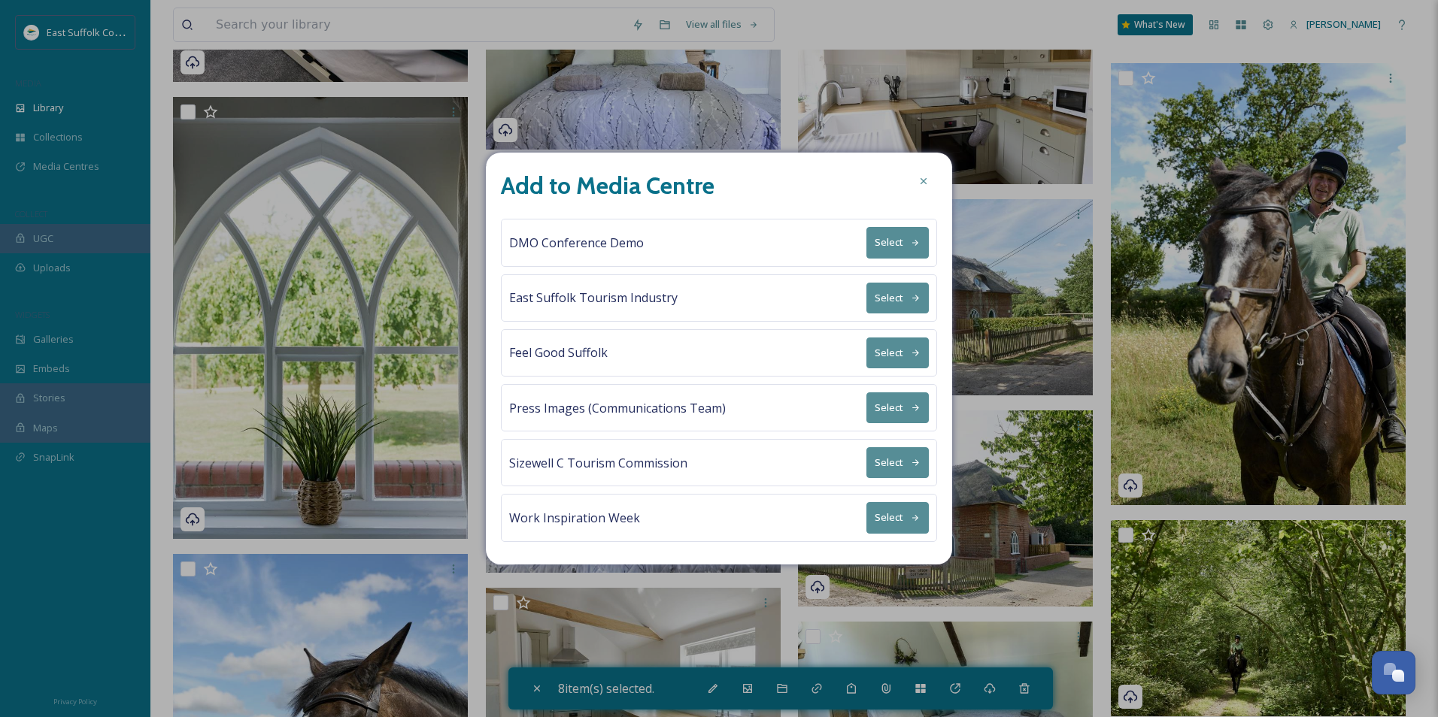
click at [899, 284] on button "Select" at bounding box center [897, 298] width 62 height 31
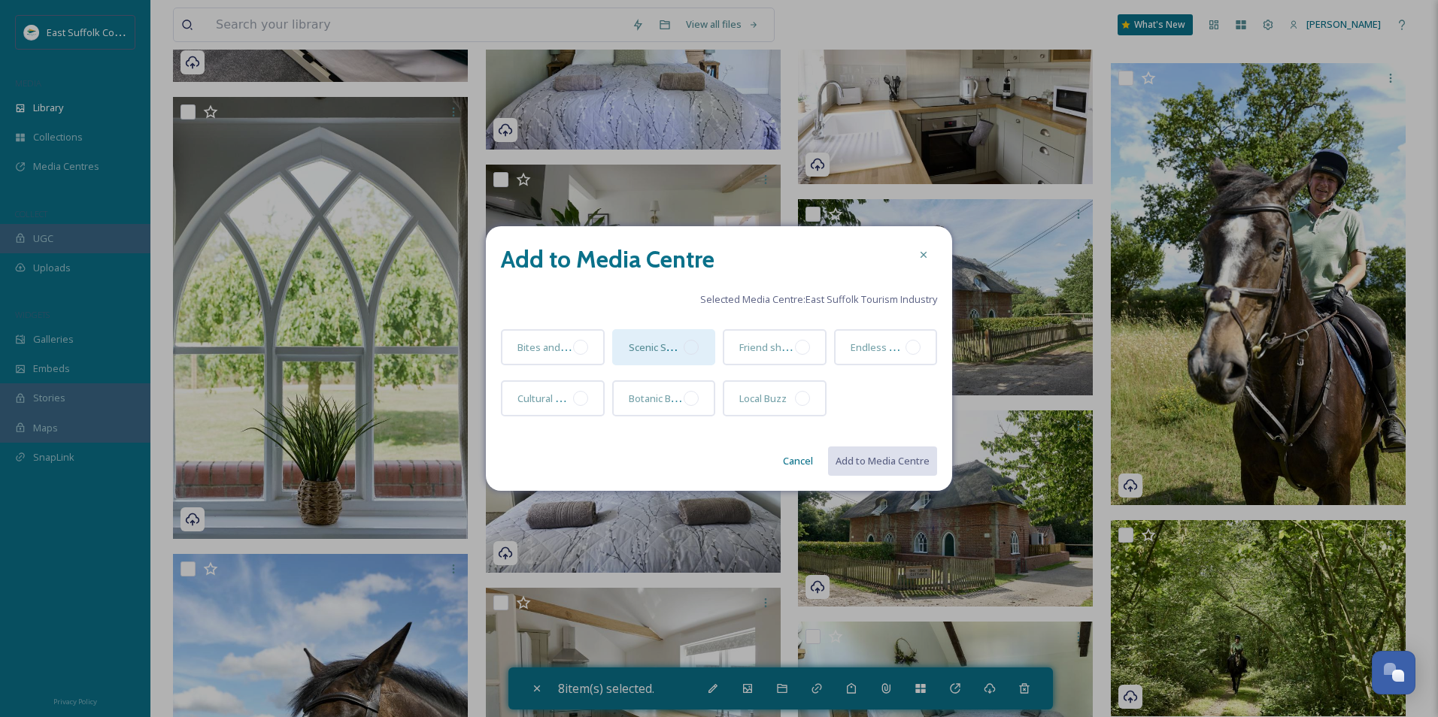
click at [687, 351] on div at bounding box center [691, 347] width 15 height 15
click at [879, 462] on button "Add to Media Centre" at bounding box center [881, 461] width 111 height 31
checkbox input "false"
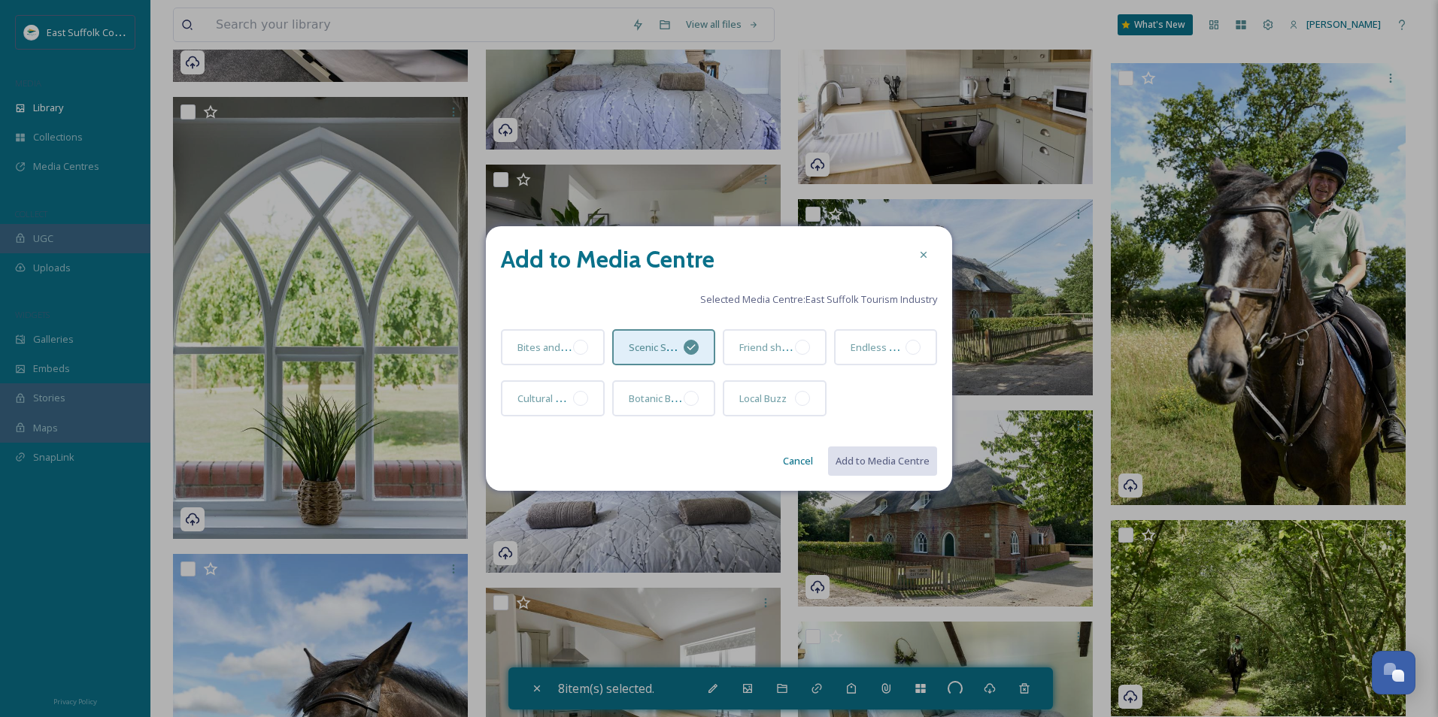
checkbox input "false"
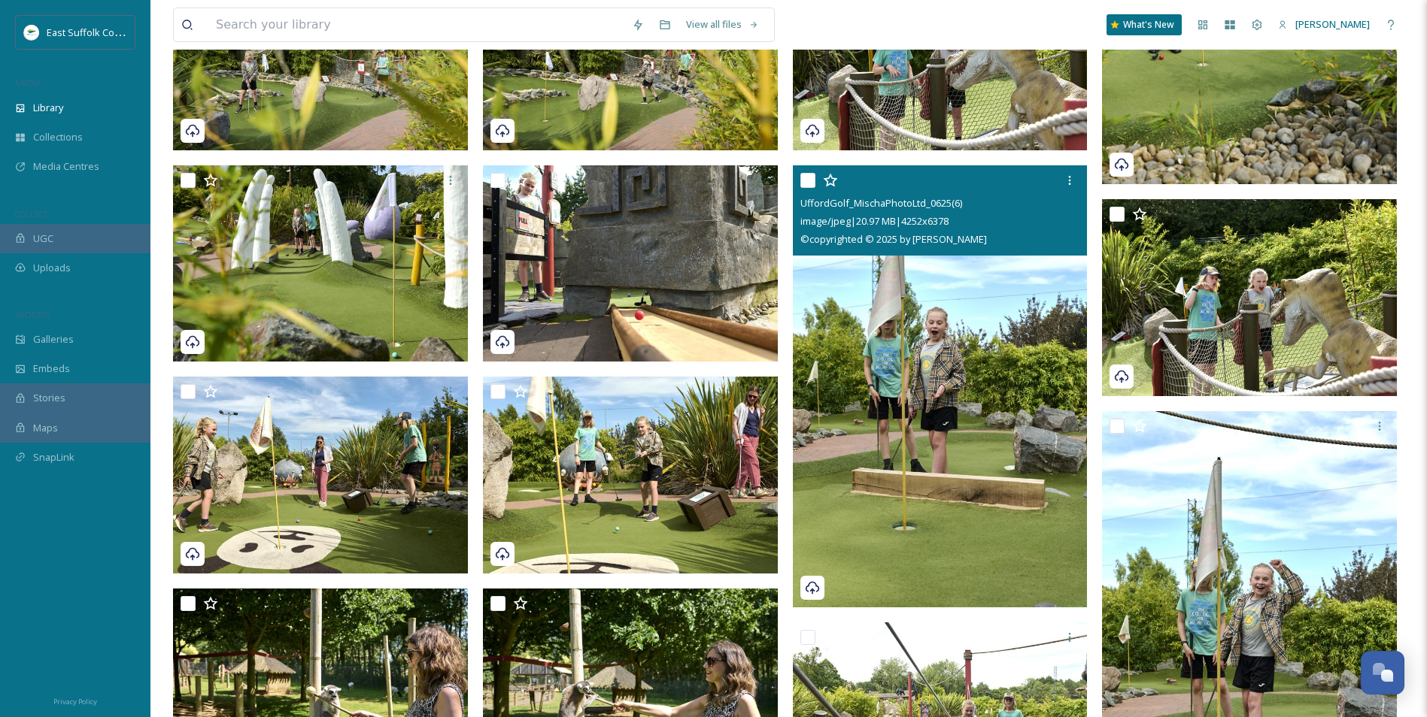
scroll to position [0, 0]
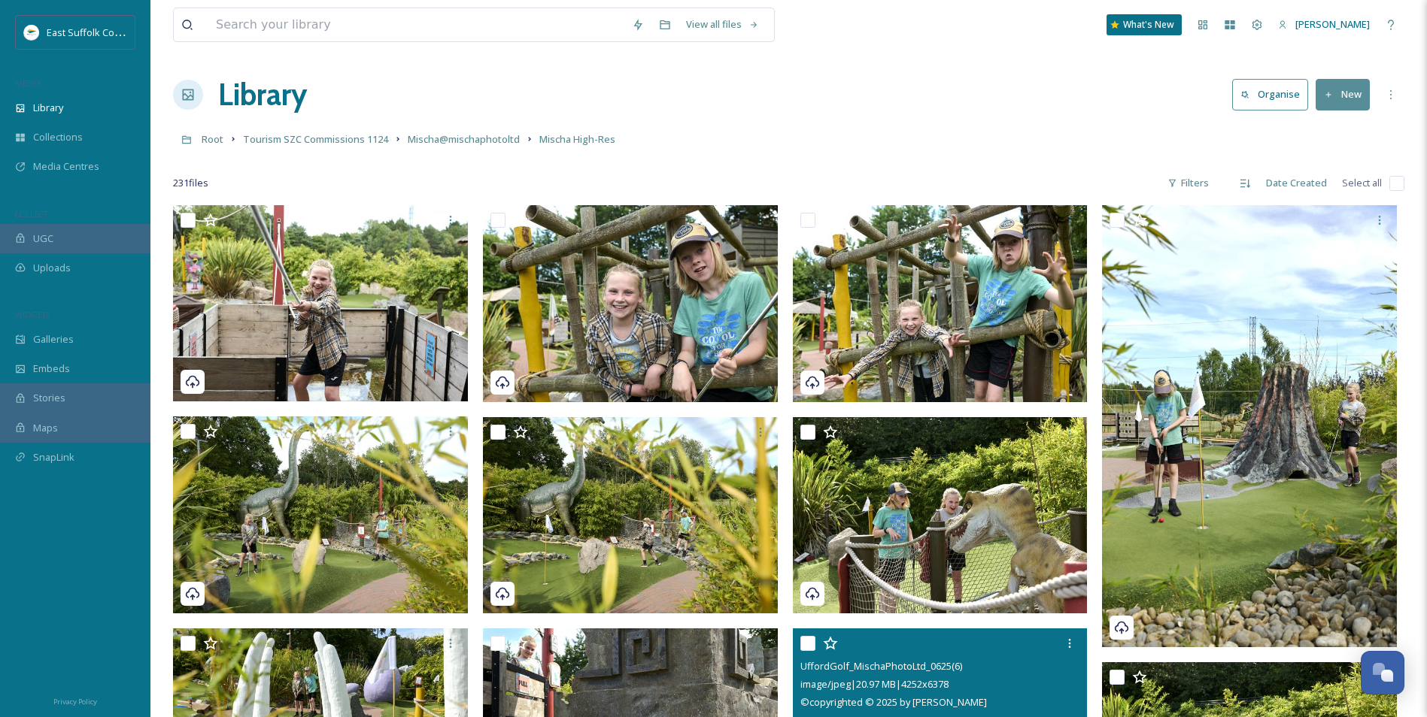
drag, startPoint x: 881, startPoint y: 481, endPoint x: 887, endPoint y: 172, distance: 308.4
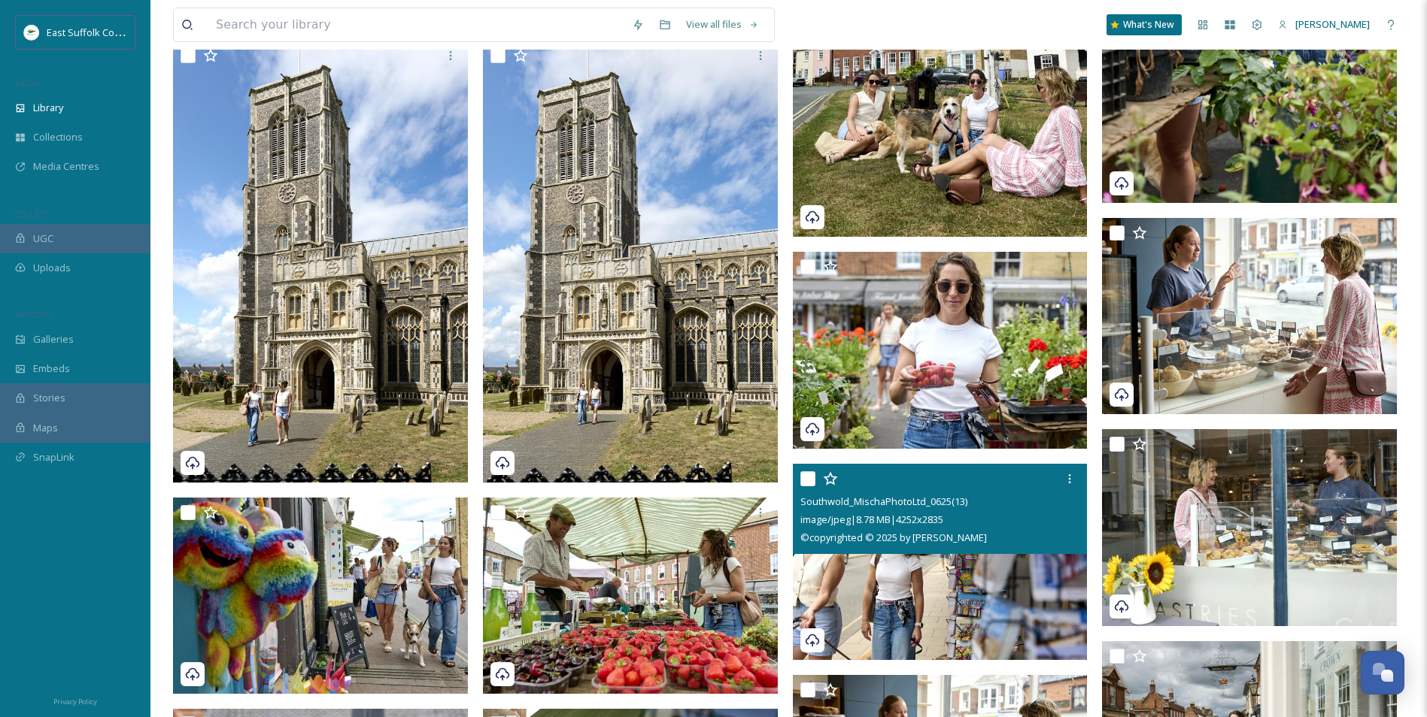
scroll to position [11129, 0]
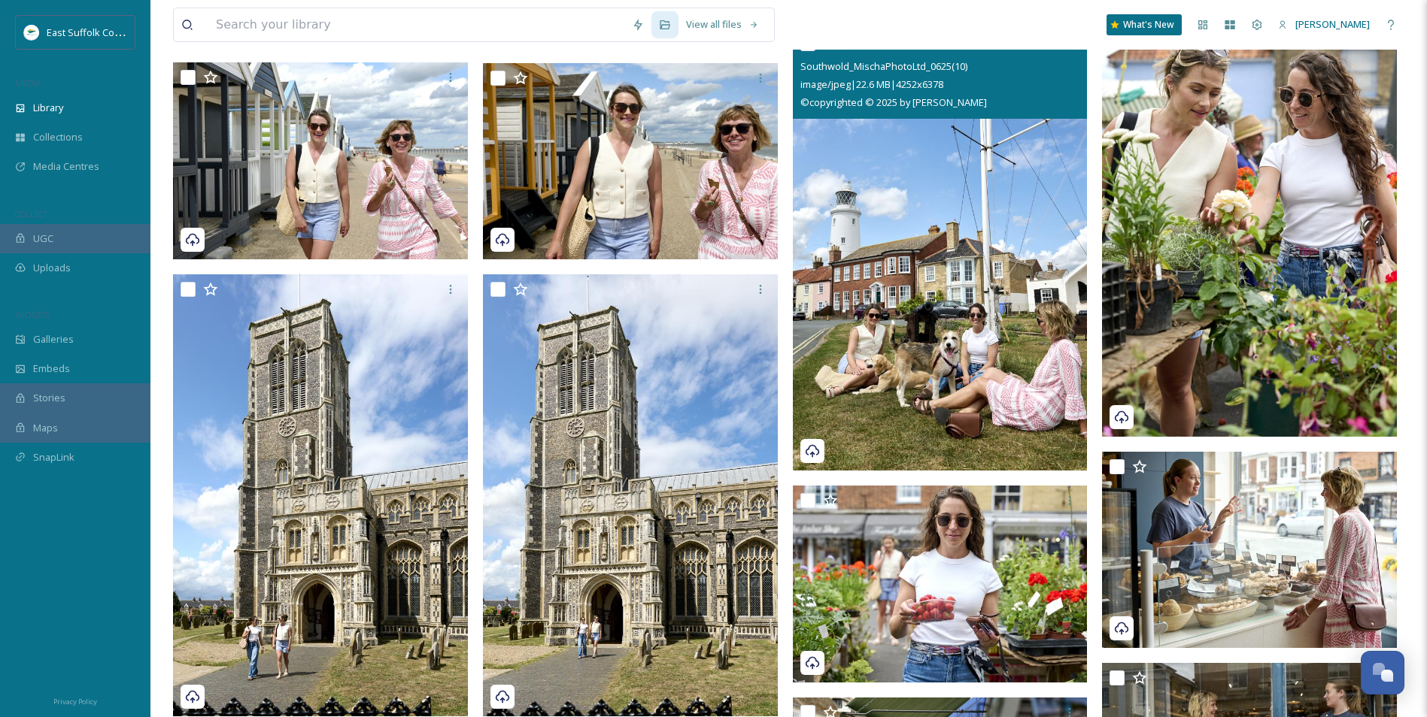
drag, startPoint x: 957, startPoint y: 332, endPoint x: 951, endPoint y: 324, distance: 10.2
click at [956, 331] on img at bounding box center [940, 250] width 295 height 442
checkbox input "true"
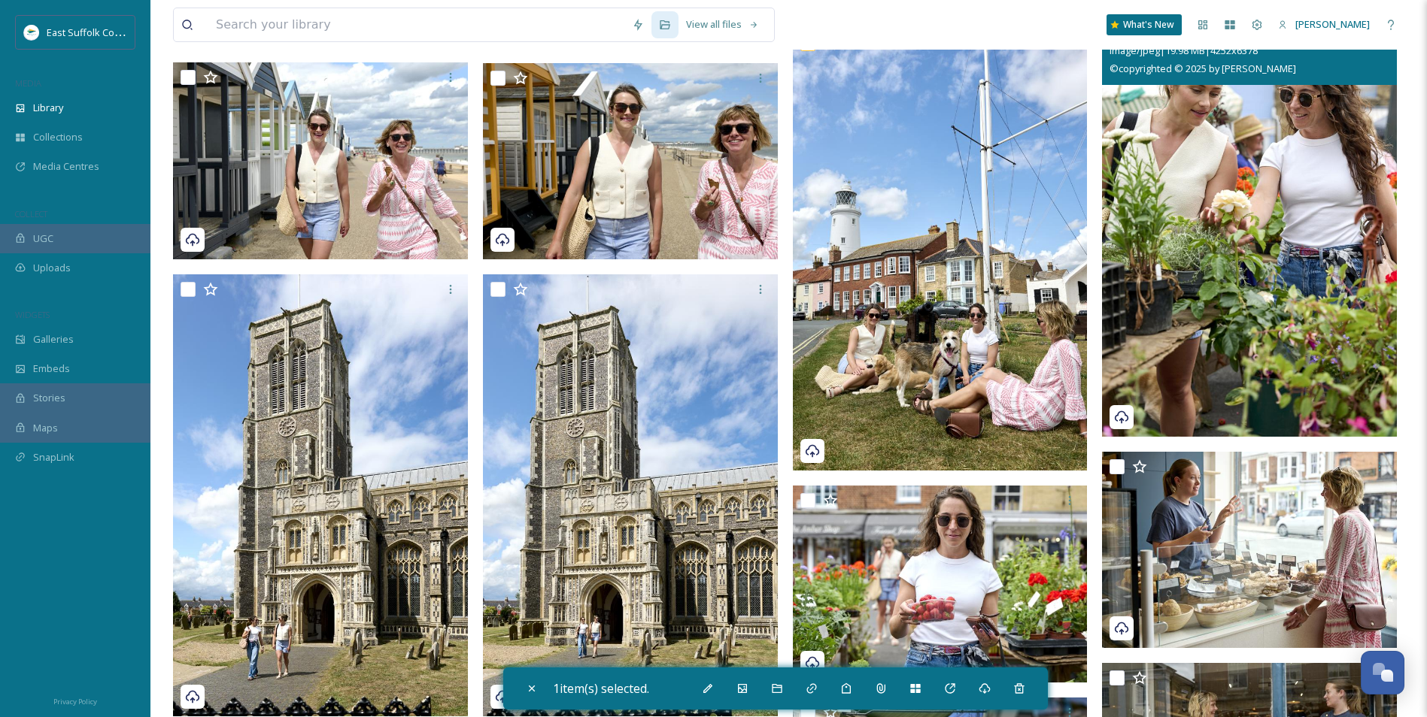
click at [1192, 240] on img at bounding box center [1249, 216] width 295 height 442
checkbox input "true"
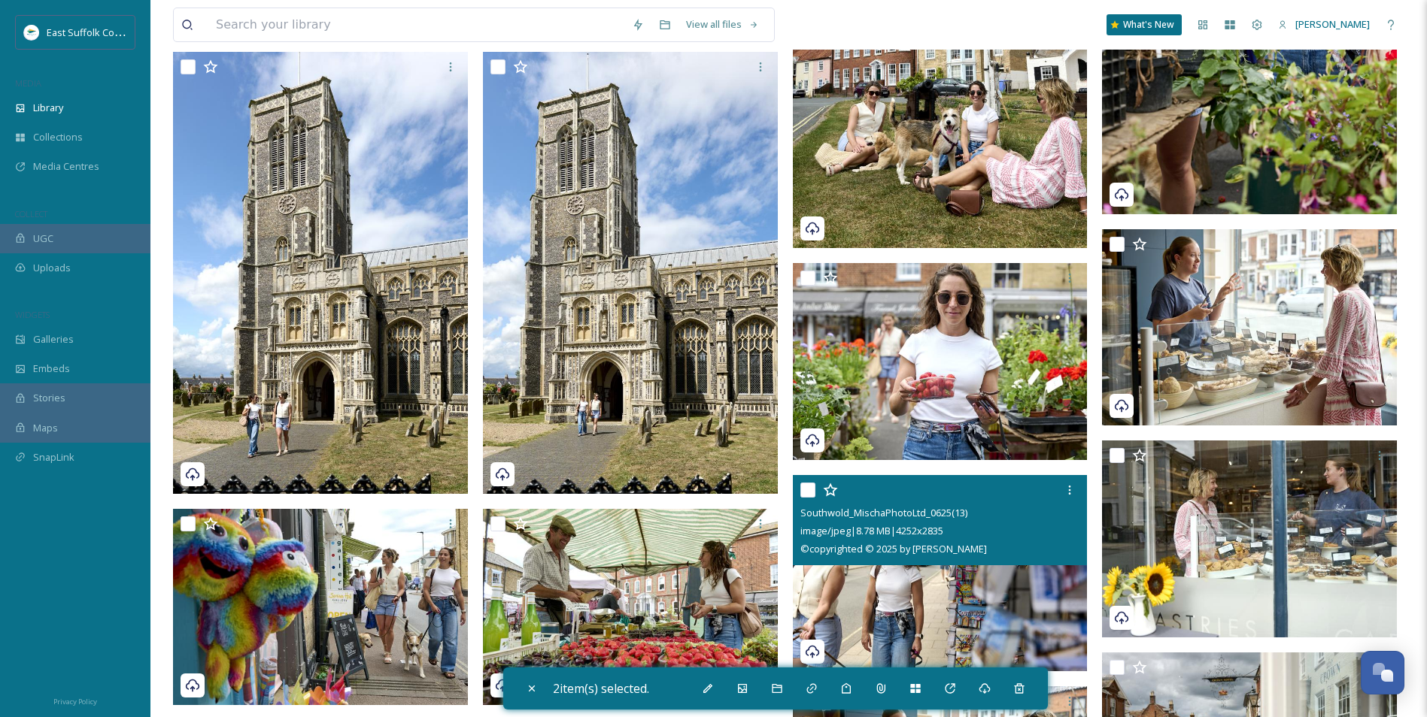
scroll to position [11581, 0]
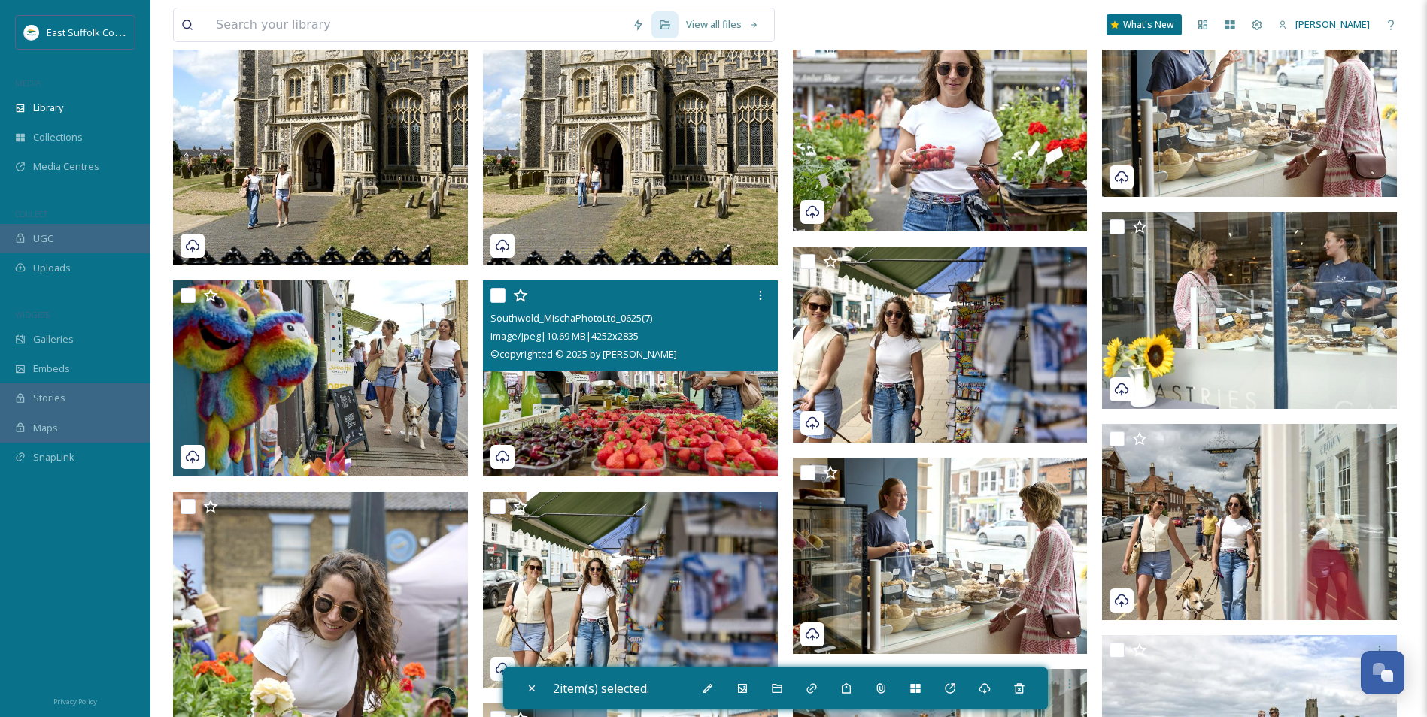
click at [596, 402] on img at bounding box center [630, 378] width 295 height 197
checkbox input "true"
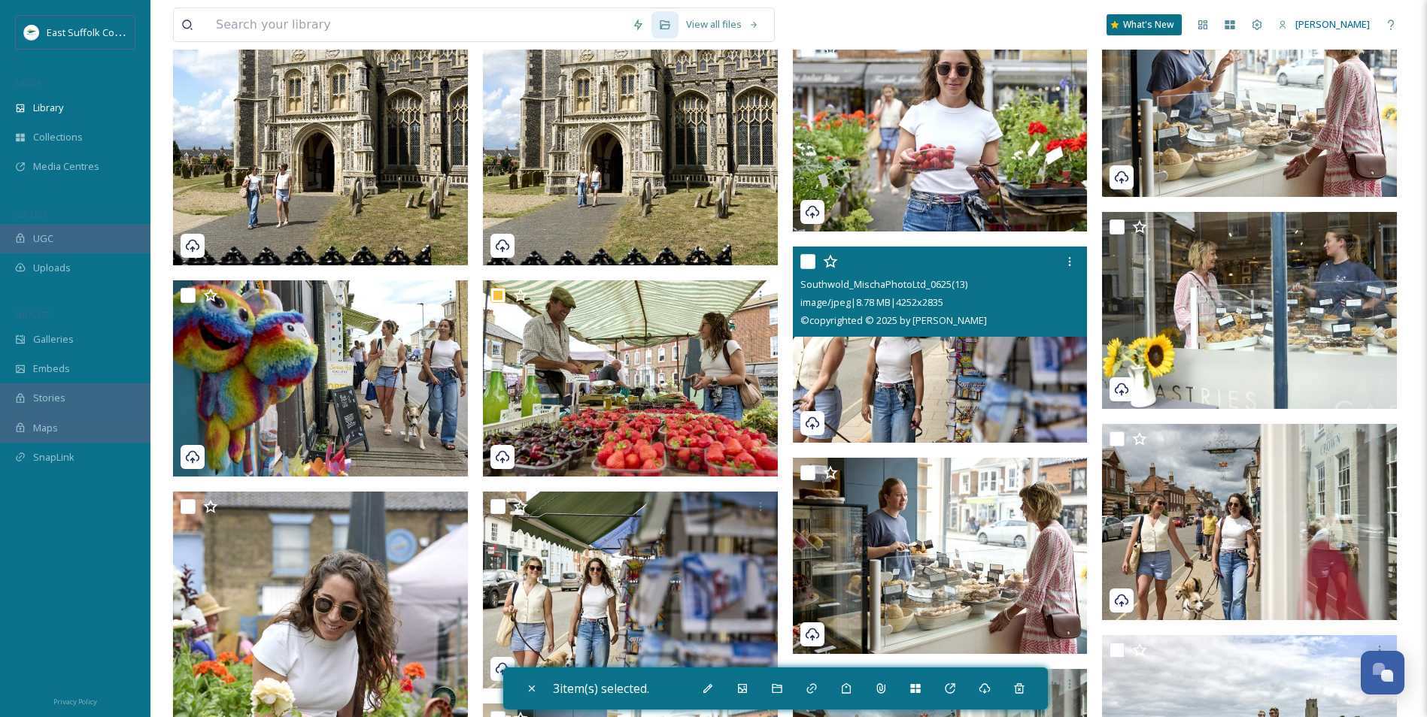
click at [944, 316] on span "© copyrighted © 2025 by [PERSON_NAME]" at bounding box center [893, 321] width 186 height 14
click at [875, 390] on img at bounding box center [940, 345] width 295 height 197
checkbox input "true"
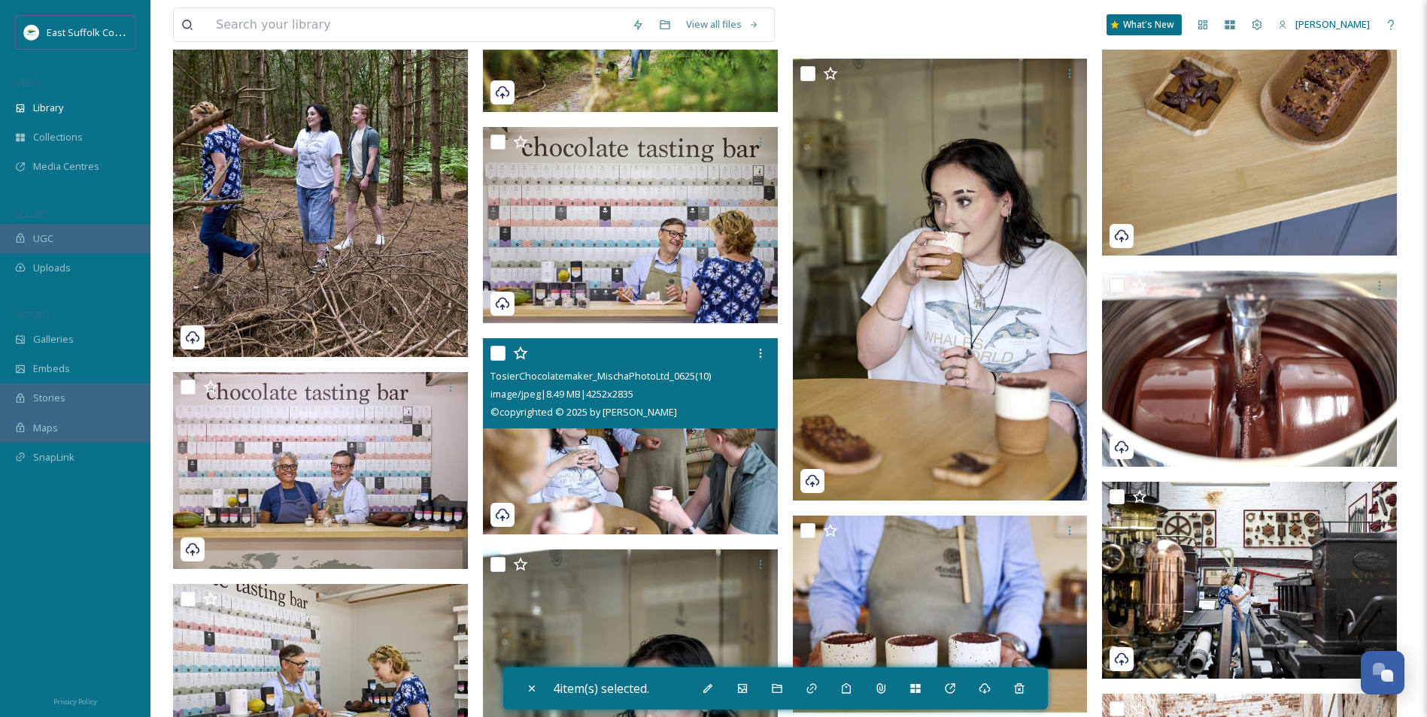
scroll to position [13987, 0]
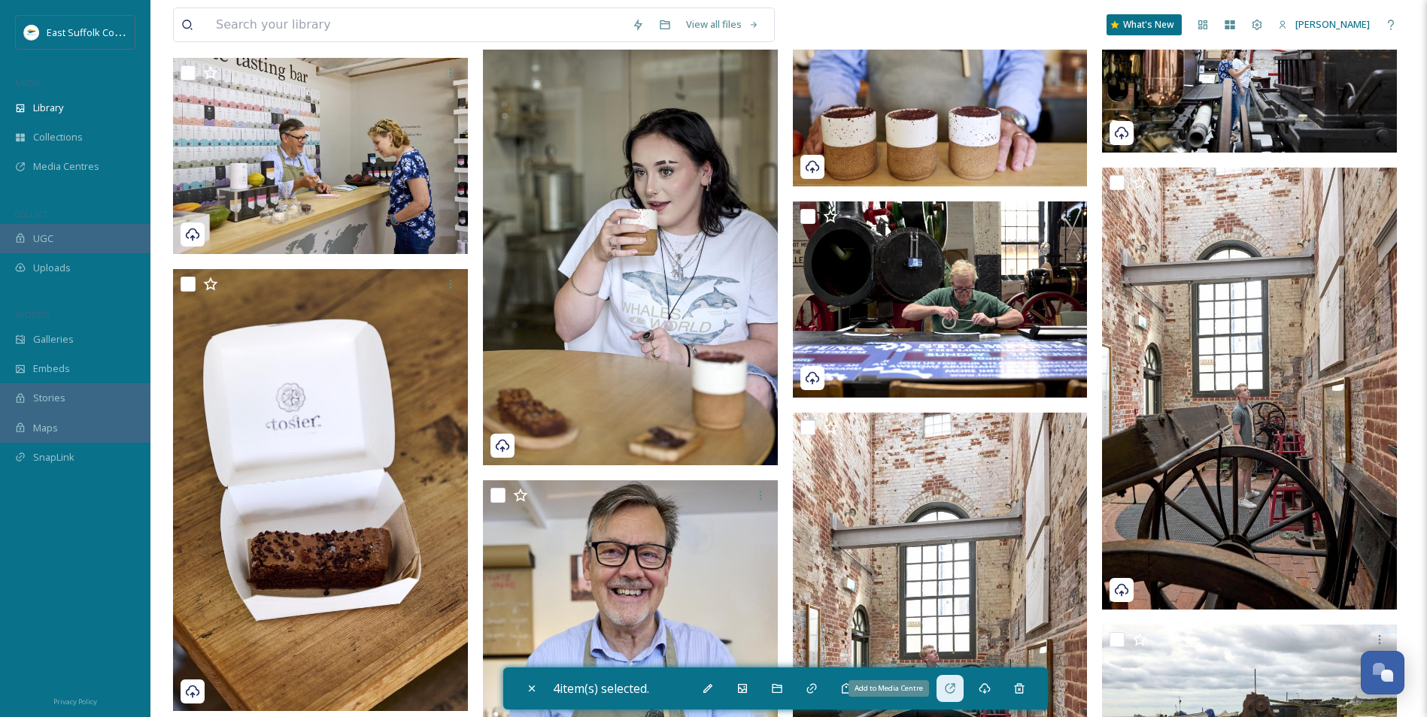
click at [951, 693] on icon at bounding box center [950, 689] width 10 height 10
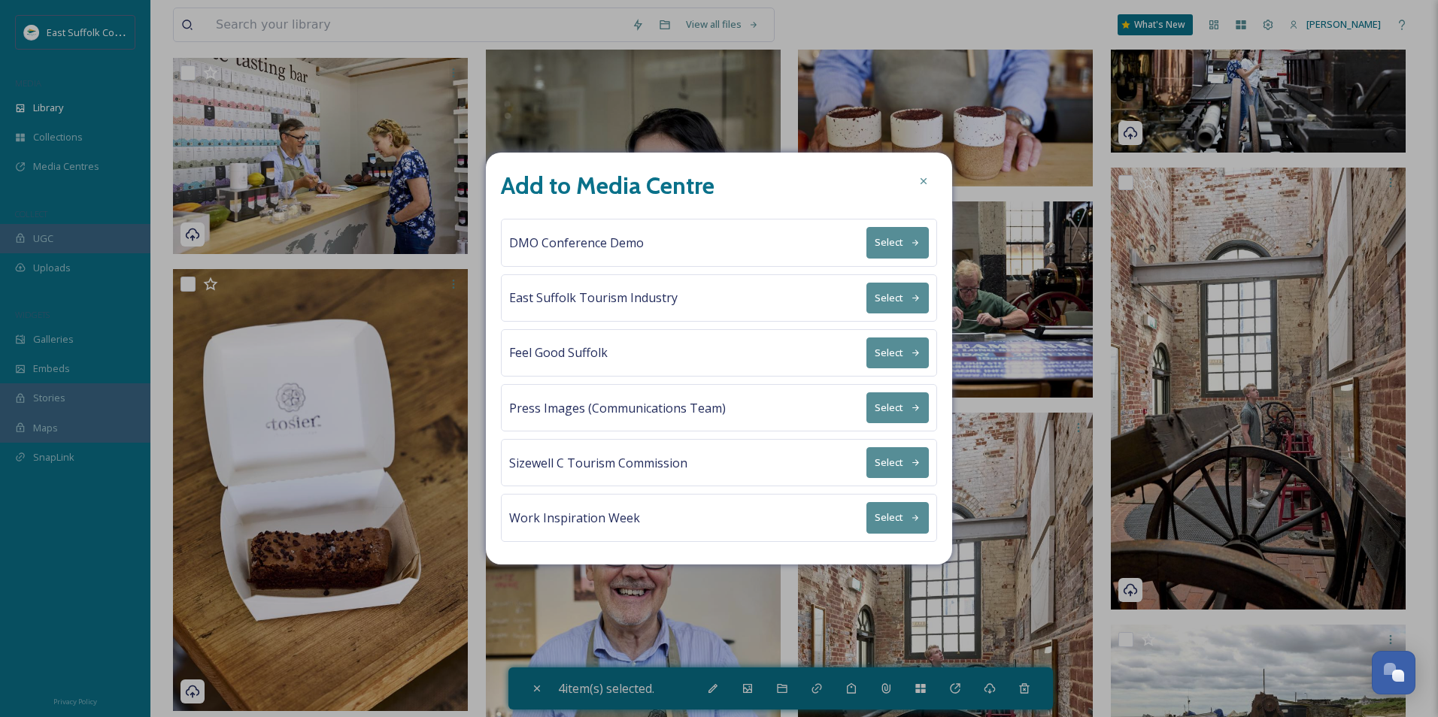
click at [920, 297] on button "Select" at bounding box center [897, 298] width 62 height 31
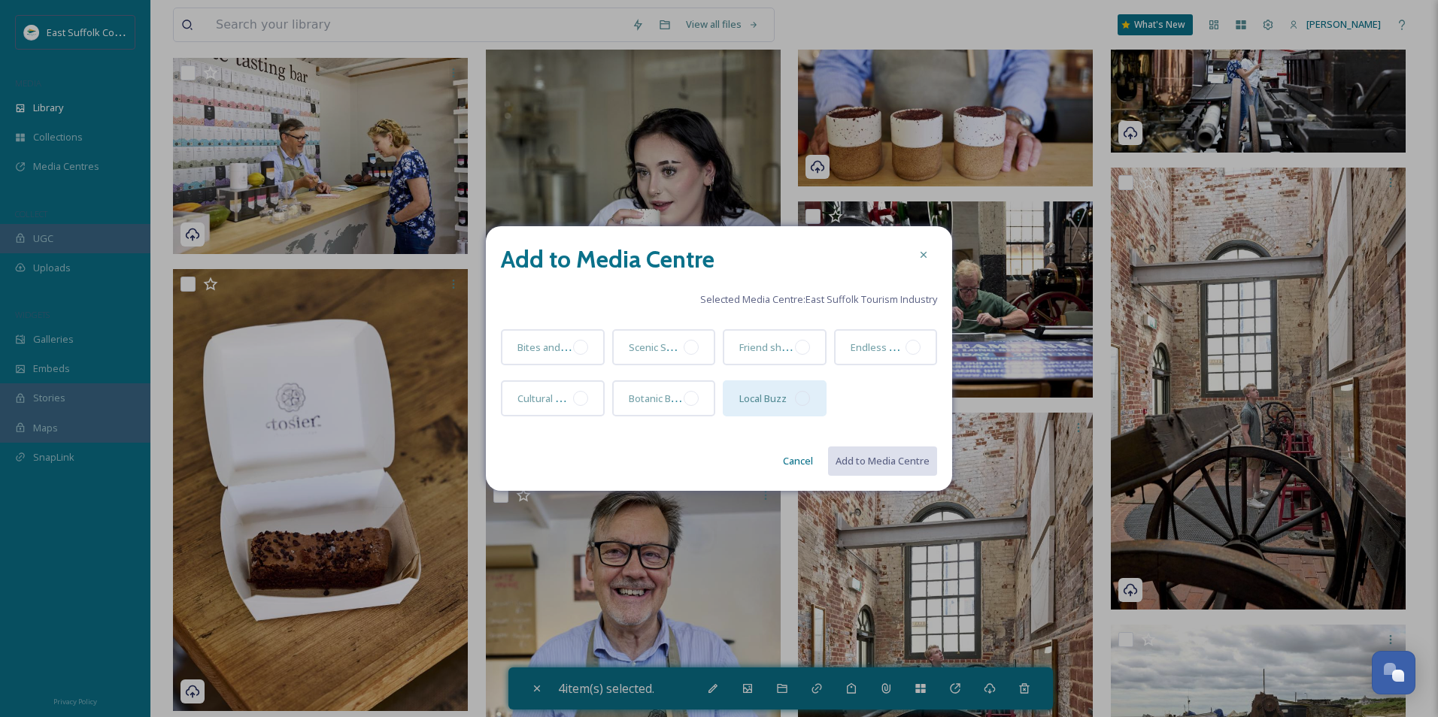
click at [797, 400] on div at bounding box center [802, 398] width 15 height 15
click at [873, 467] on button "Add to Media Centre" at bounding box center [881, 461] width 111 height 31
checkbox input "false"
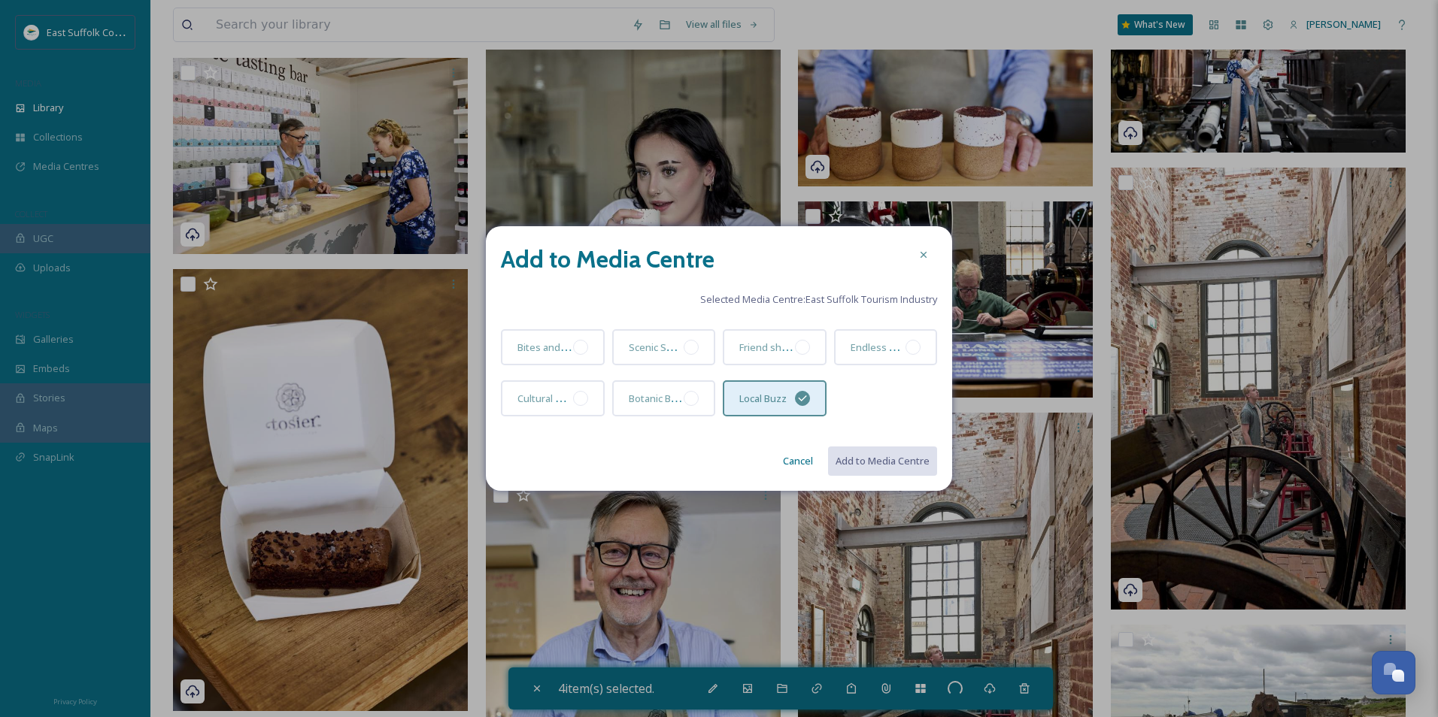
checkbox input "false"
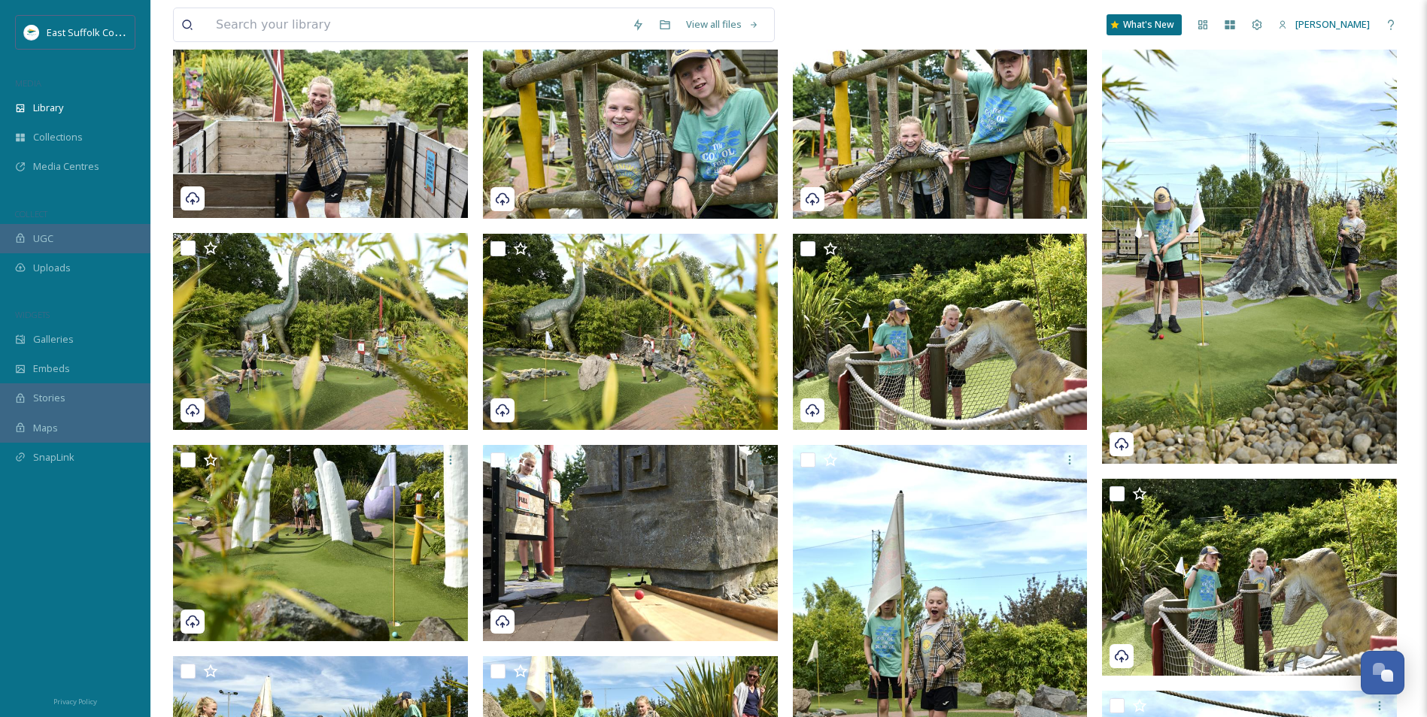
scroll to position [0, 0]
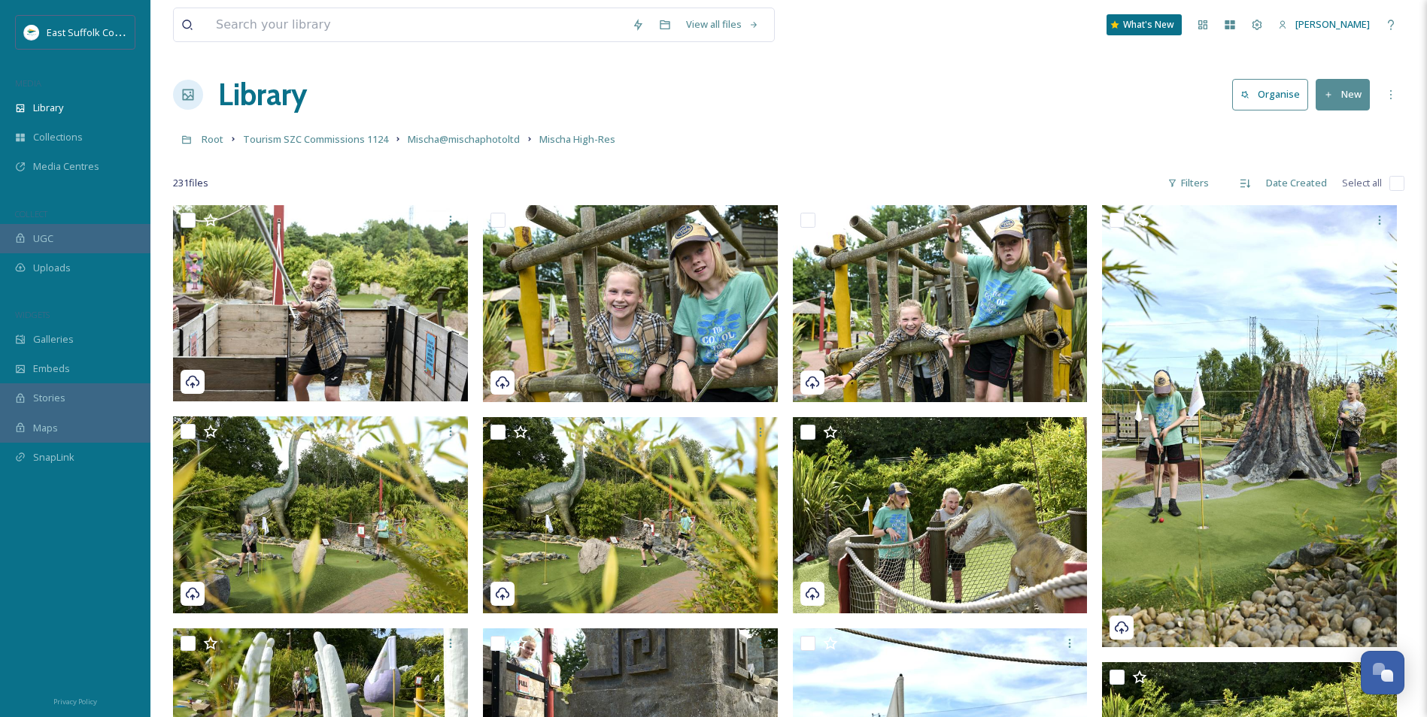
drag, startPoint x: 608, startPoint y: 202, endPoint x: 606, endPoint y: 128, distance: 73.7
click at [73, 173] on span "Media Centres" at bounding box center [66, 166] width 66 height 14
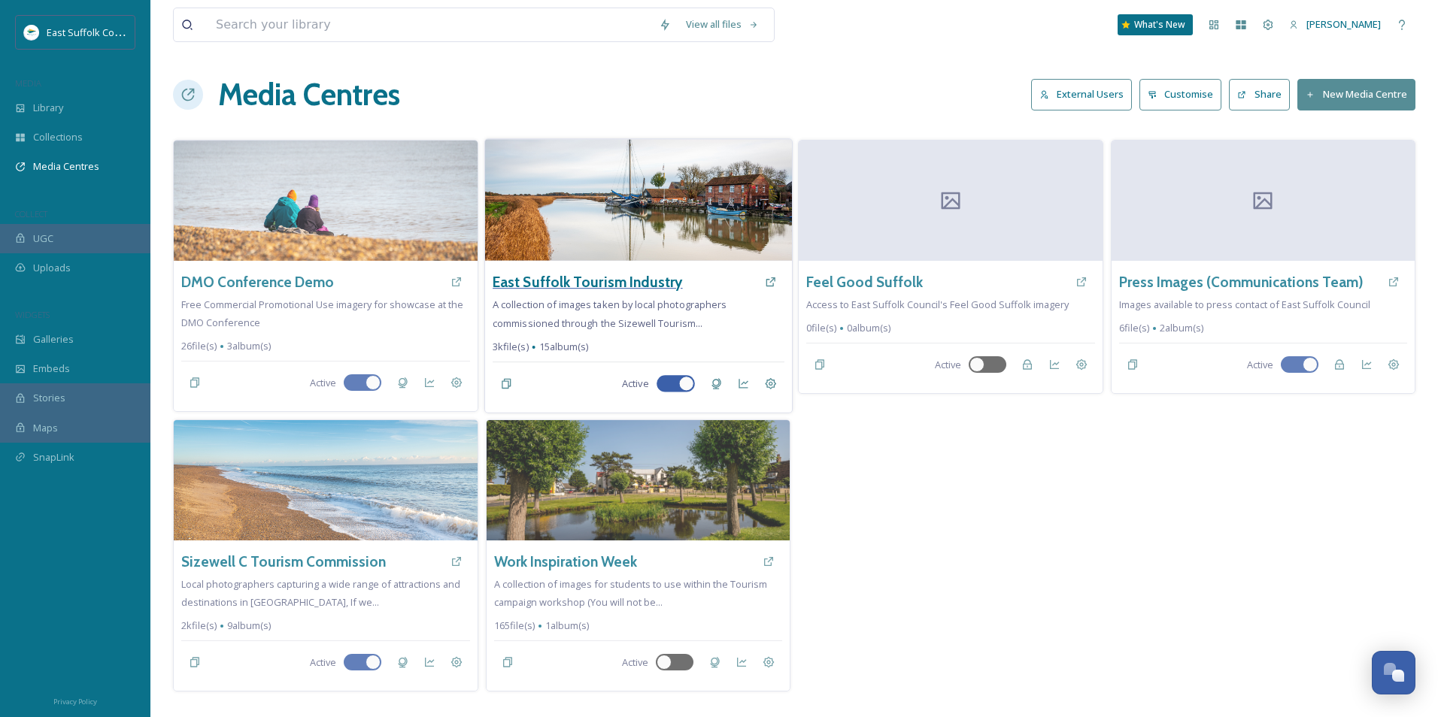
click at [602, 281] on h3 "East Suffolk Tourism Industry" at bounding box center [588, 282] width 190 height 22
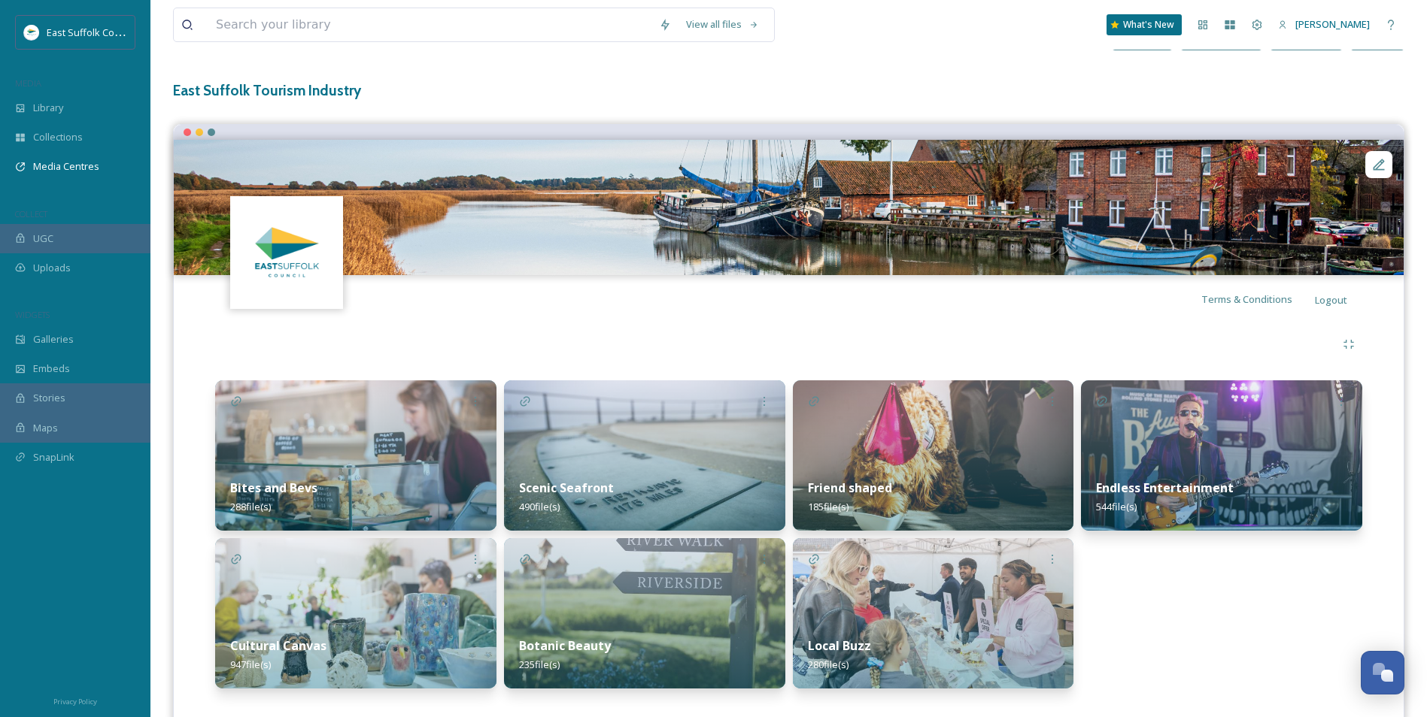
scroll to position [92, 0]
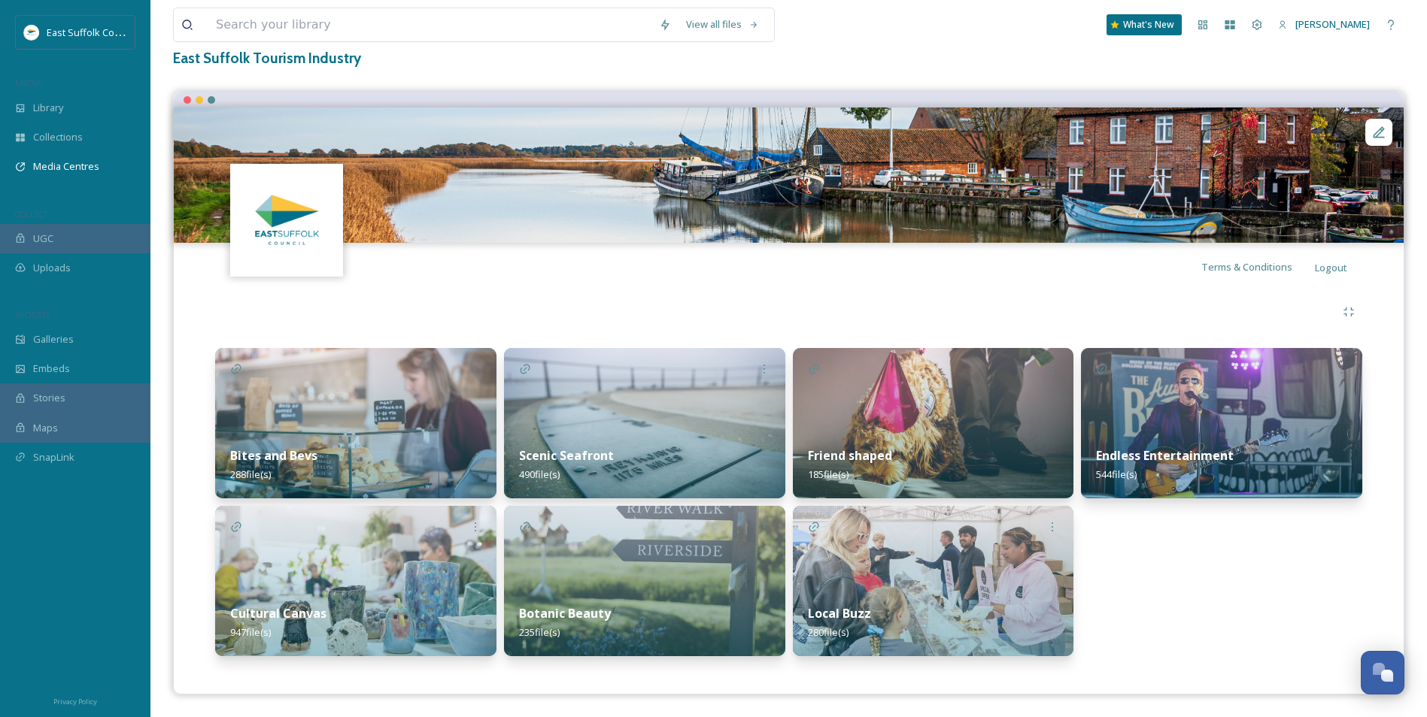
click at [909, 441] on div "Friend shaped 185 file(s)" at bounding box center [933, 465] width 281 height 67
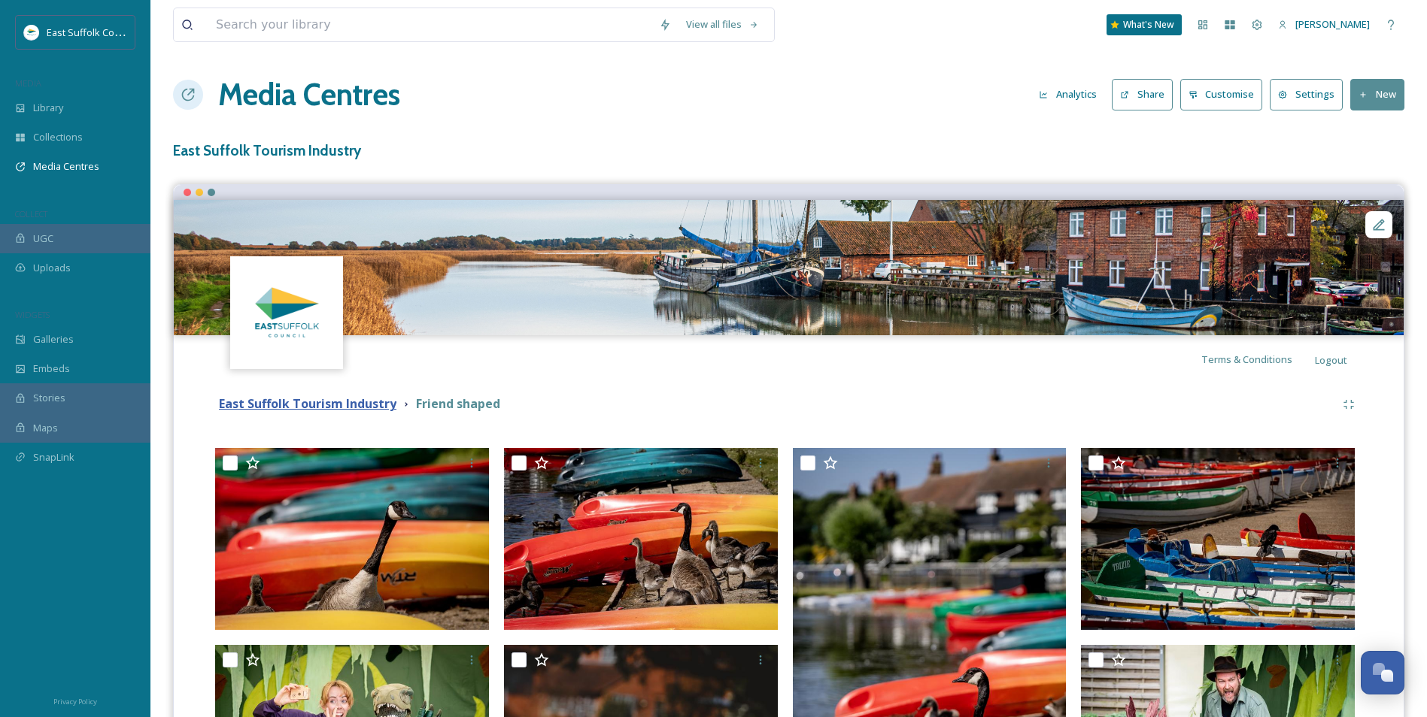
click at [321, 408] on strong "East Suffolk Tourism Industry" at bounding box center [307, 404] width 177 height 17
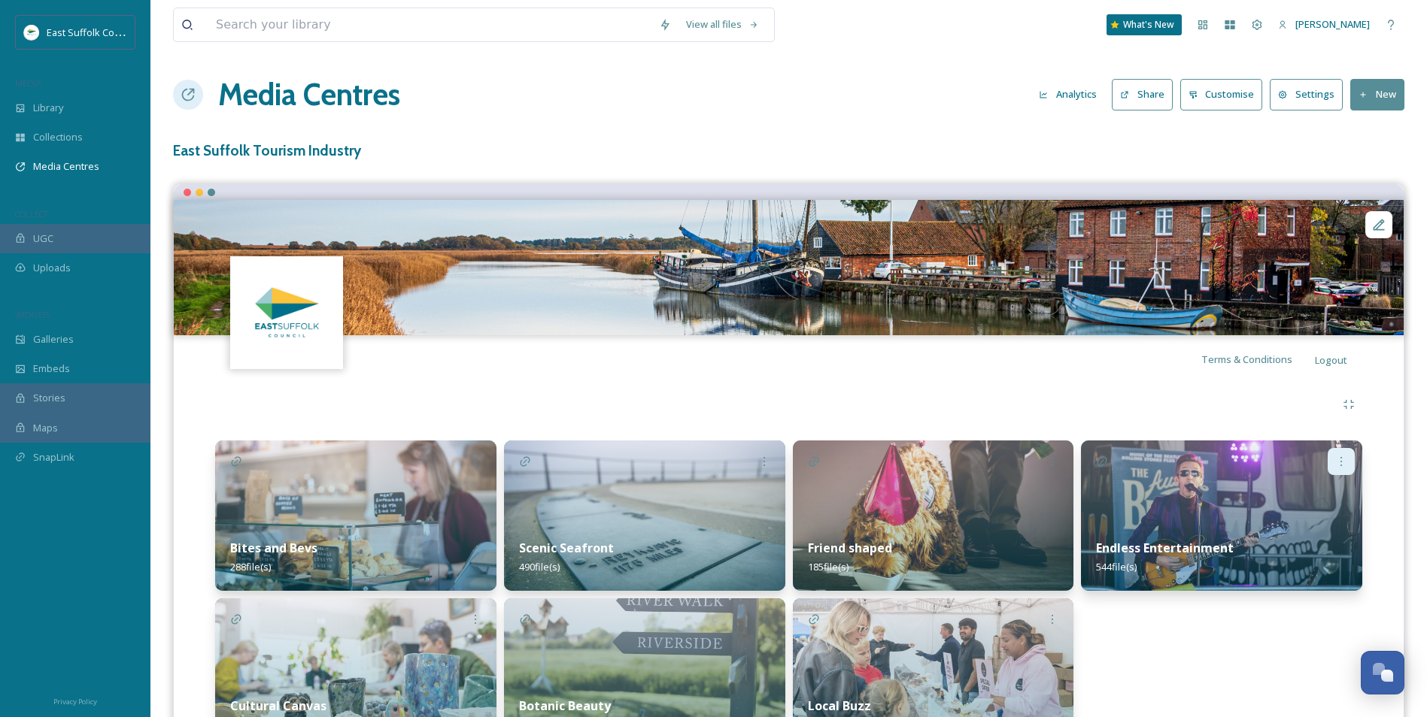
click at [1342, 456] on icon at bounding box center [1341, 462] width 12 height 12
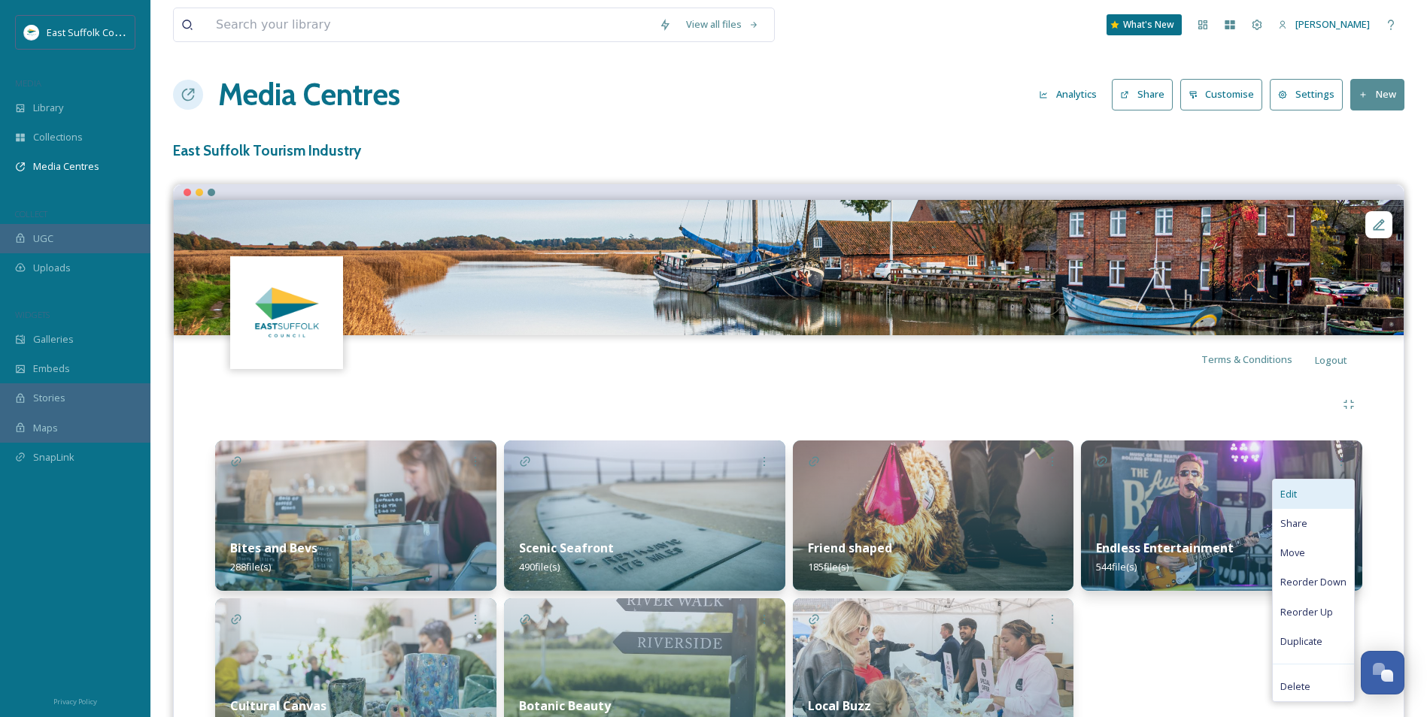
click at [1296, 499] on span "Edit" at bounding box center [1288, 494] width 17 height 14
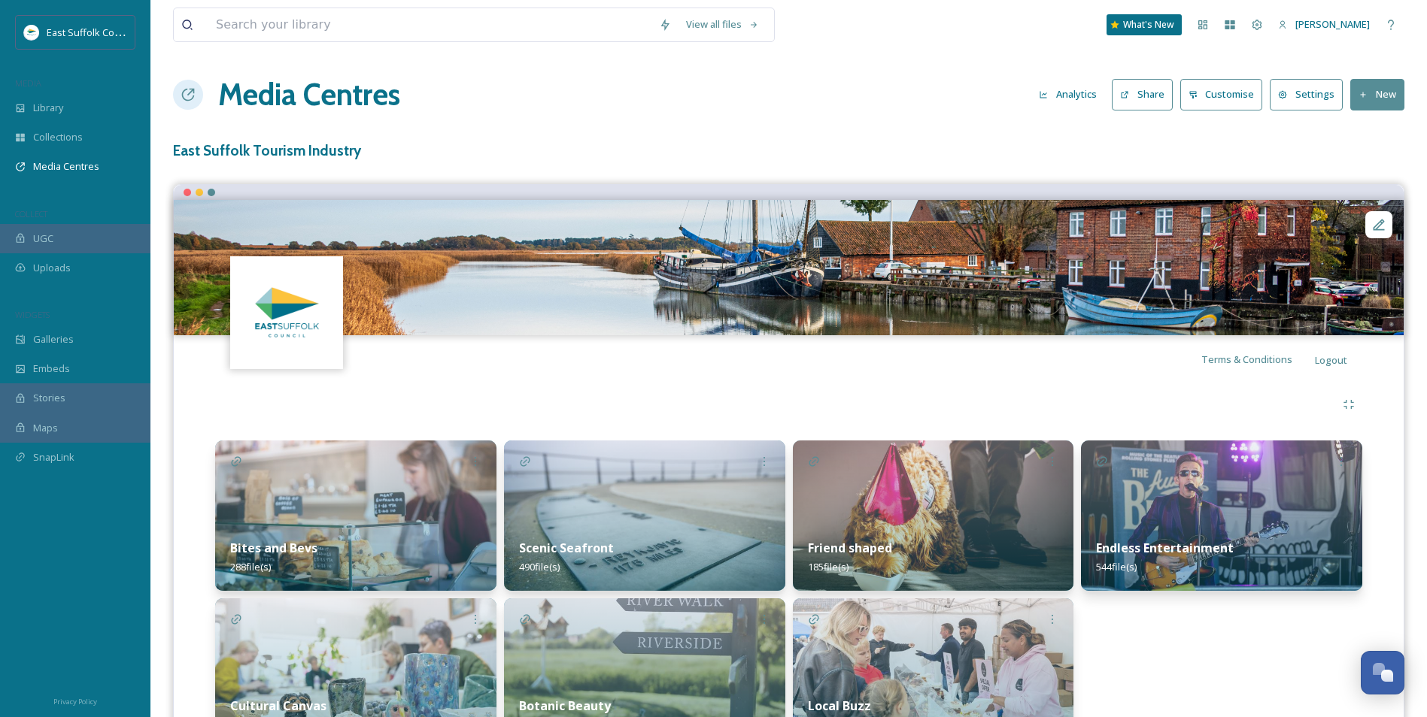
click at [999, 398] on div at bounding box center [788, 404] width 1147 height 27
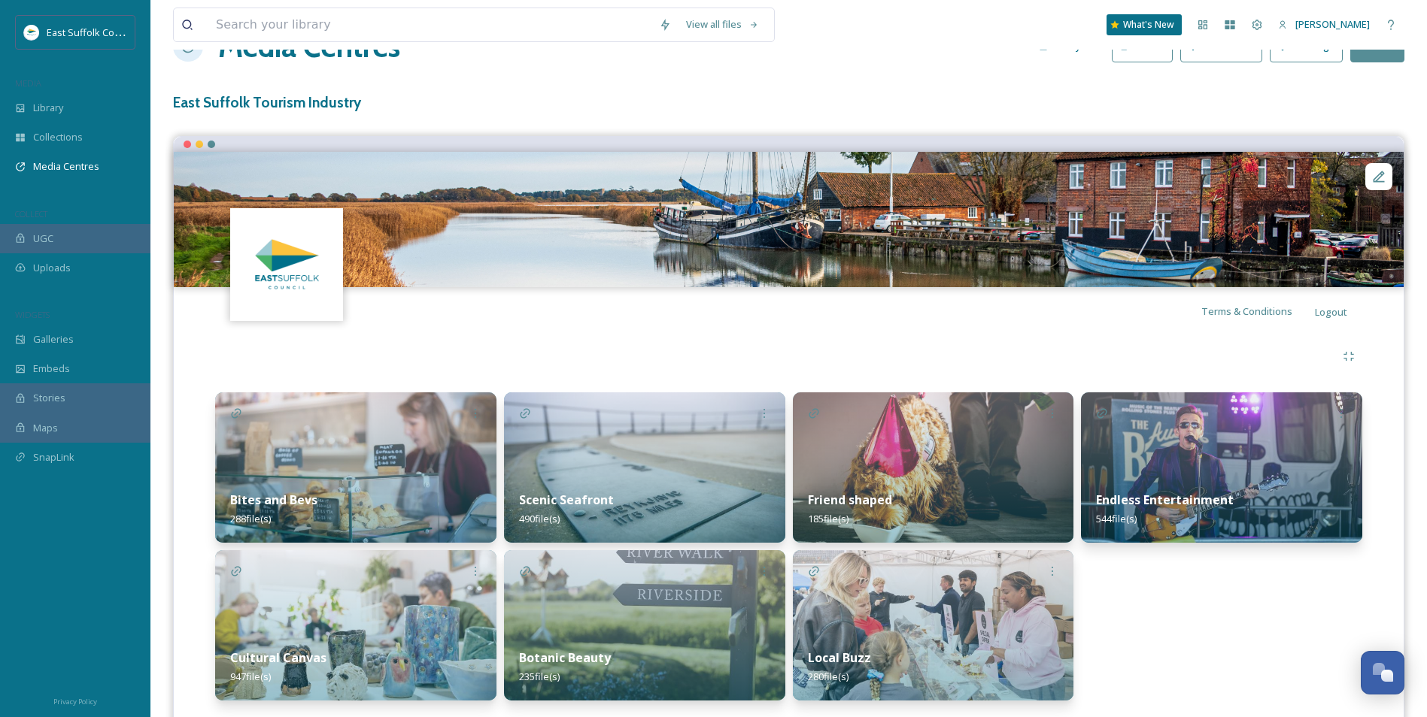
scroll to position [92, 0]
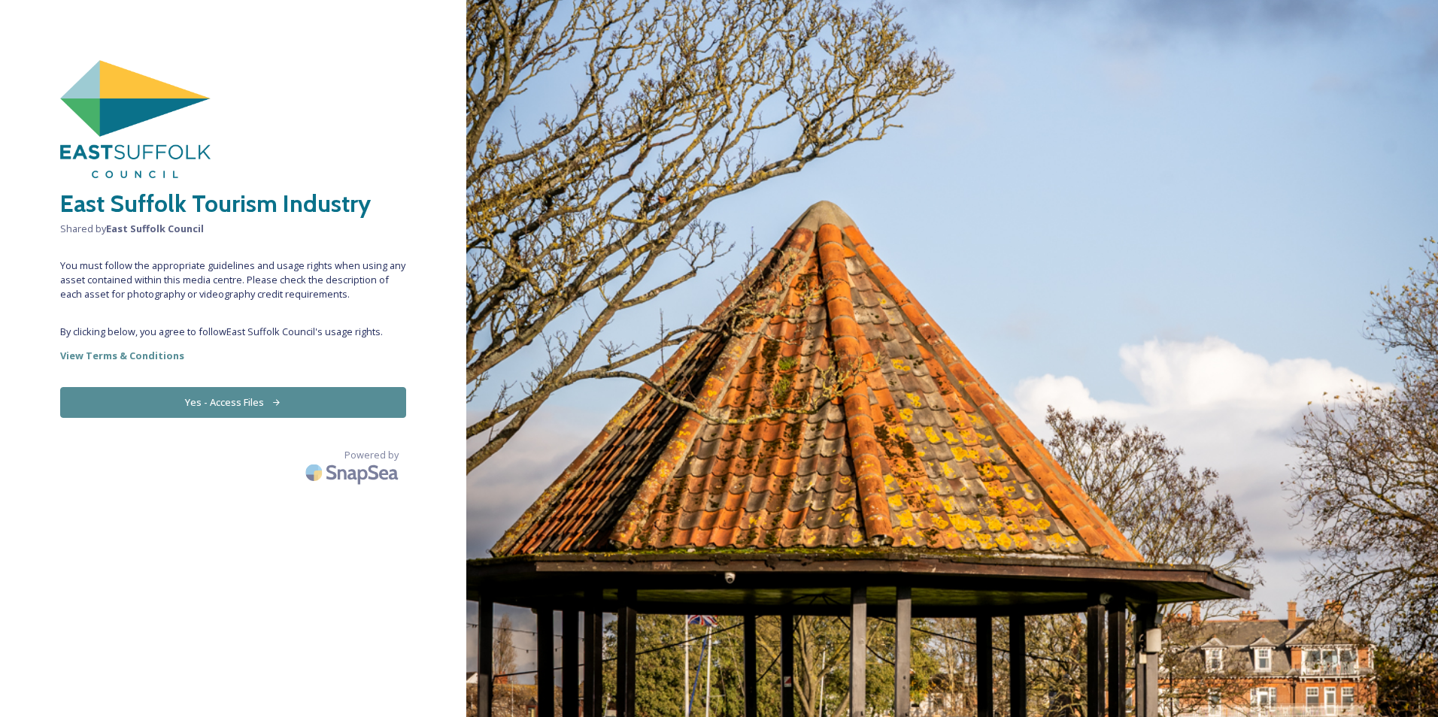
click at [275, 414] on button "Yes - Access Files" at bounding box center [233, 402] width 346 height 31
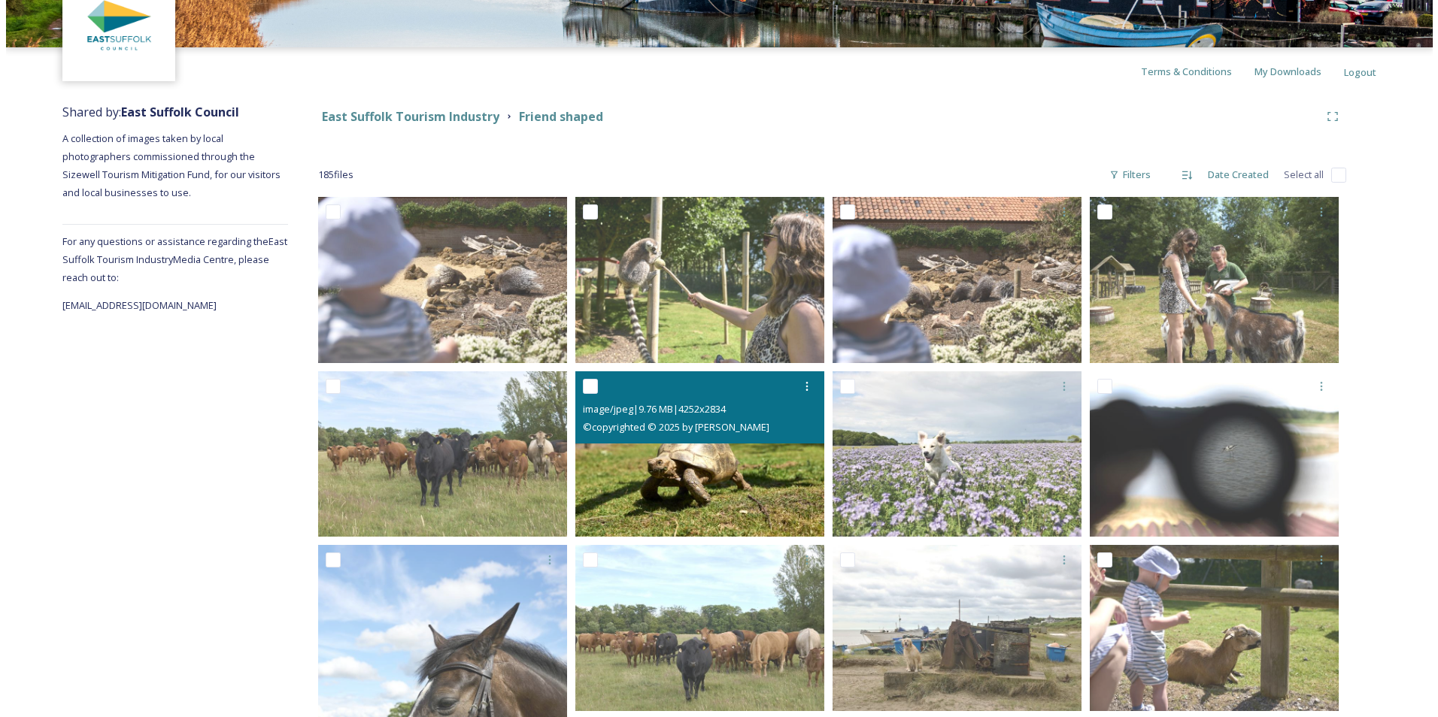
scroll to position [226, 0]
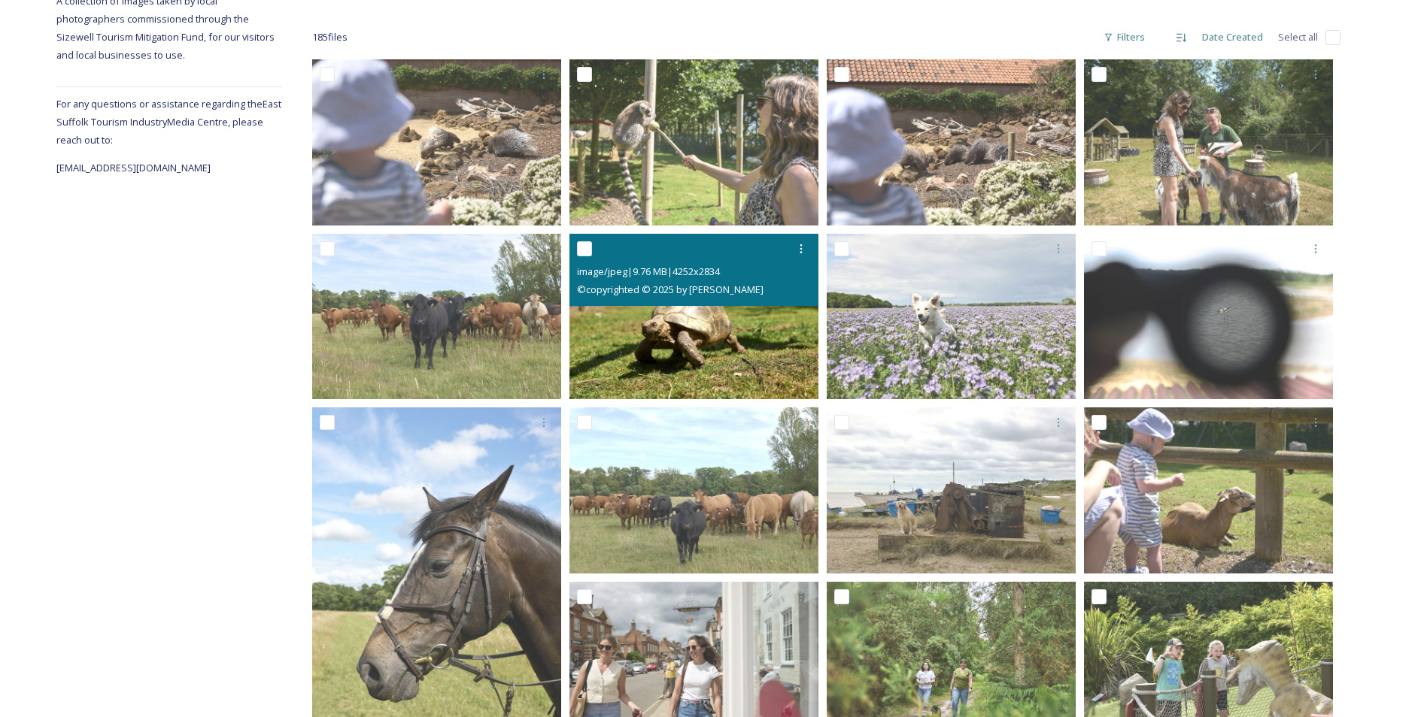
click at [659, 343] on img at bounding box center [693, 317] width 249 height 166
